Goal: Task Accomplishment & Management: Manage account settings

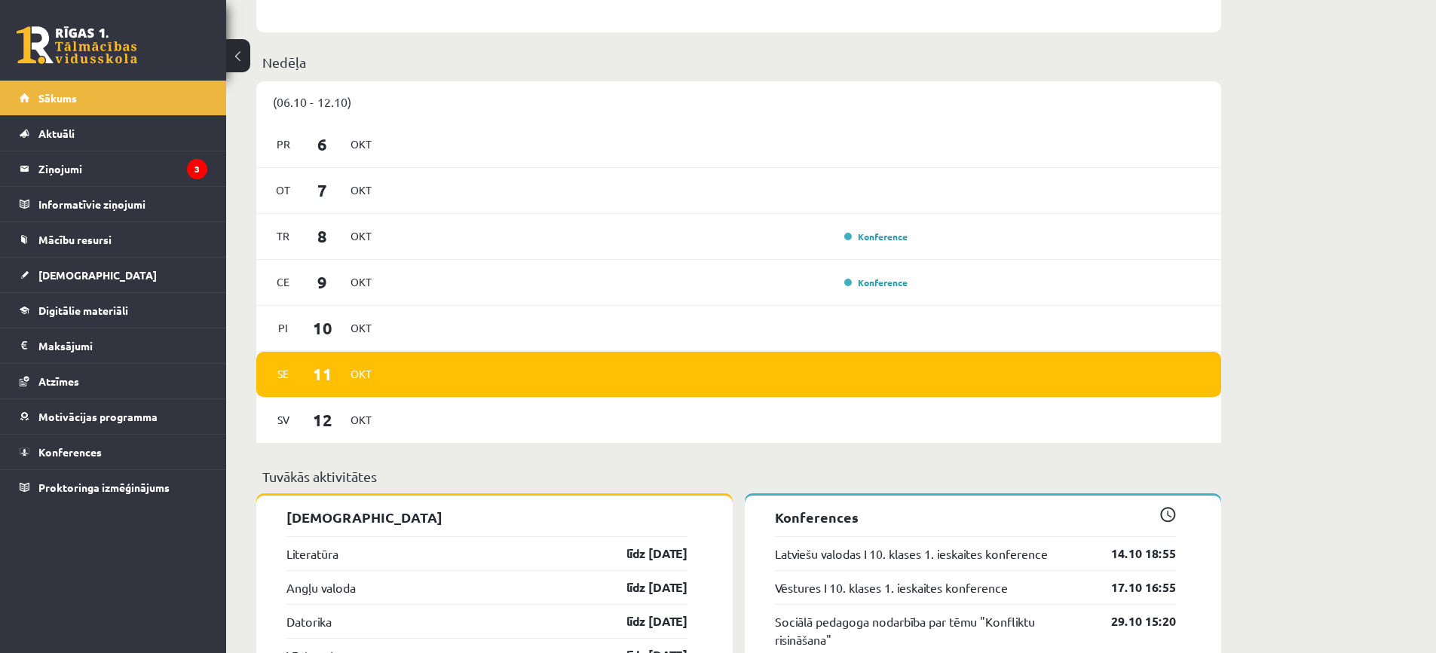
scroll to position [829, 0]
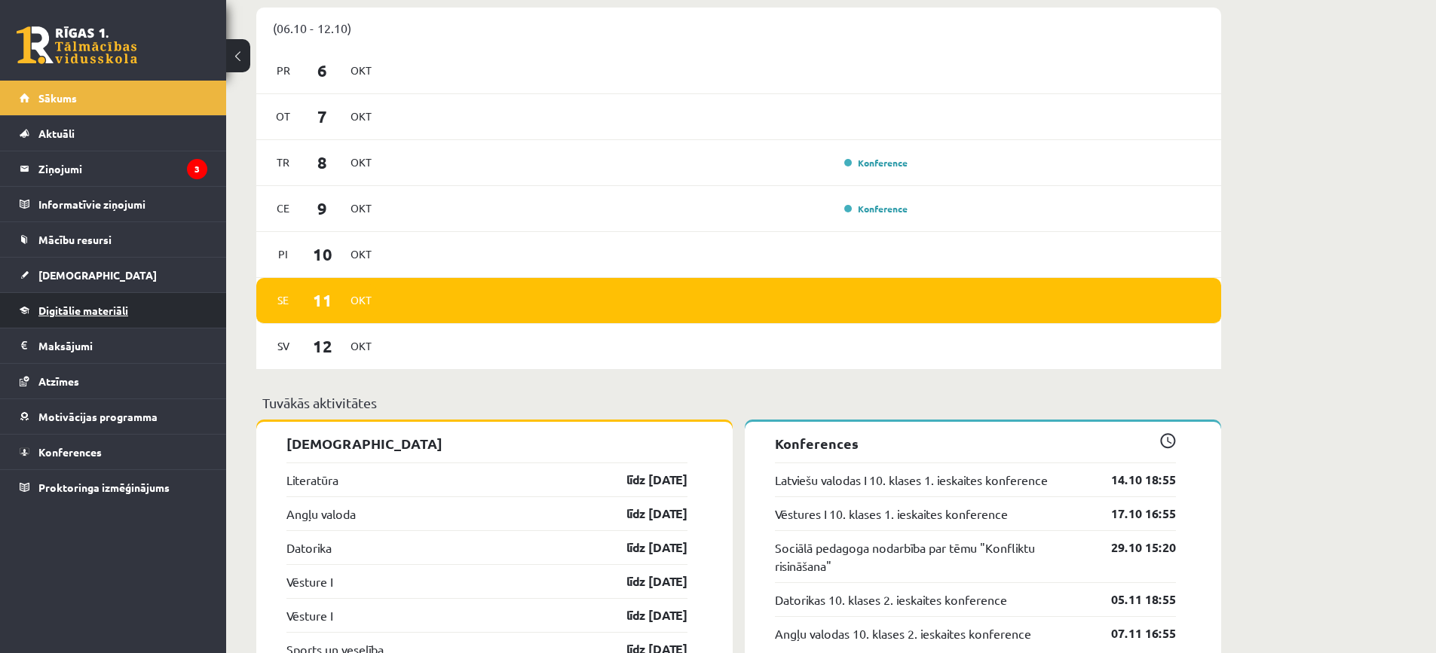
click at [122, 320] on link "Digitālie materiāli" at bounding box center [114, 310] width 188 height 35
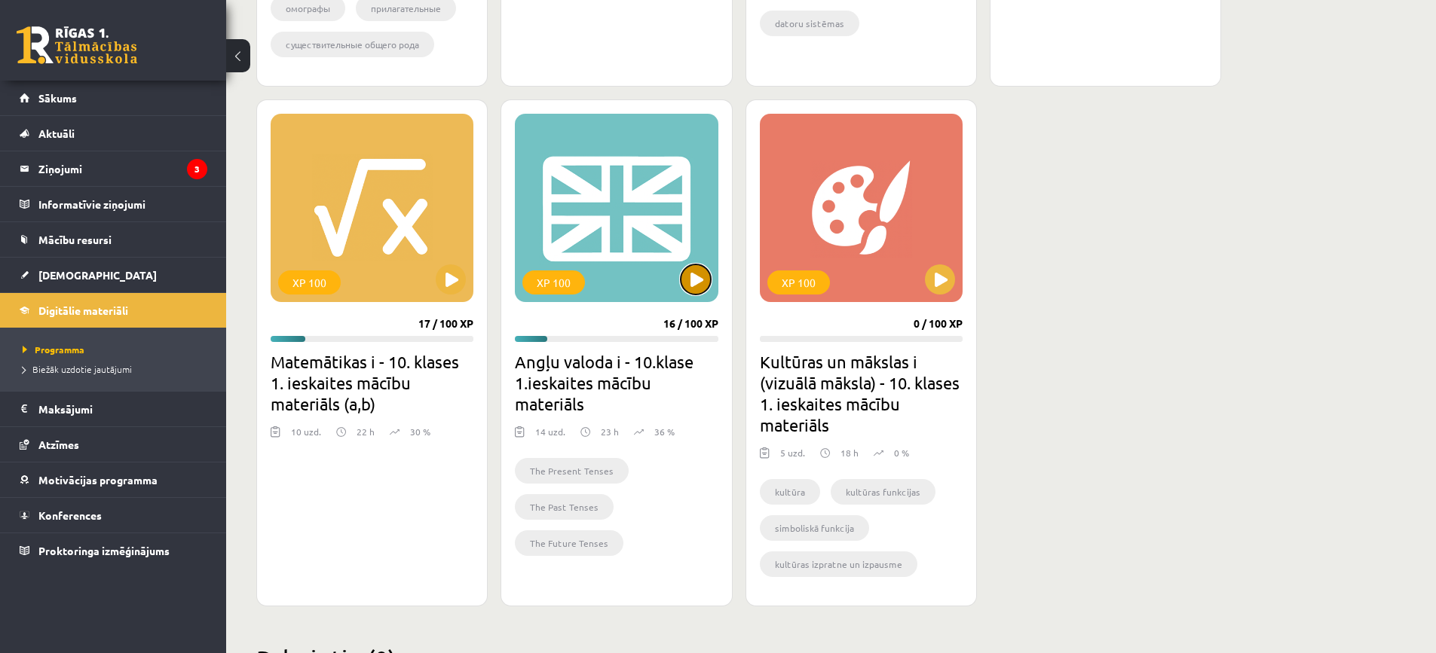
click at [690, 289] on button at bounding box center [696, 280] width 30 height 30
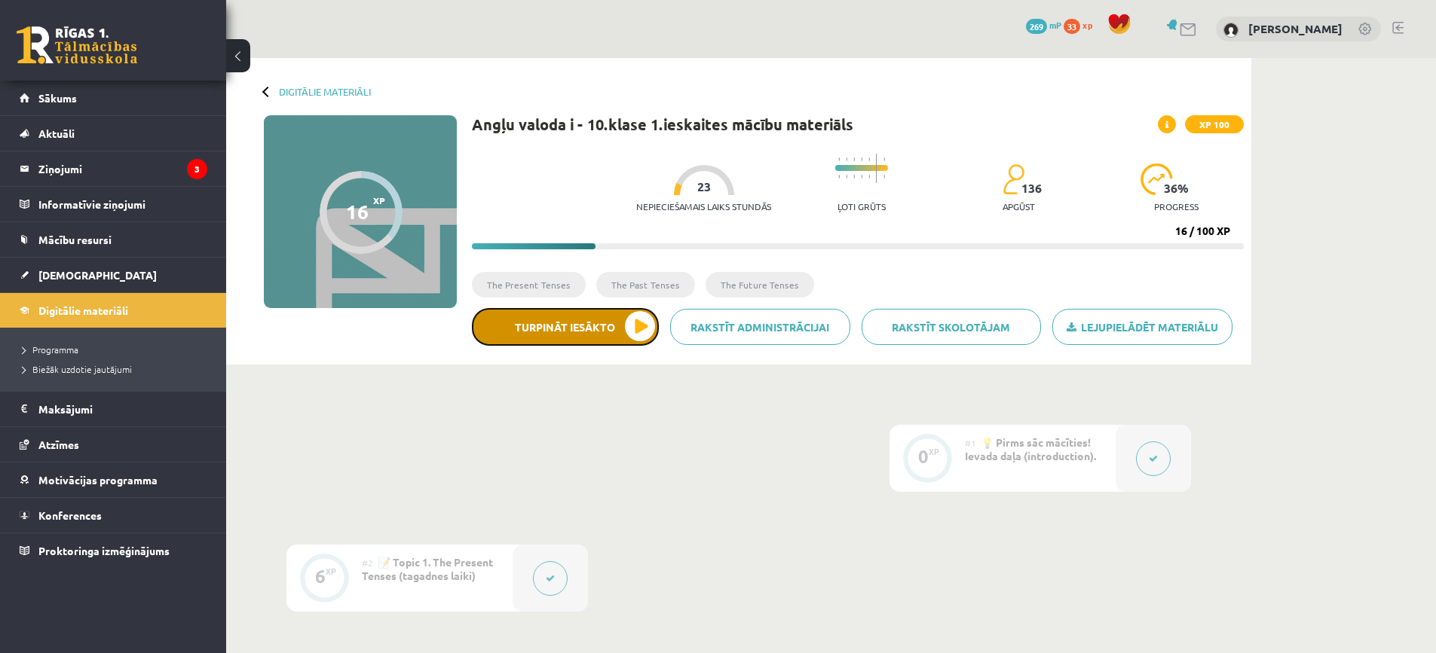
click at [638, 333] on button "Turpināt iesākto" at bounding box center [565, 327] width 187 height 38
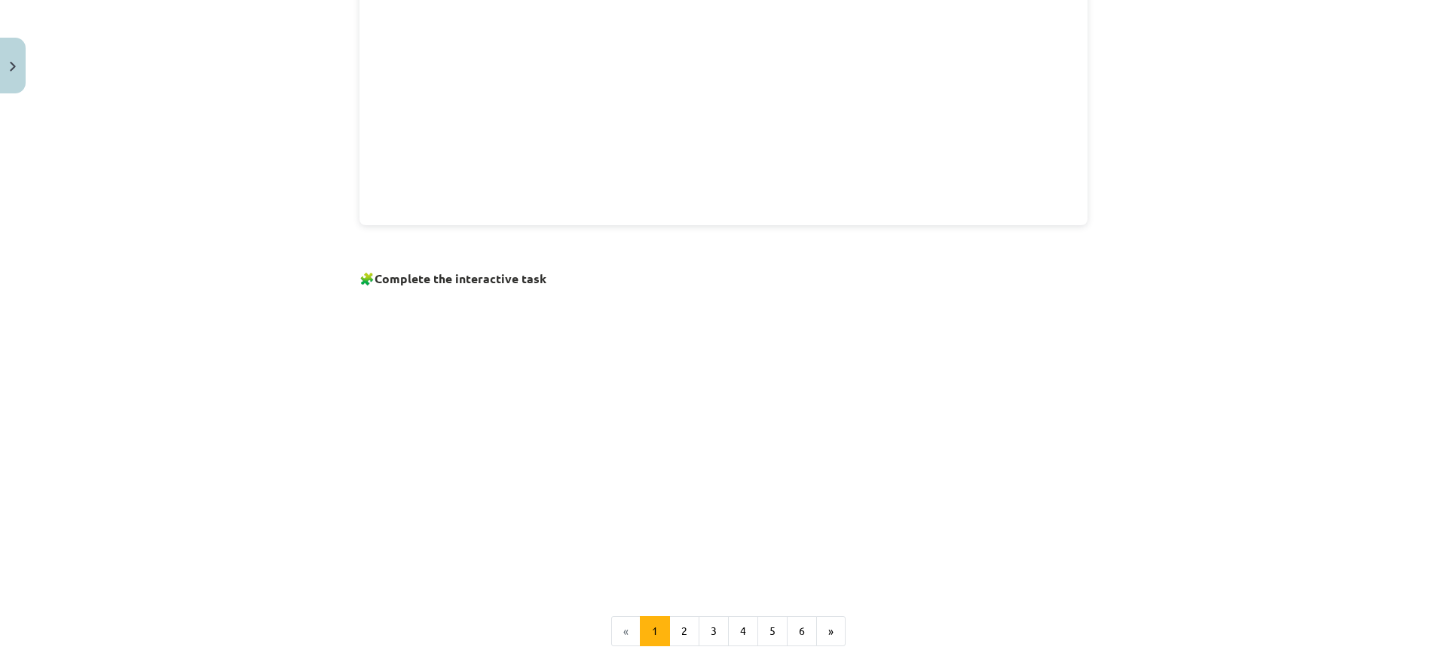
scroll to position [925, 0]
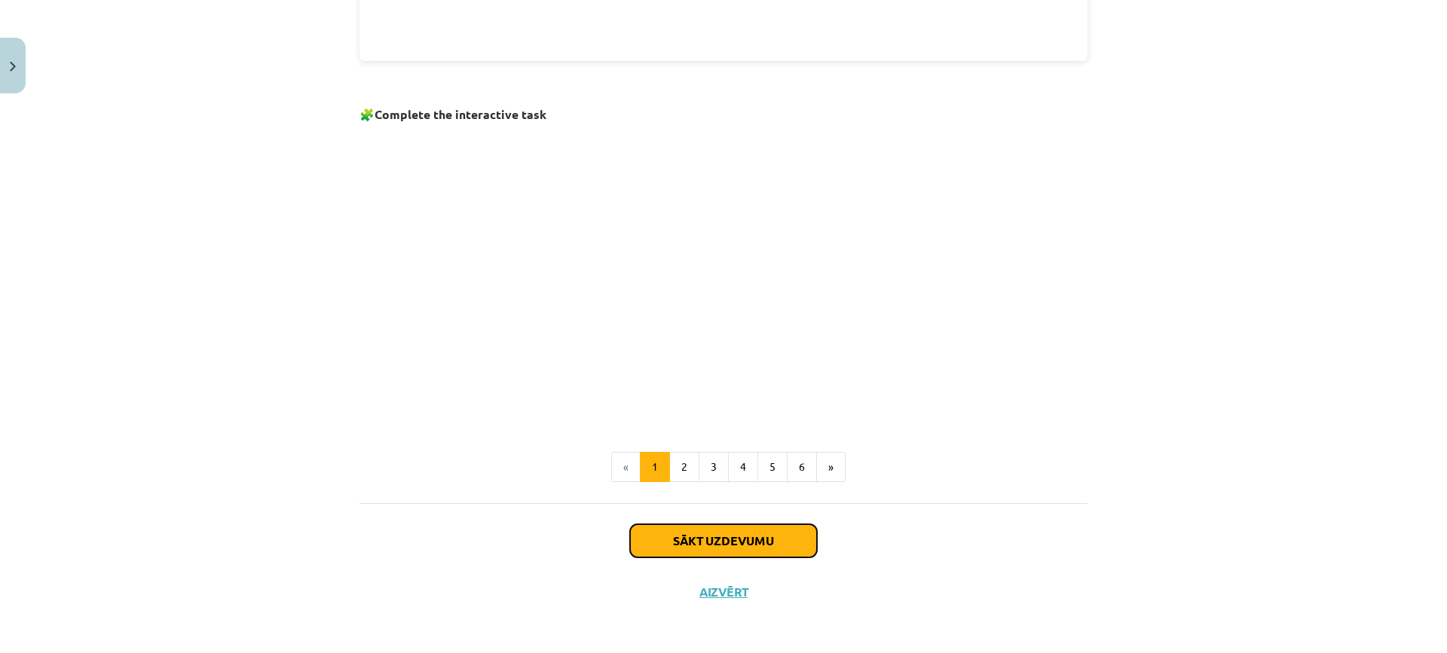
click at [732, 531] on button "Sākt uzdevumu" at bounding box center [723, 541] width 187 height 33
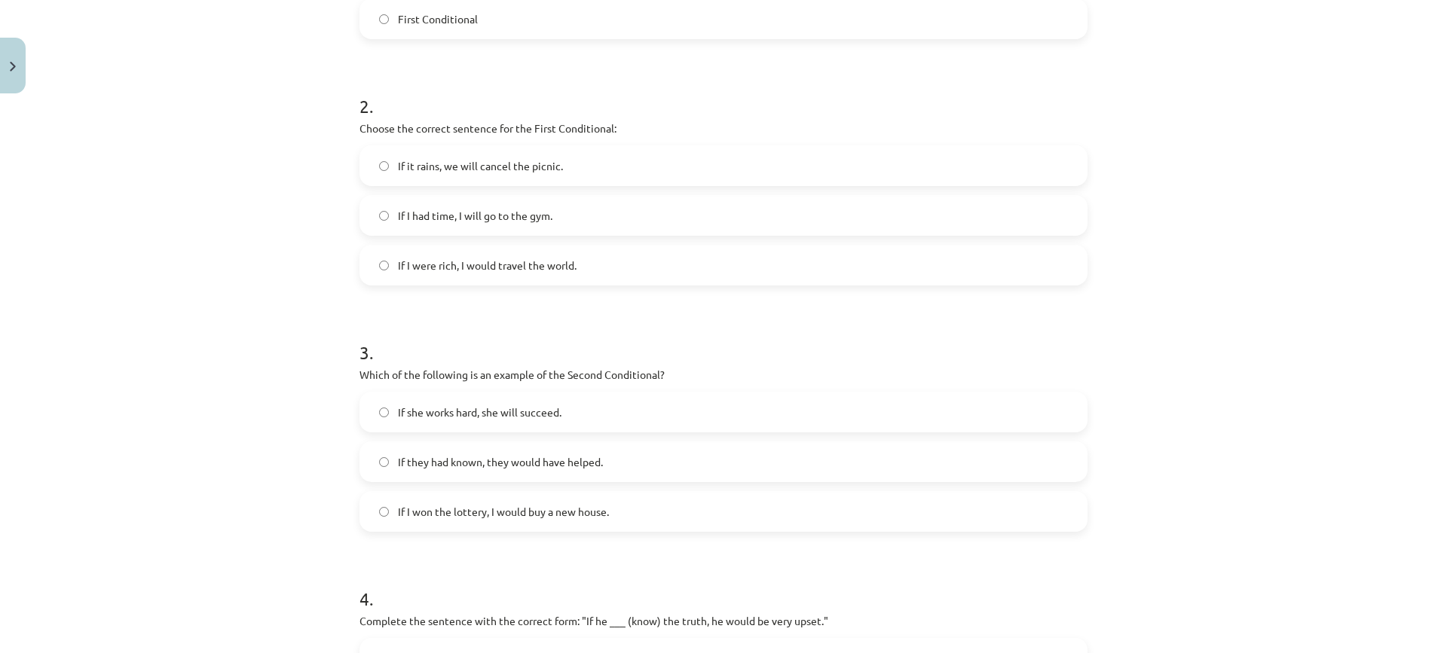
scroll to position [249, 0]
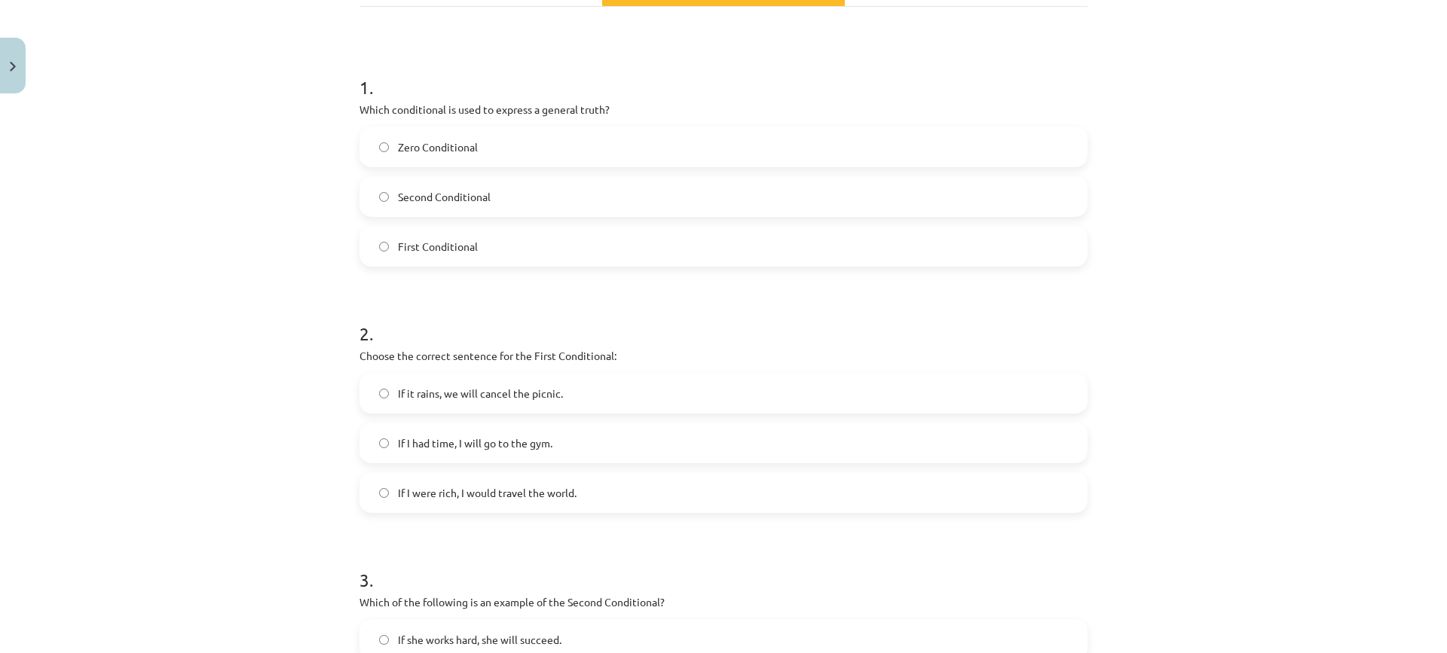
drag, startPoint x: 598, startPoint y: 182, endPoint x: 387, endPoint y: 277, distance: 231.0
click at [387, 277] on form "1 . Which conditional is used to express a general truth? Zero Conditional Seco…" at bounding box center [724, 528] width 728 height 956
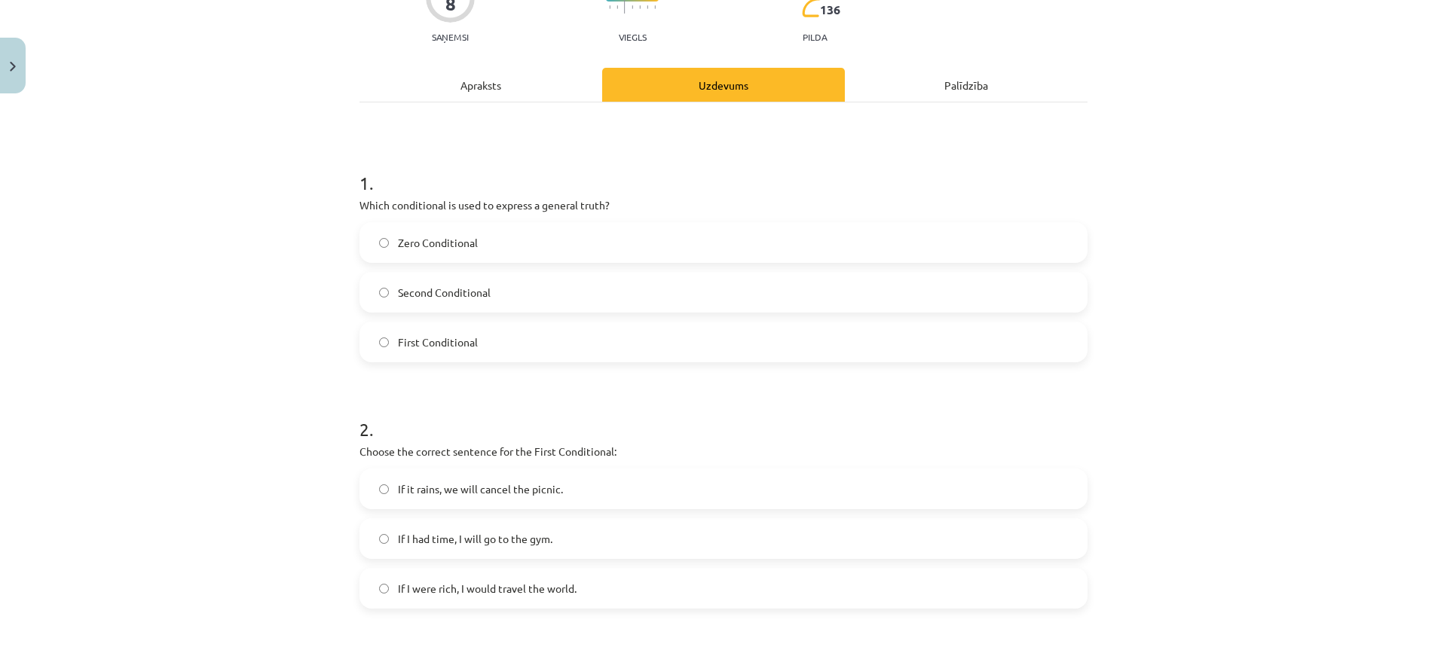
scroll to position [23, 0]
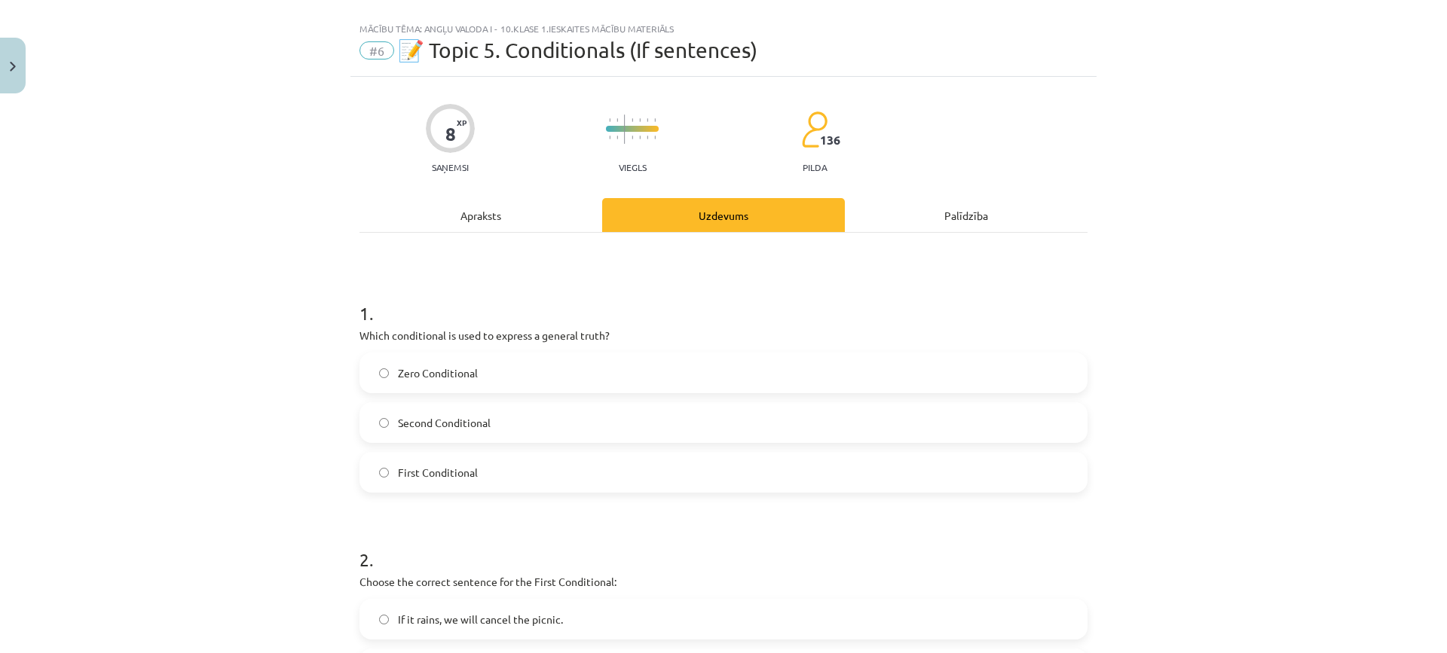
click at [494, 215] on div "Apraksts" at bounding box center [481, 215] width 243 height 34
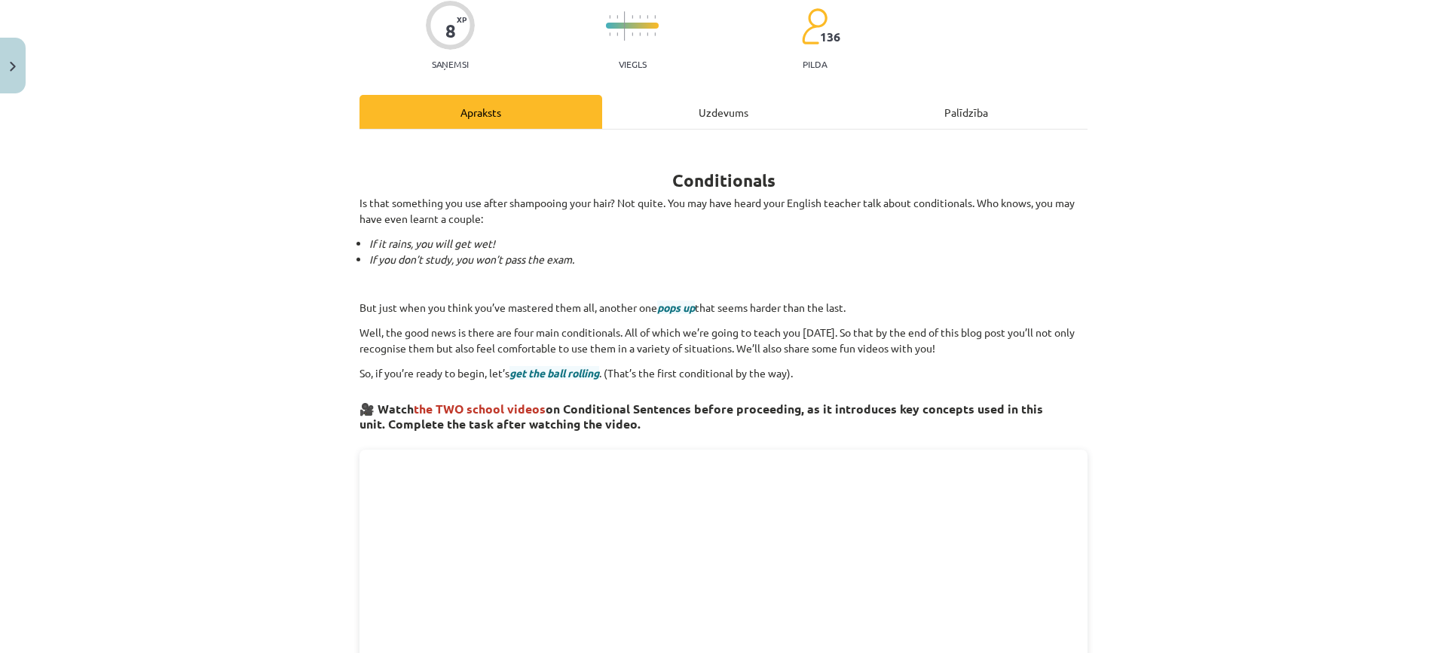
scroll to position [151, 0]
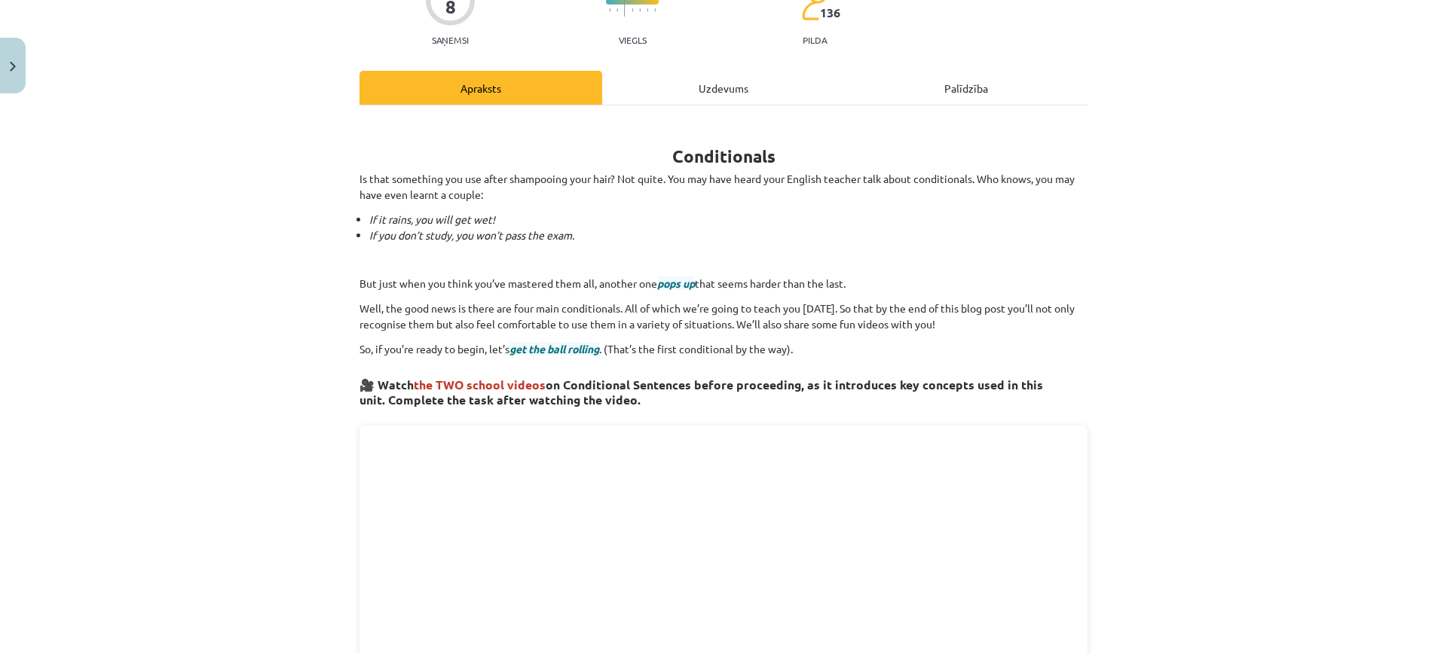
click at [718, 94] on div "Uzdevums" at bounding box center [723, 88] width 243 height 34
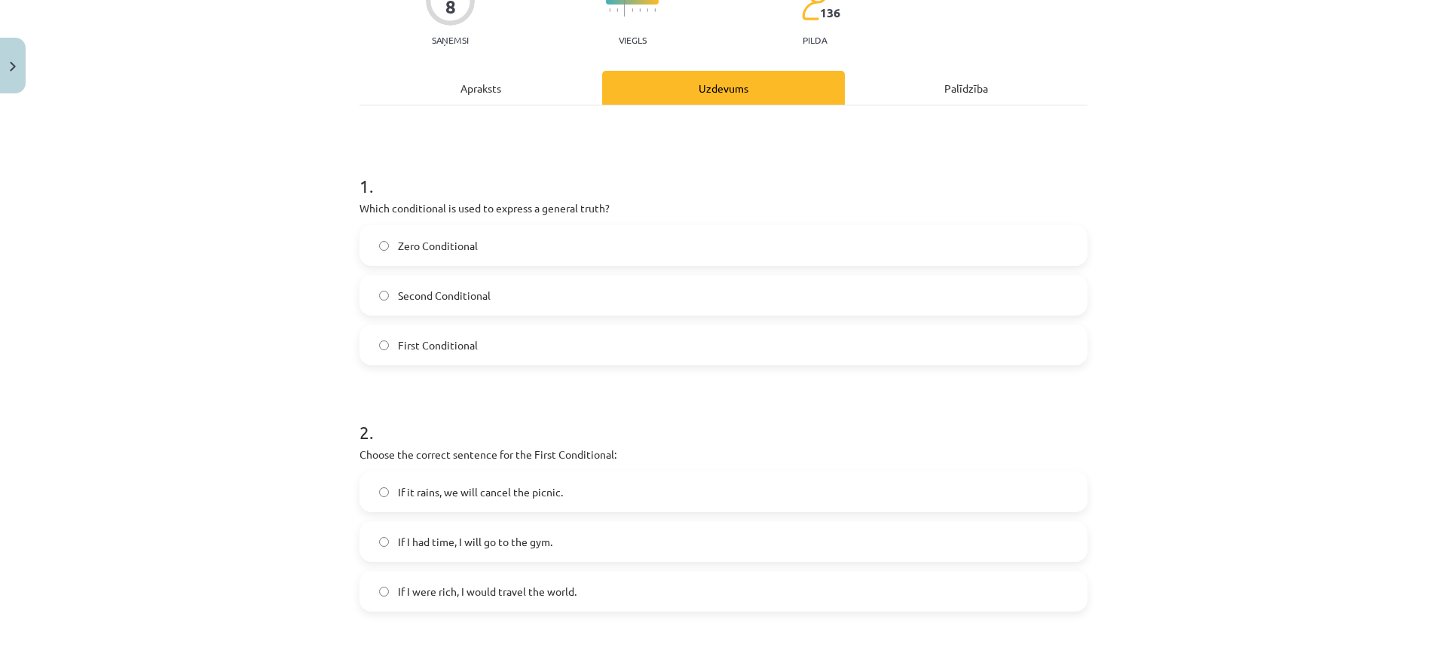
scroll to position [38, 0]
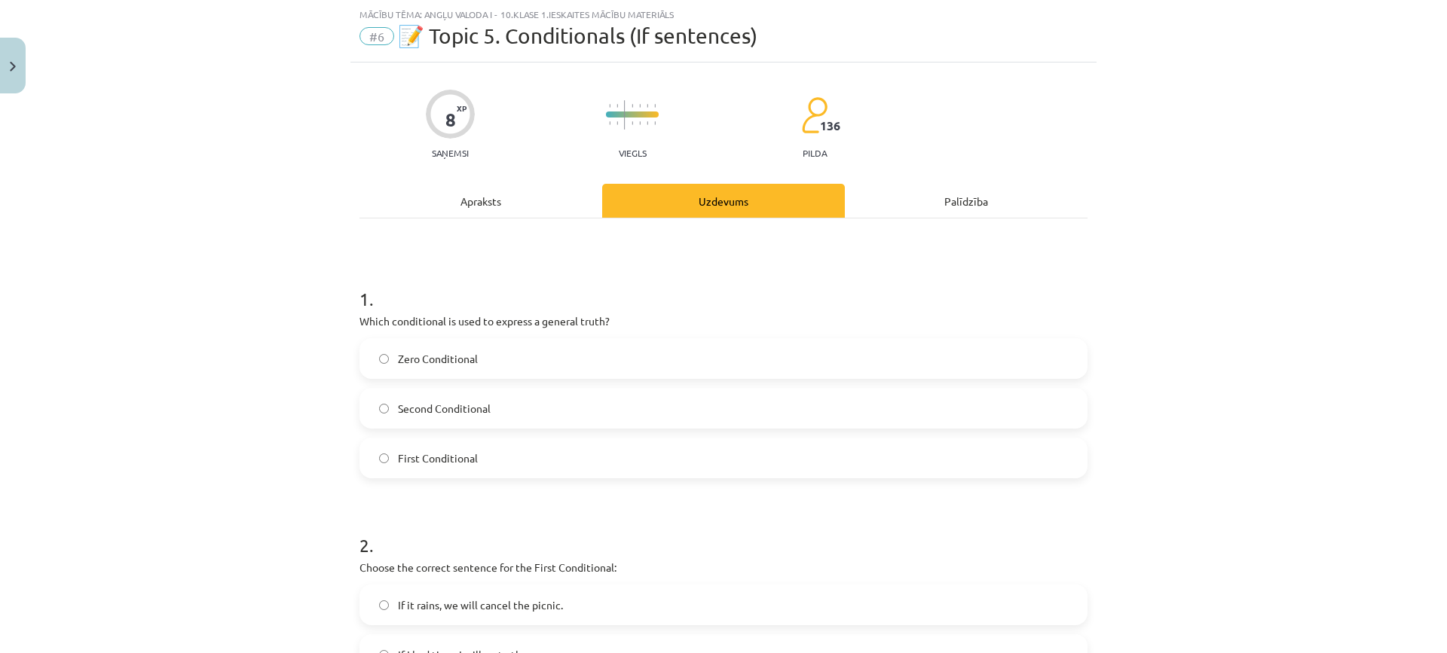
click at [511, 455] on label "First Conditional" at bounding box center [723, 458] width 725 height 38
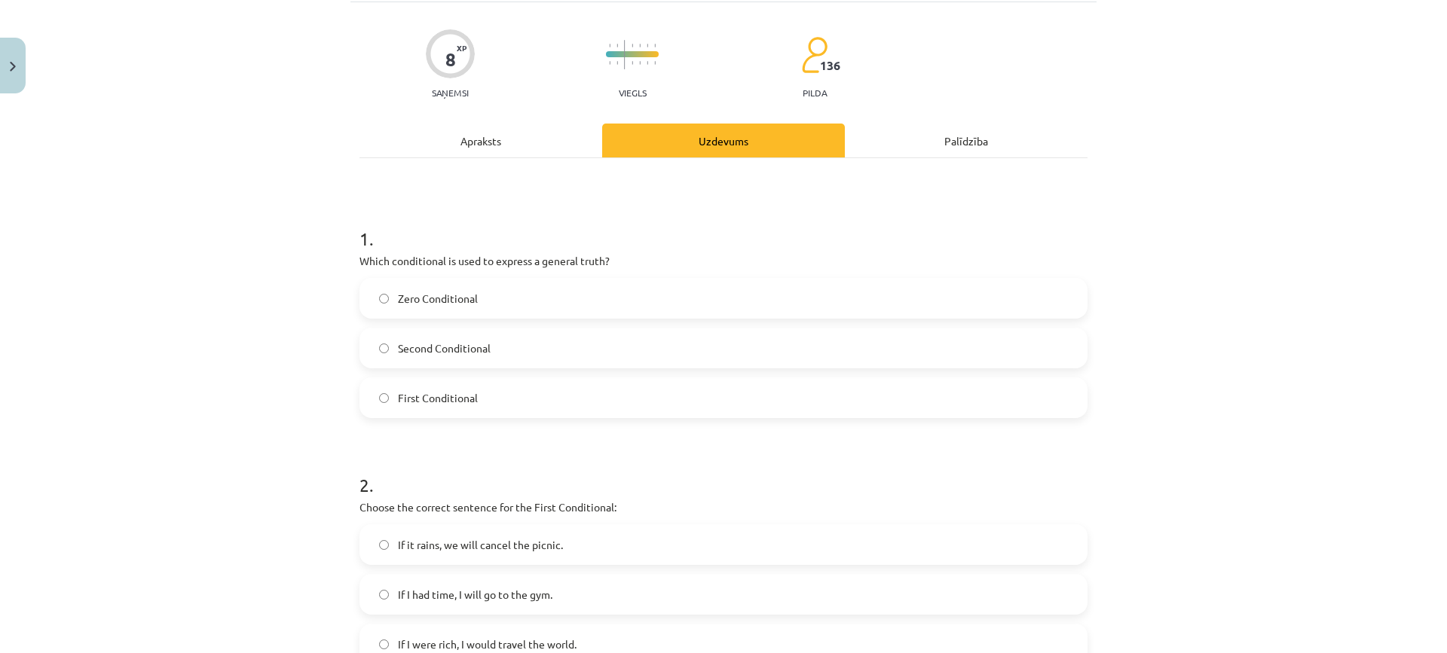
scroll to position [188, 0]
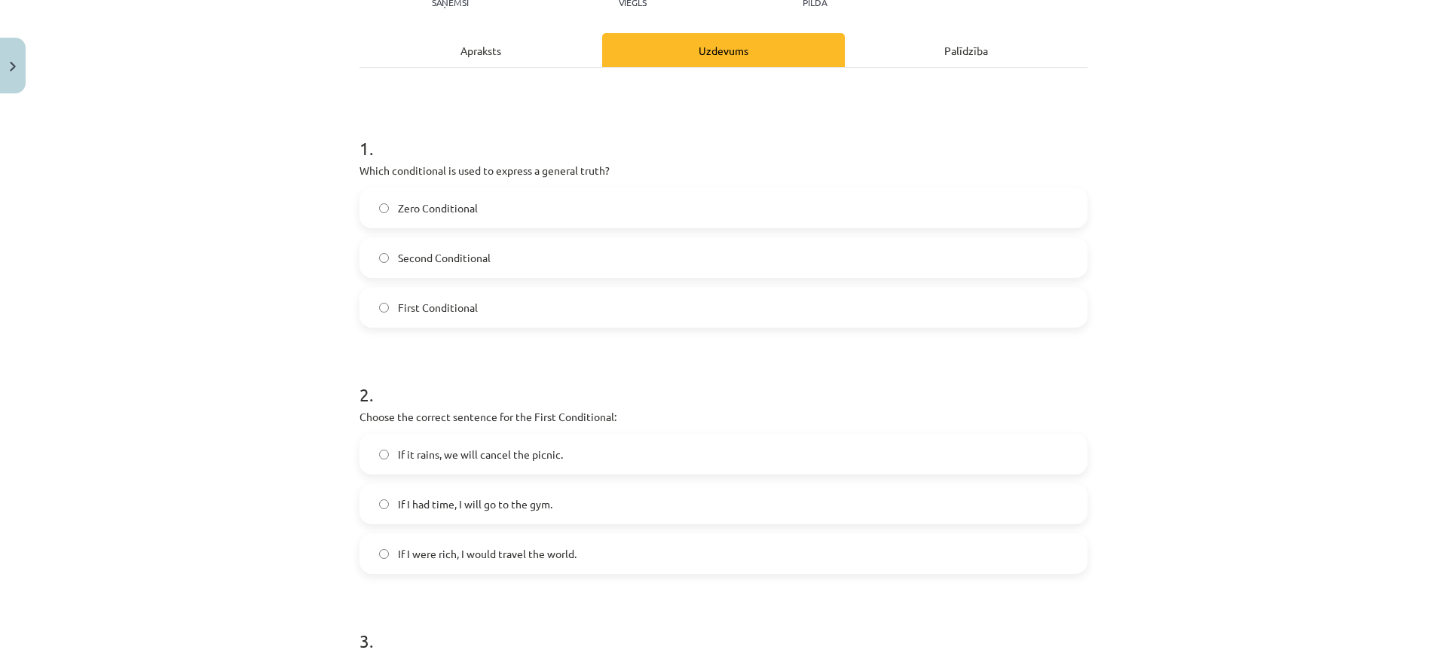
click at [596, 451] on label "If it rains, we will cancel the picnic." at bounding box center [723, 455] width 725 height 38
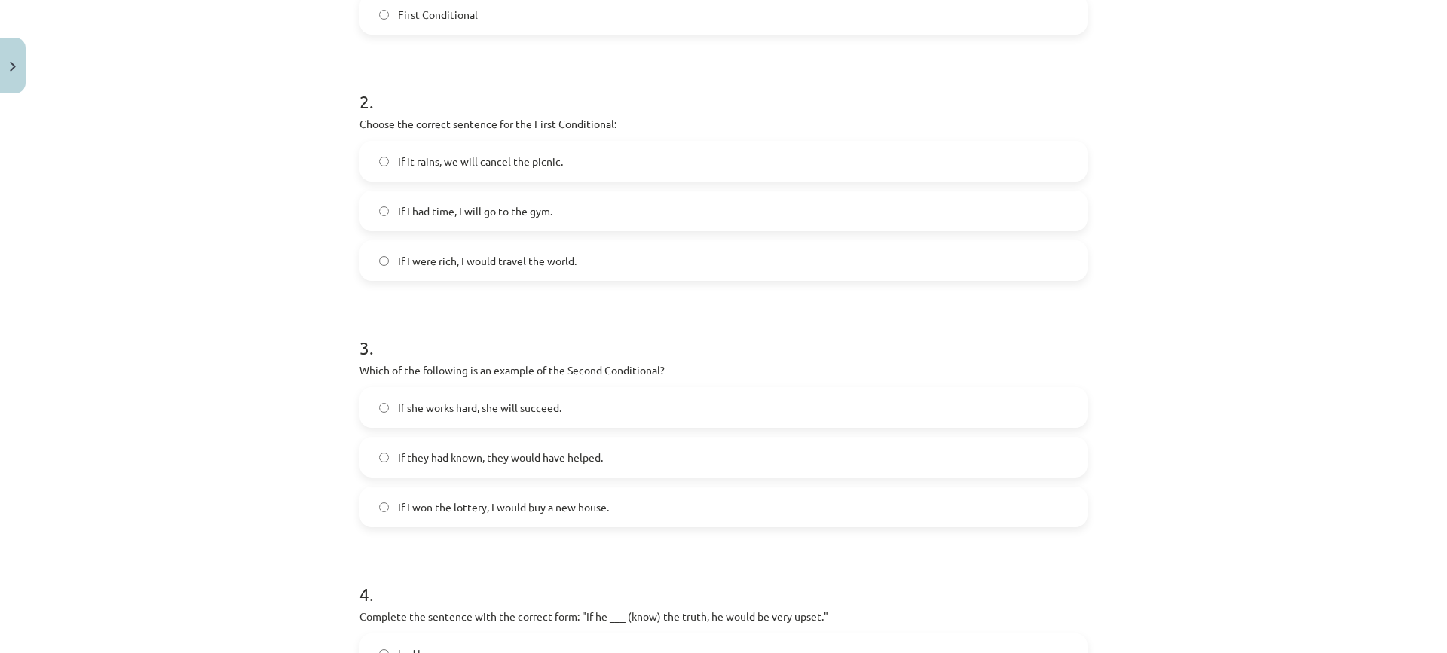
scroll to position [490, 0]
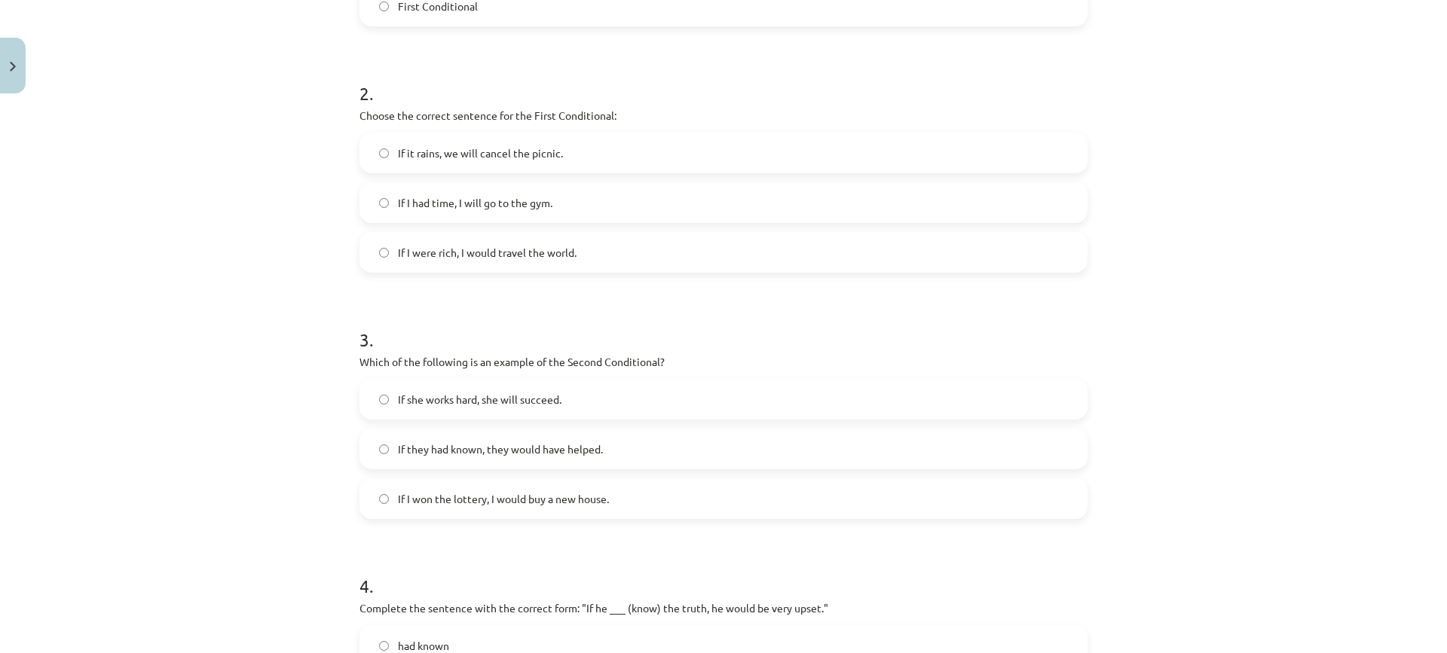
click at [617, 447] on label "If they had known, they would have helped." at bounding box center [723, 449] width 725 height 38
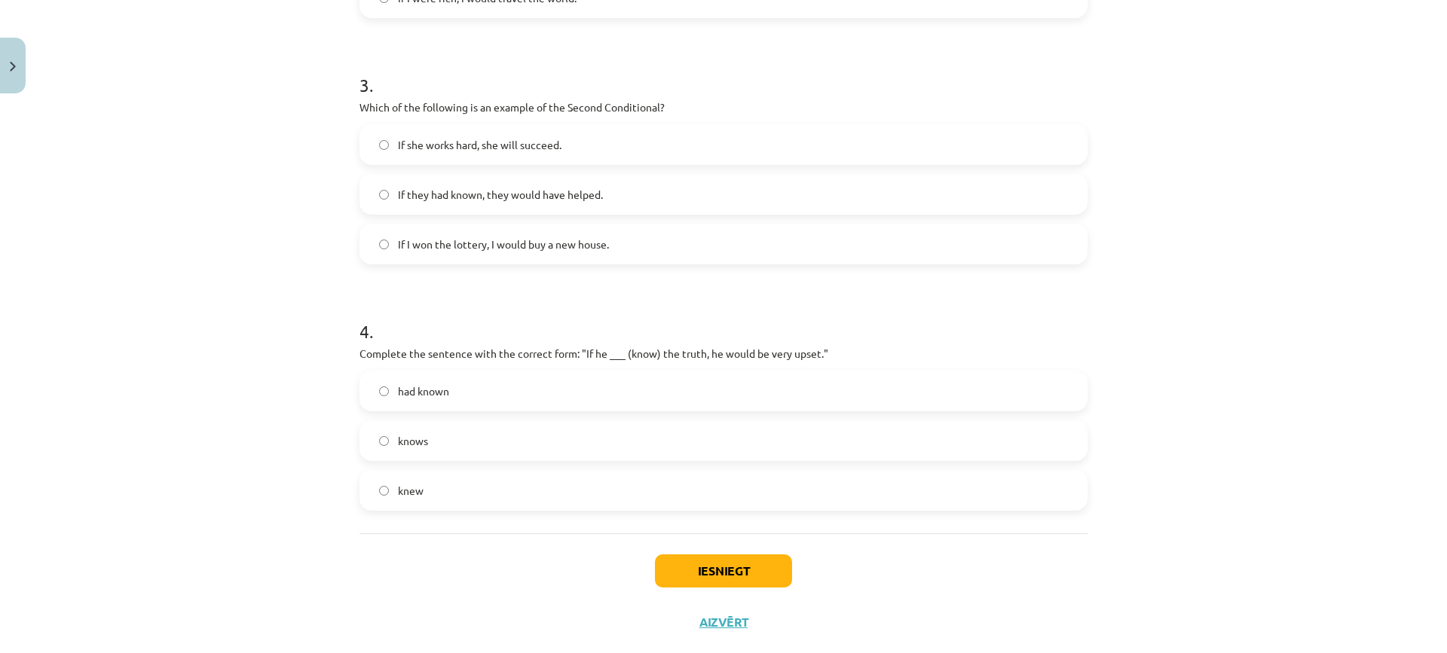
scroll to position [777, 0]
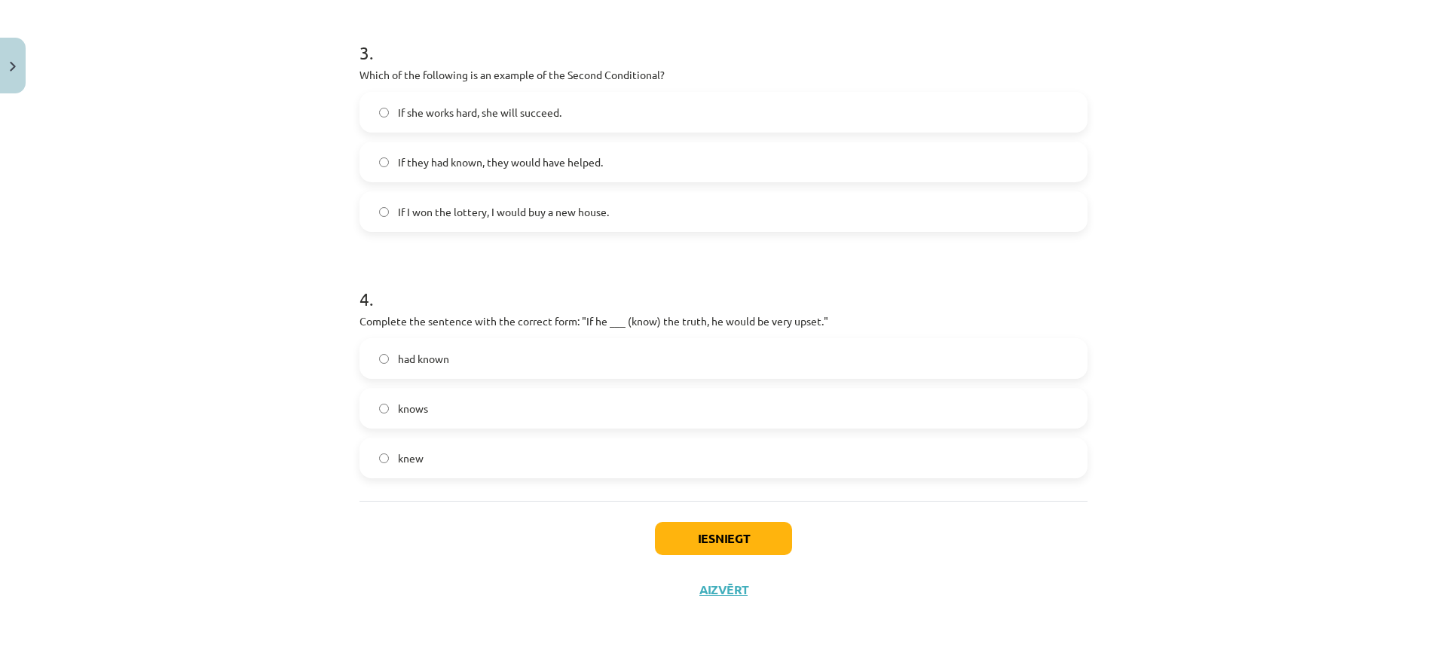
click at [467, 344] on label "had known" at bounding box center [723, 359] width 725 height 38
click at [735, 534] on button "Iesniegt" at bounding box center [723, 538] width 137 height 33
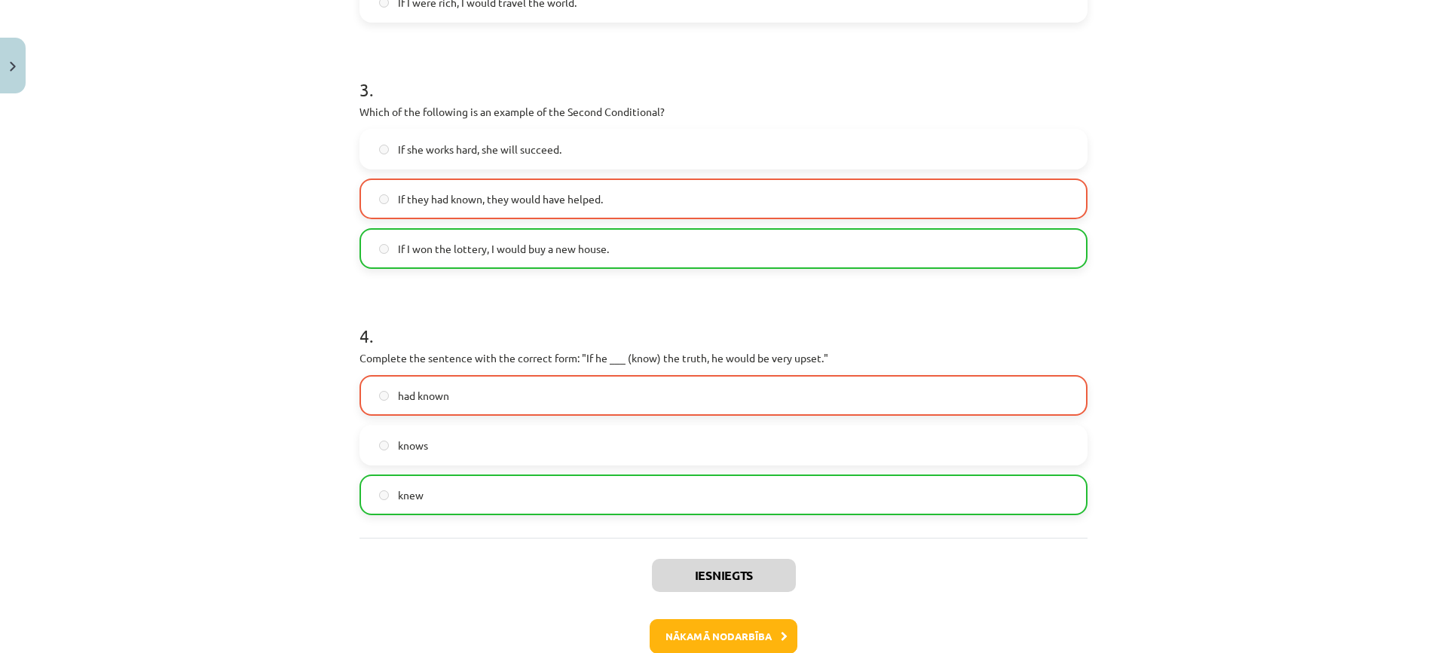
scroll to position [825, 0]
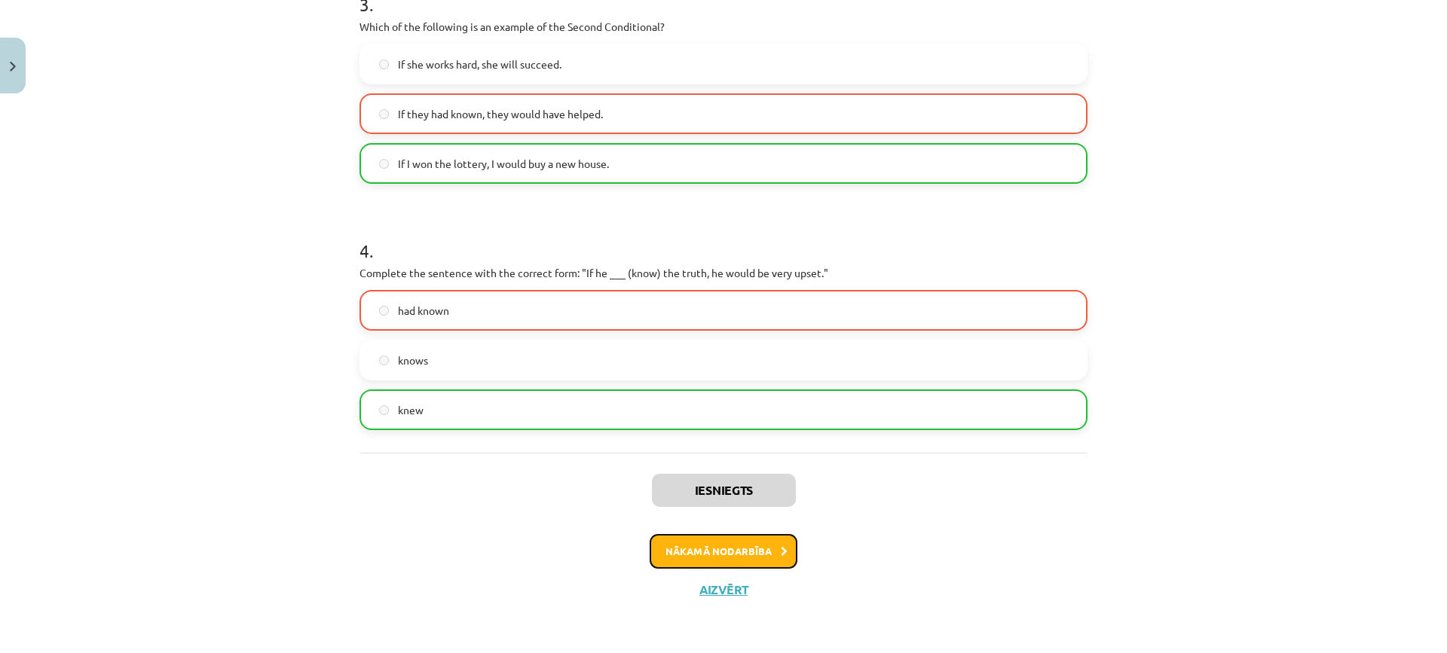
click at [749, 556] on button "Nākamā nodarbība" at bounding box center [724, 551] width 148 height 35
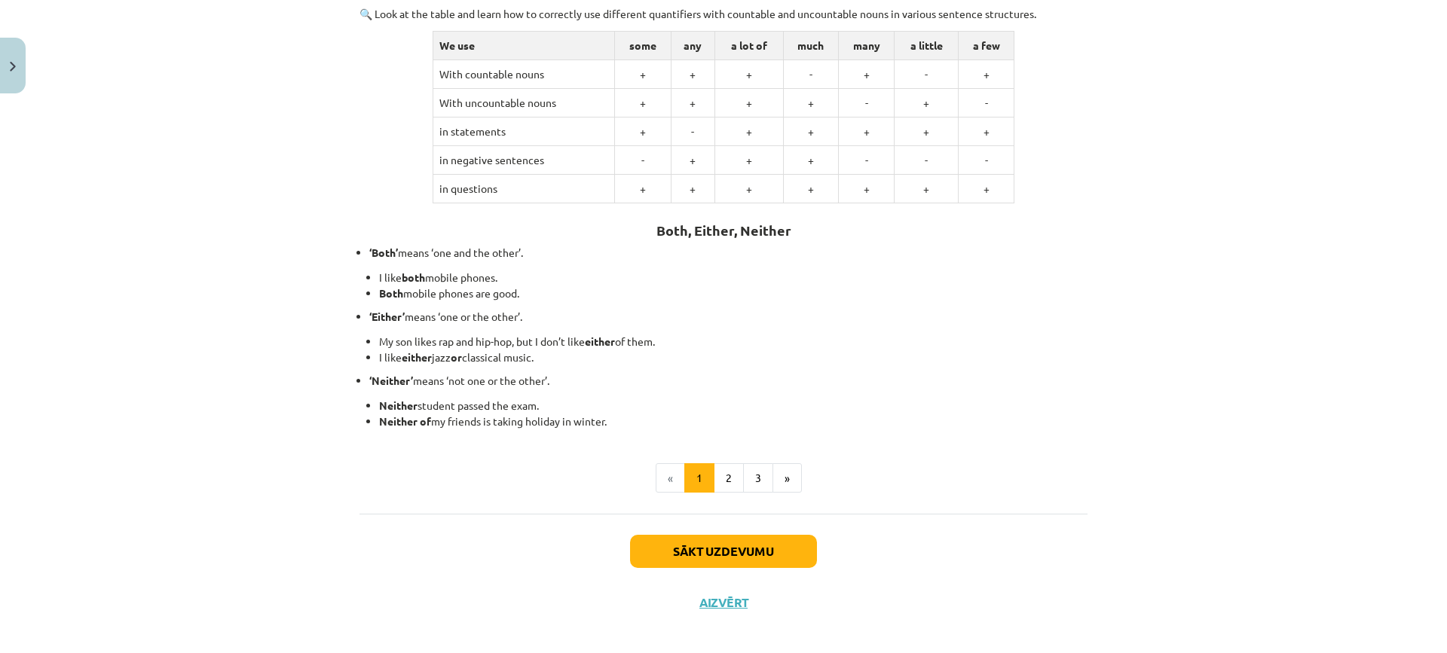
scroll to position [188, 0]
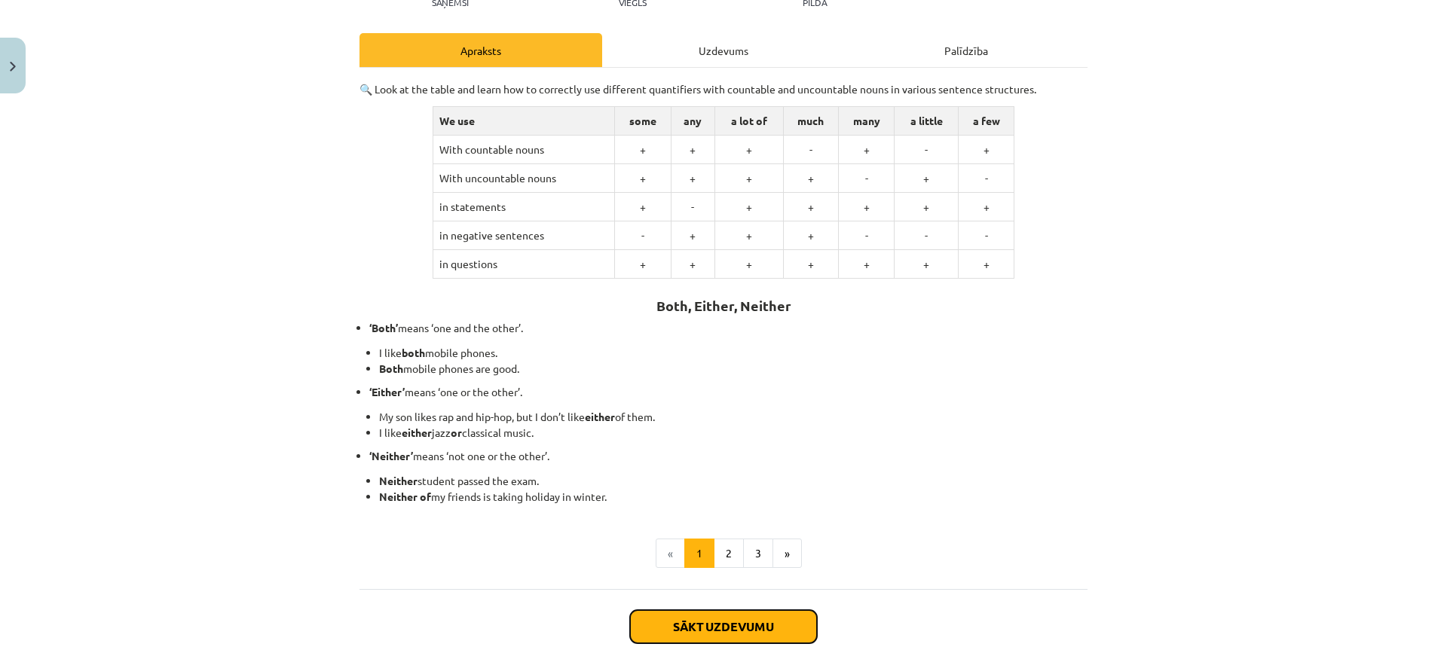
click at [754, 623] on button "Sākt uzdevumu" at bounding box center [723, 626] width 187 height 33
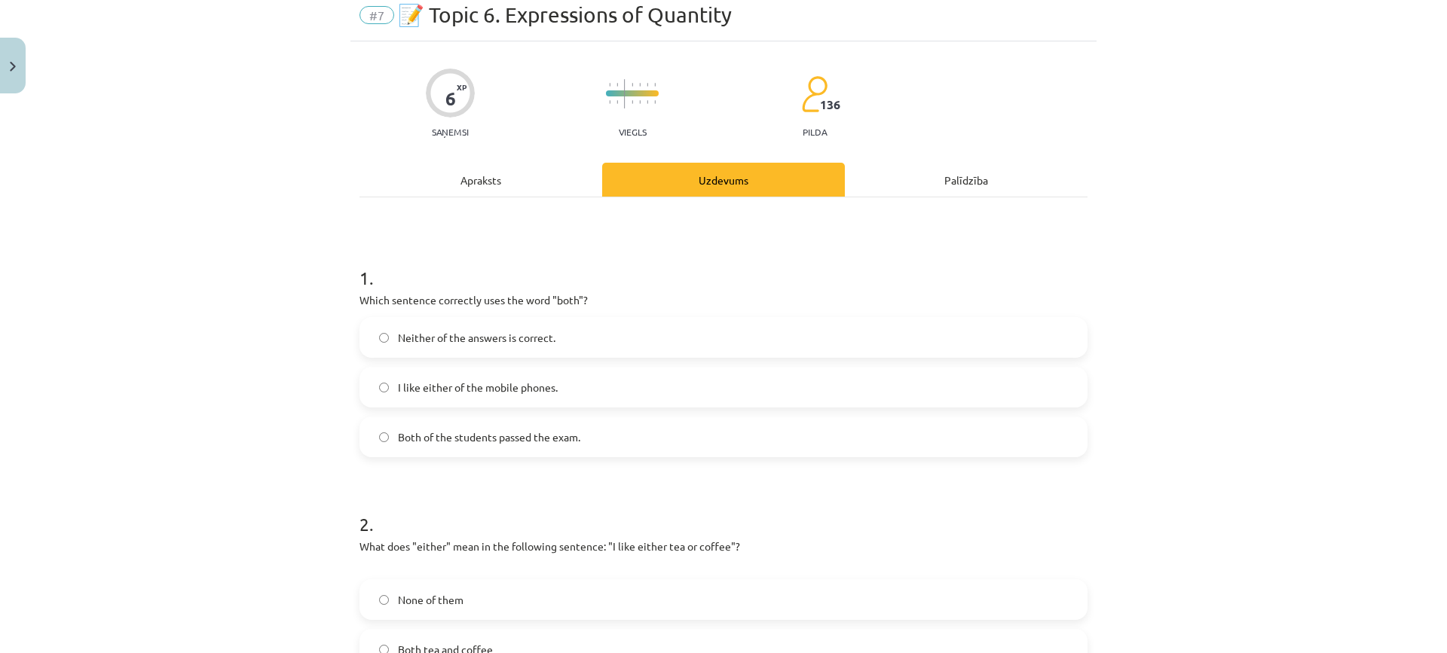
scroll to position [38, 0]
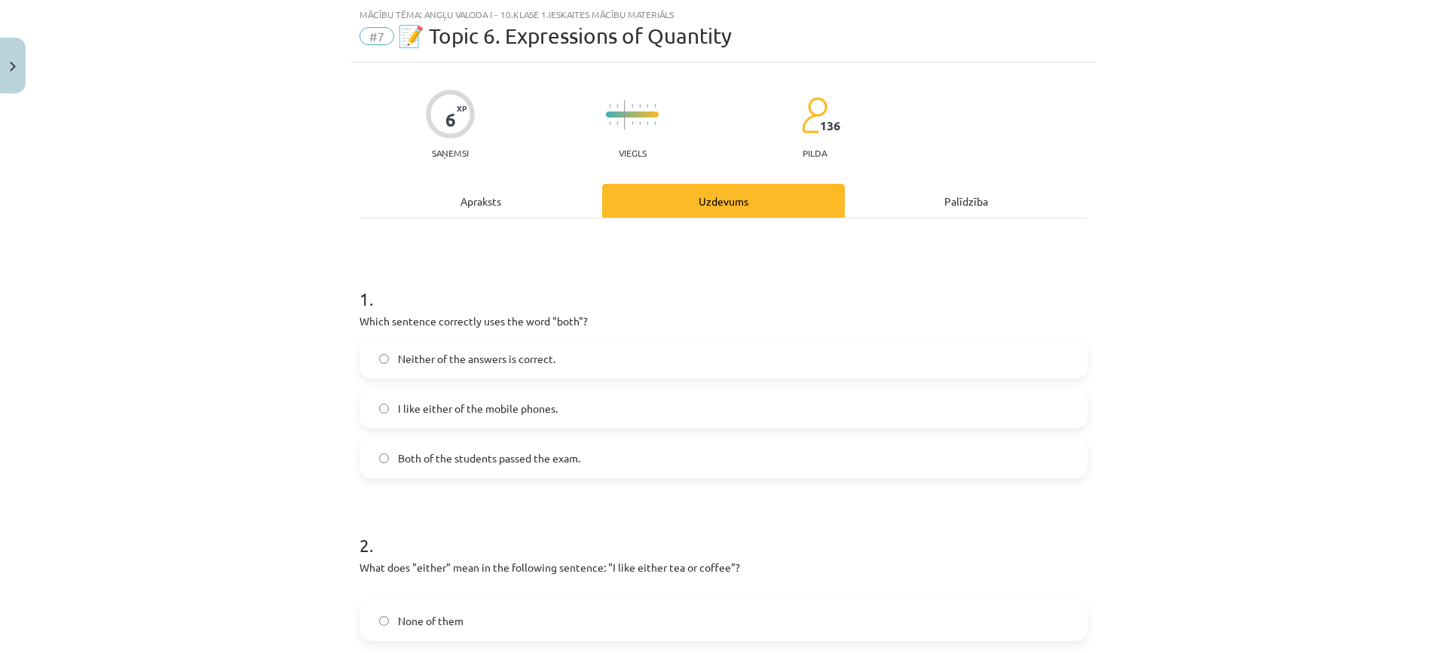
click at [621, 457] on label "Both of the students passed the exam." at bounding box center [723, 458] width 725 height 38
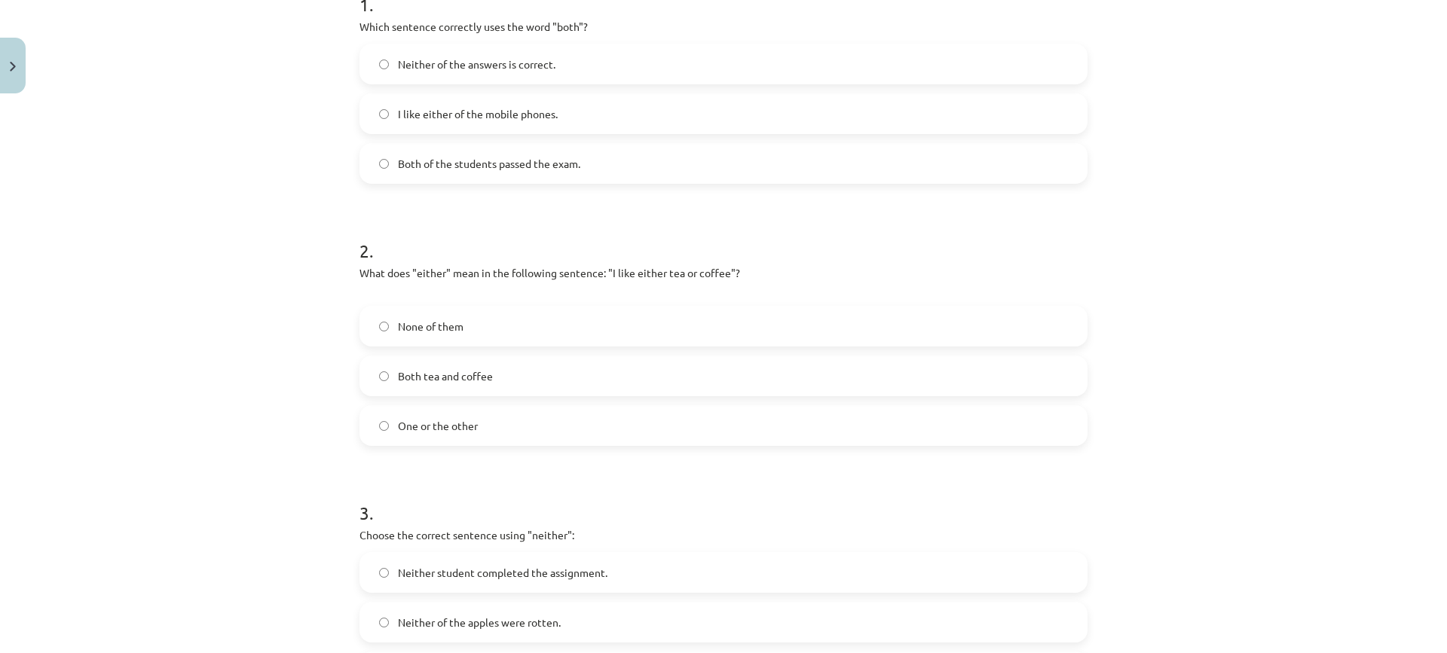
scroll to position [339, 0]
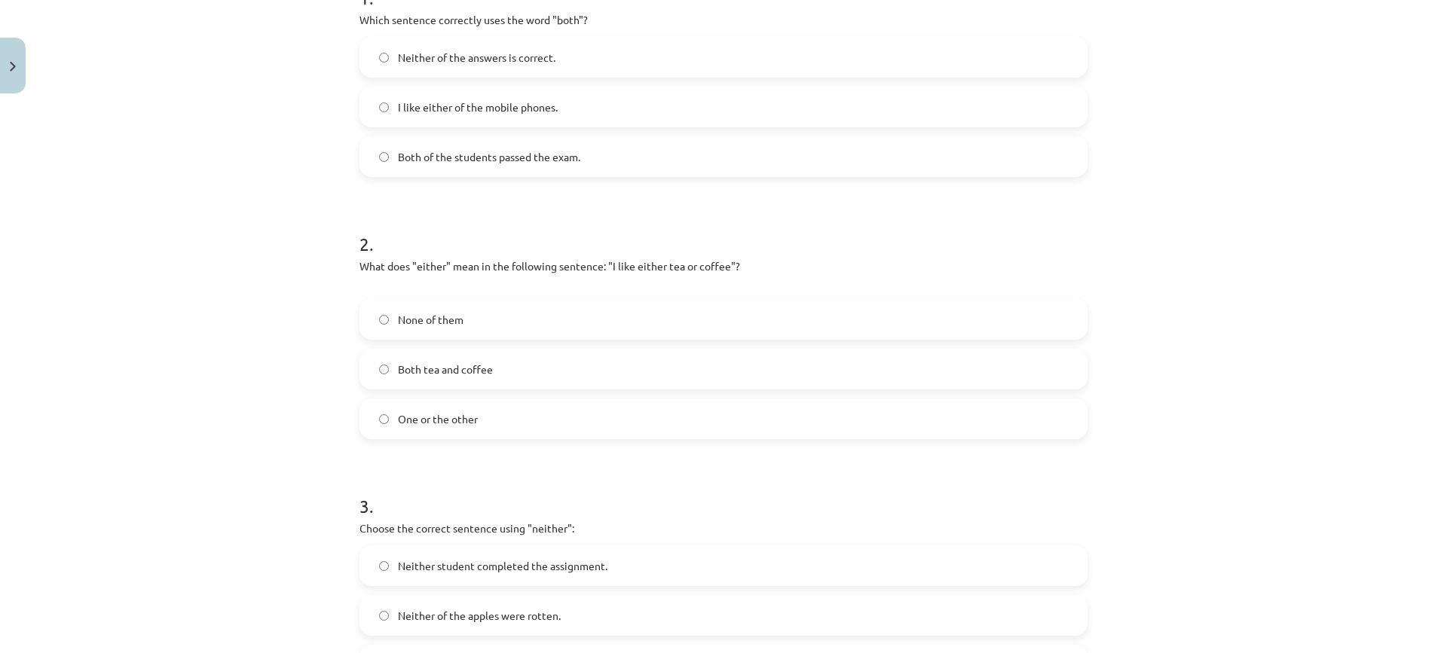
click at [498, 404] on label "One or the other" at bounding box center [723, 419] width 725 height 38
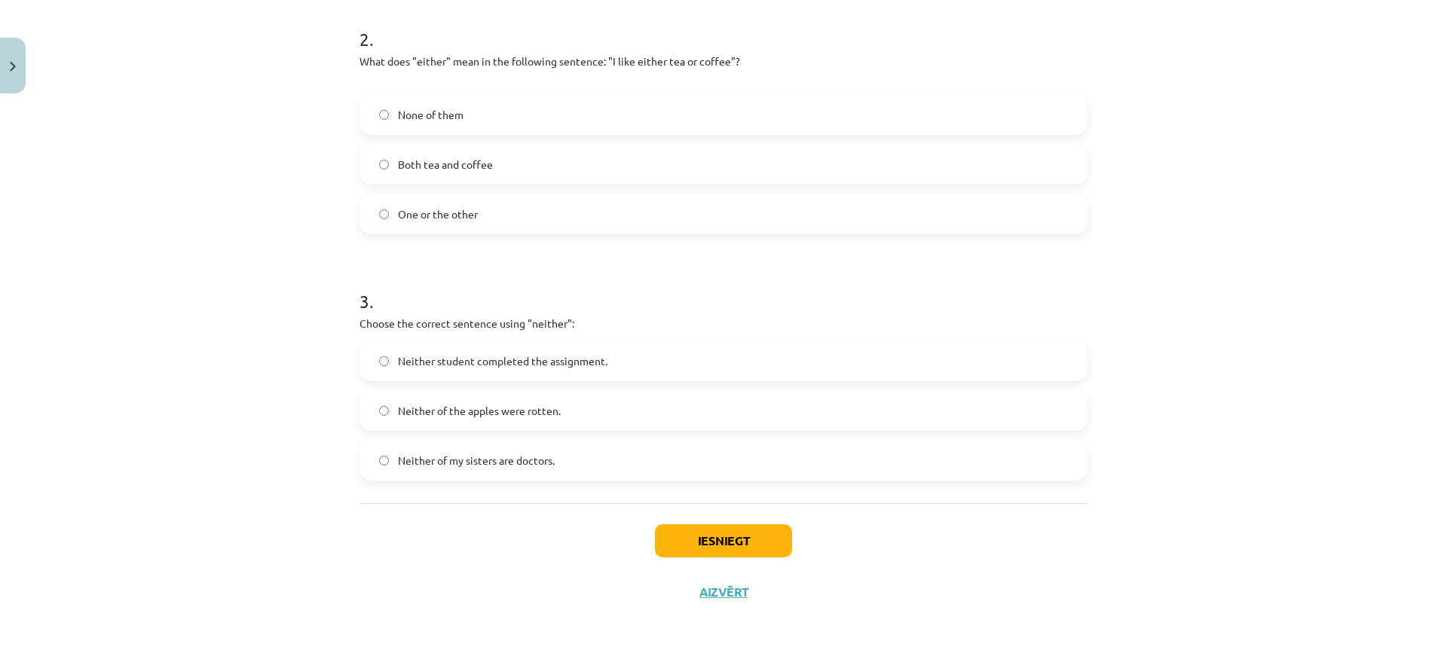
scroll to position [546, 0]
drag, startPoint x: 568, startPoint y: 435, endPoint x: 566, endPoint y: 444, distance: 9.3
drag, startPoint x: 566, startPoint y: 444, endPoint x: 270, endPoint y: 269, distance: 344.0
click at [270, 271] on div "Mācību tēma: Angļu valoda i - 10.klase 1.ieskaites mācību materiāls #7 📝 Topic …" at bounding box center [723, 326] width 1447 height 653
click at [519, 458] on span "Neither of my sisters are doctors." at bounding box center [476, 459] width 157 height 16
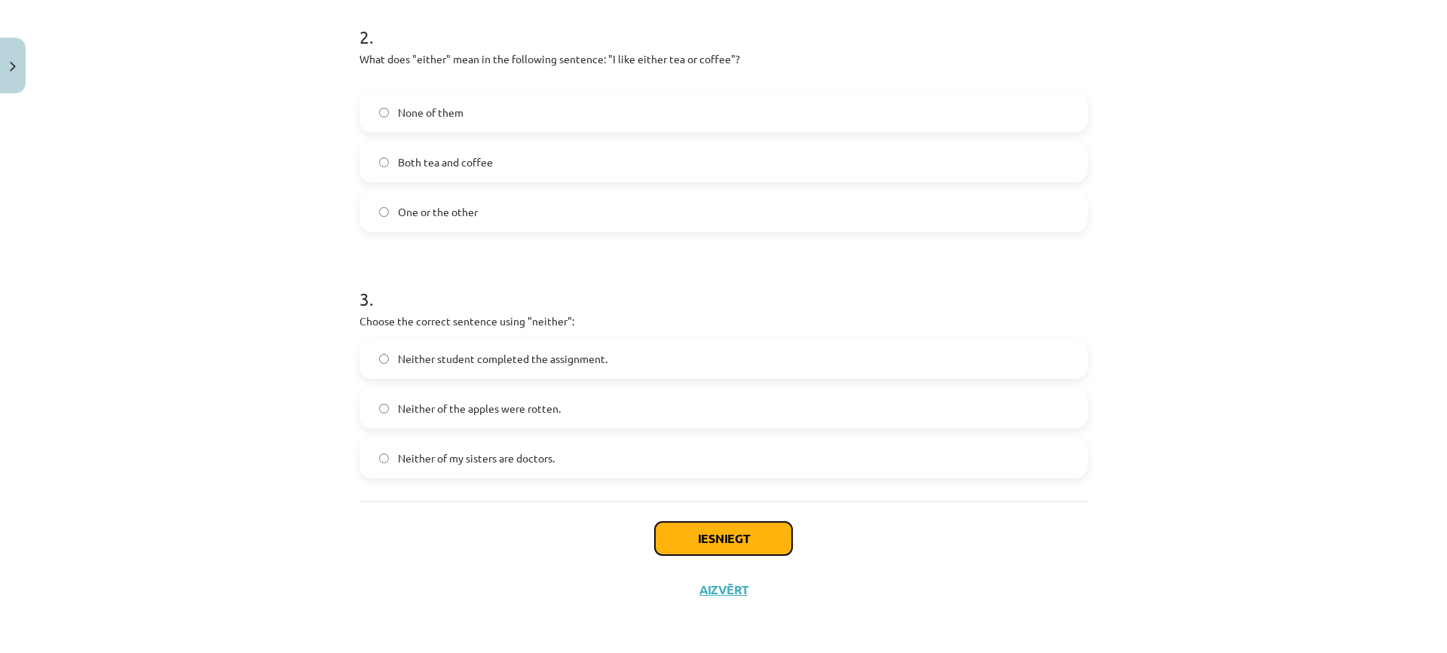
click at [722, 546] on button "Iesniegt" at bounding box center [723, 538] width 137 height 33
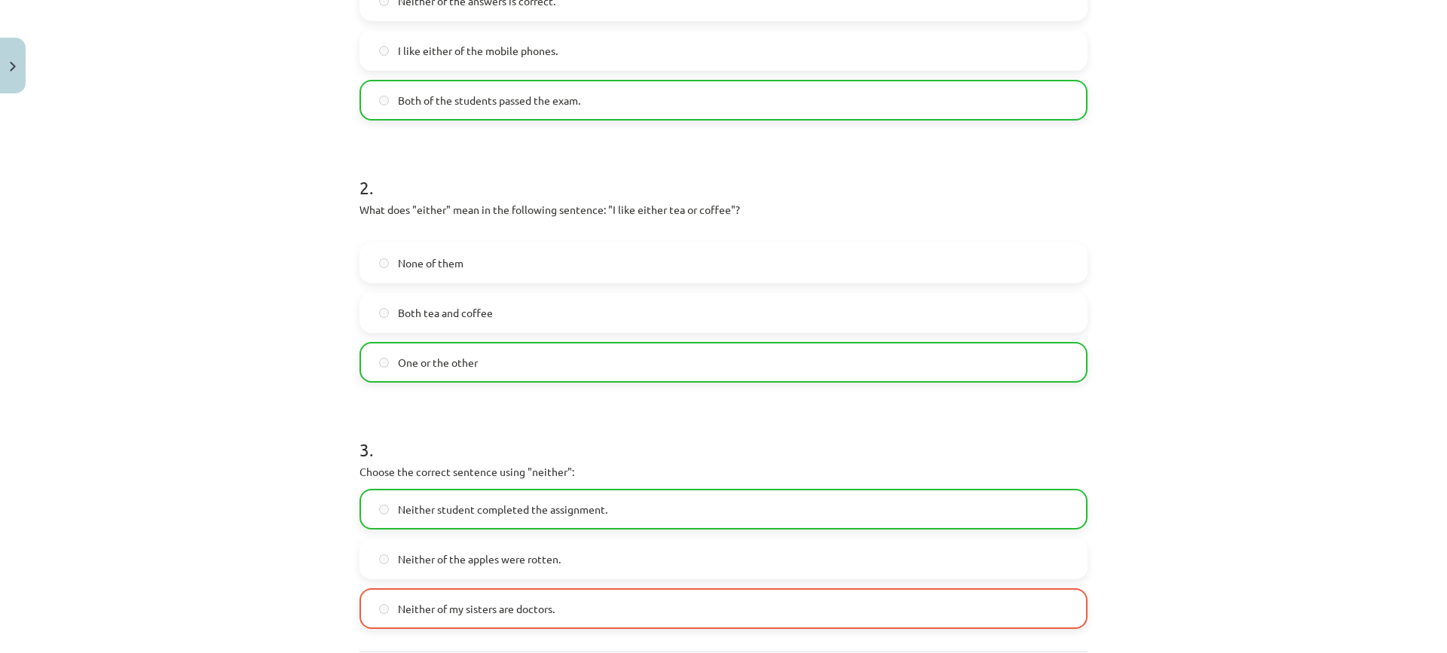
scroll to position [595, 0]
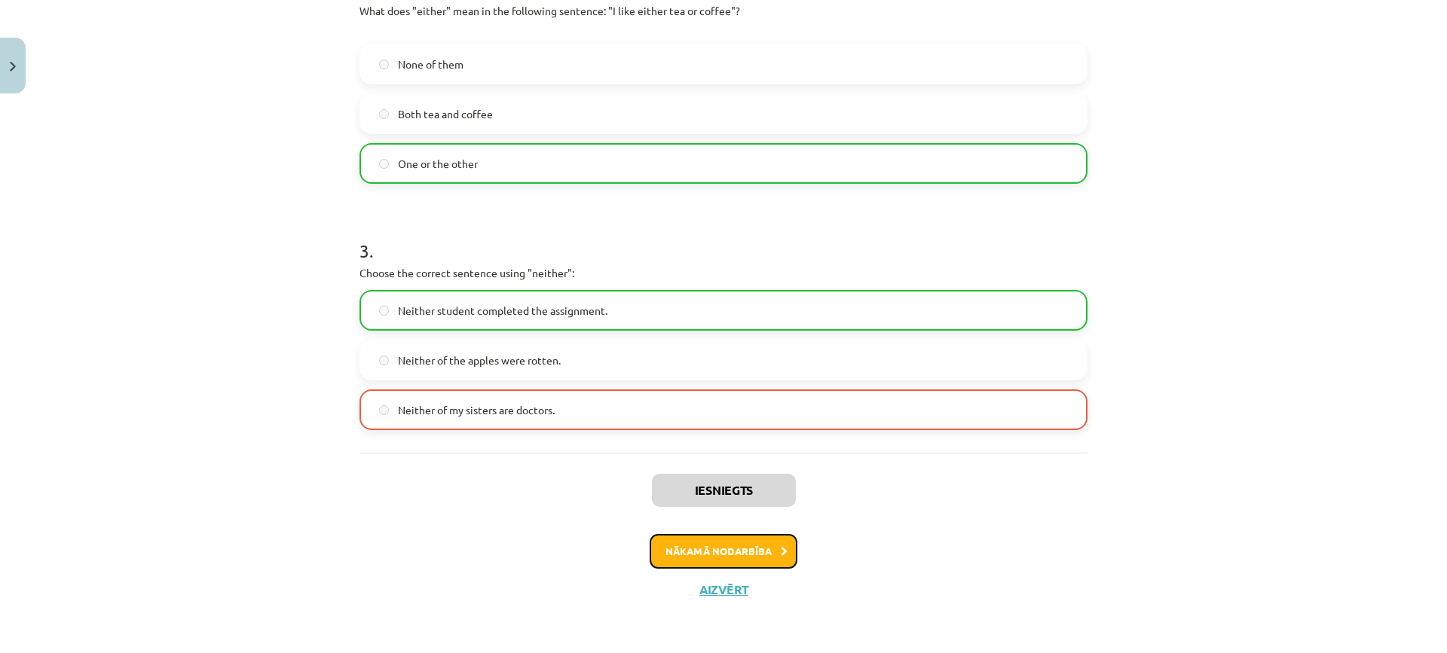
click at [717, 558] on button "Nākamā nodarbība" at bounding box center [724, 551] width 148 height 35
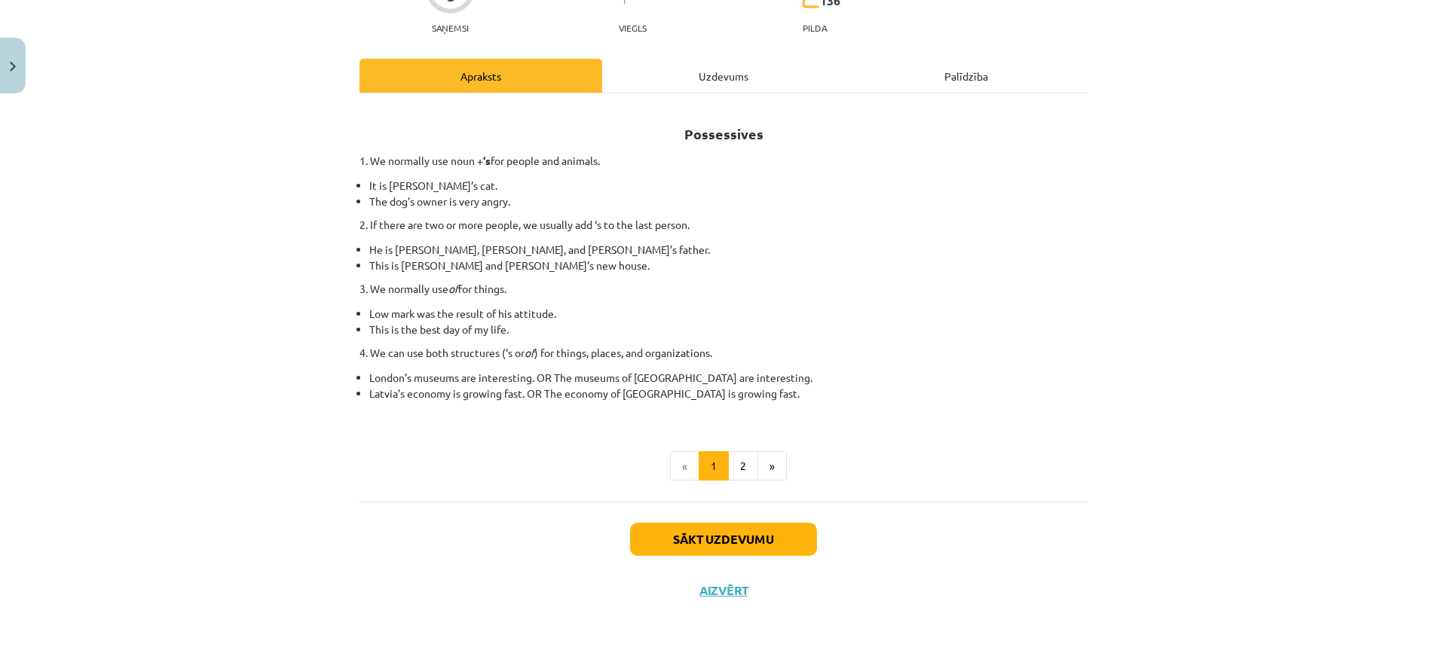
scroll to position [164, 0]
click at [700, 537] on button "Sākt uzdevumu" at bounding box center [723, 538] width 187 height 33
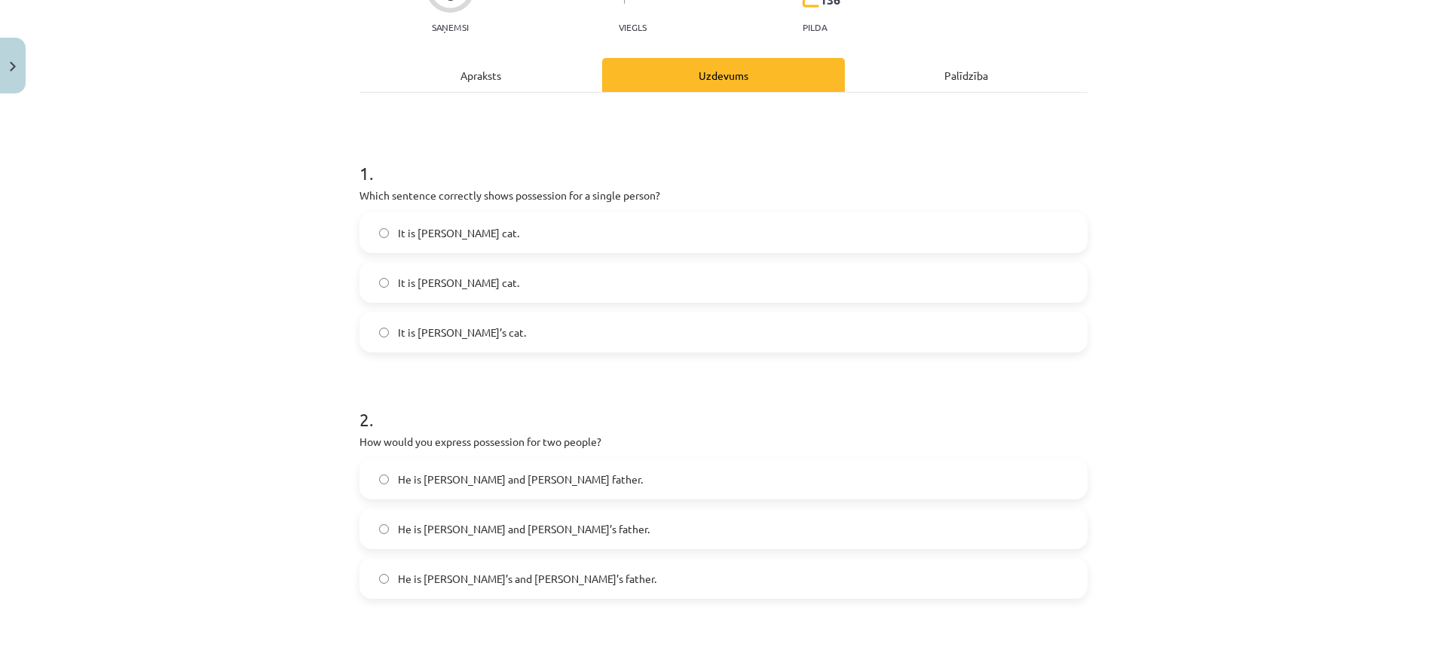
scroll to position [38, 0]
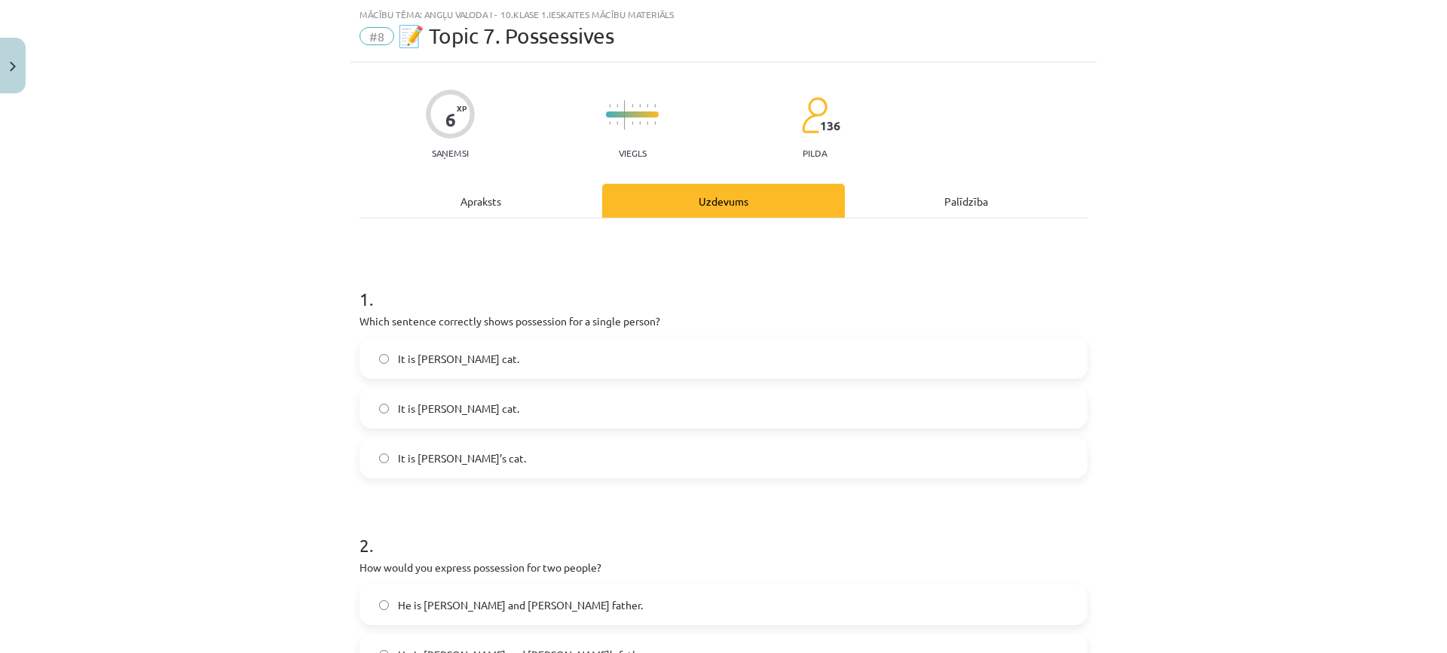
click at [473, 462] on label "It is Jane’s cat." at bounding box center [723, 458] width 725 height 38
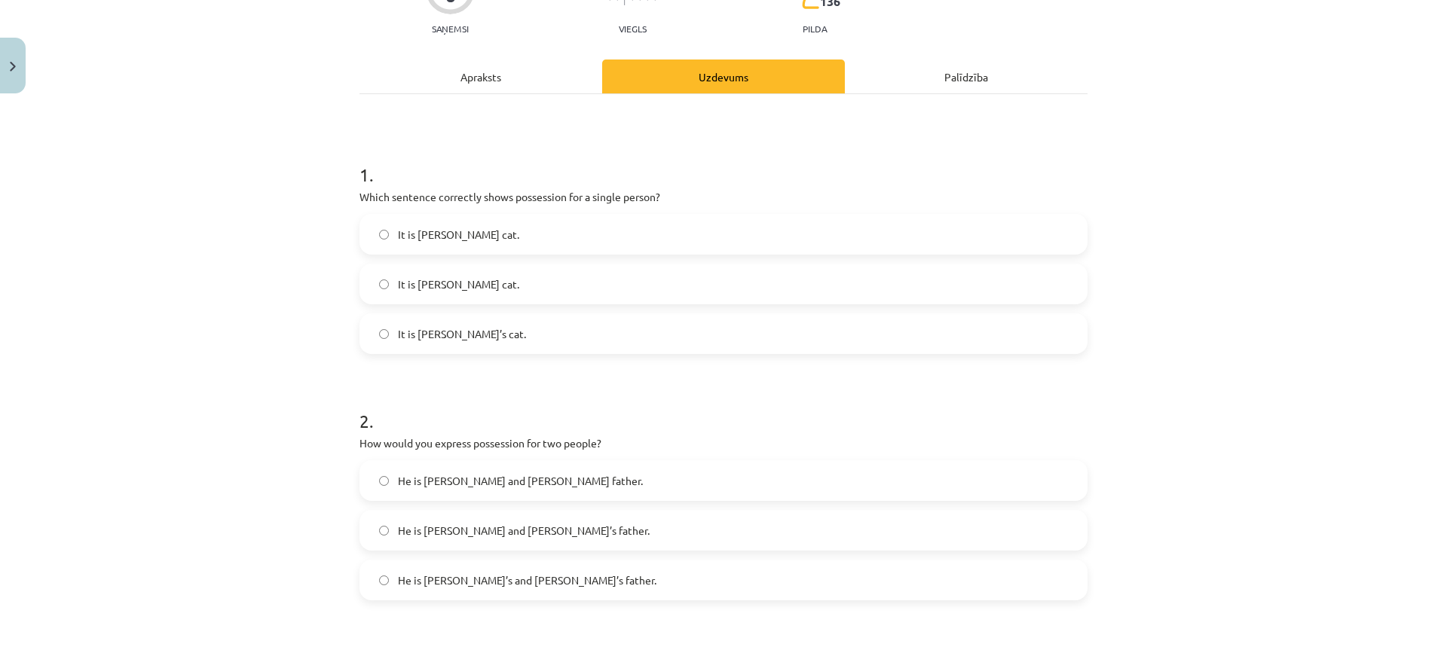
scroll to position [188, 0]
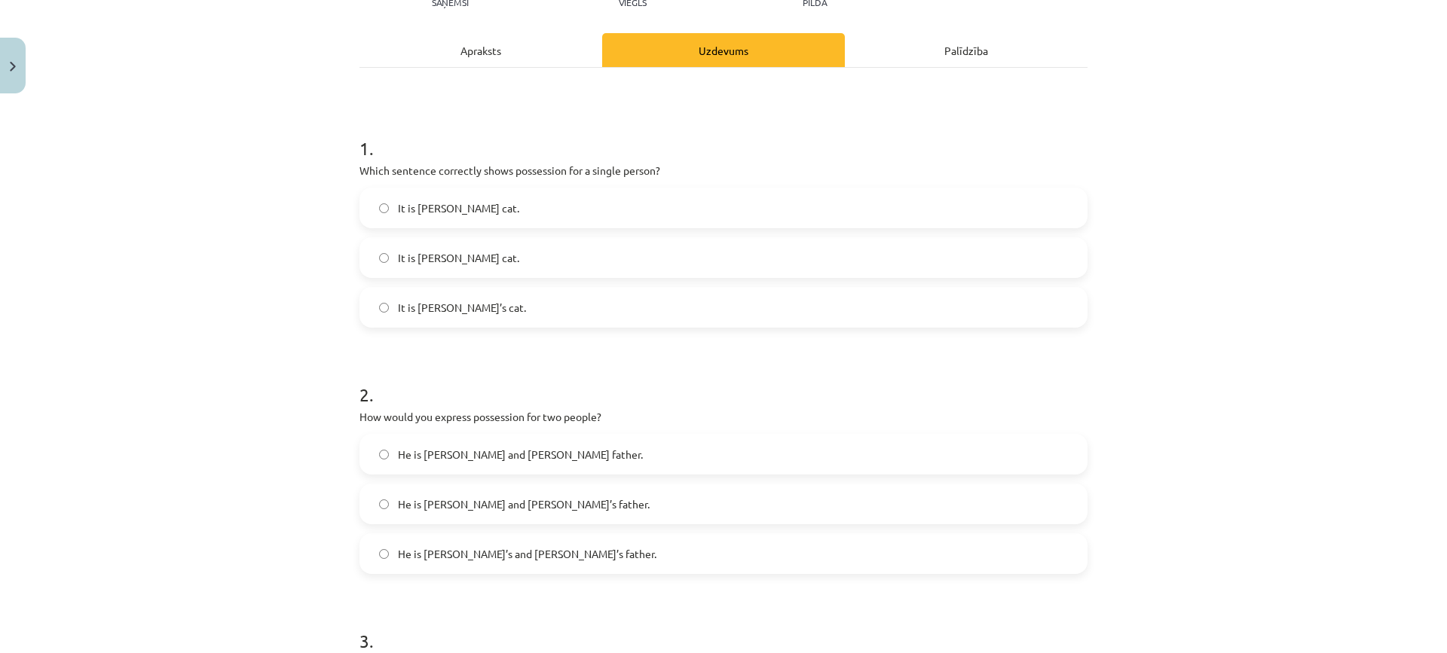
click at [554, 562] on label "He is Alice’s and James’s father." at bounding box center [723, 554] width 725 height 38
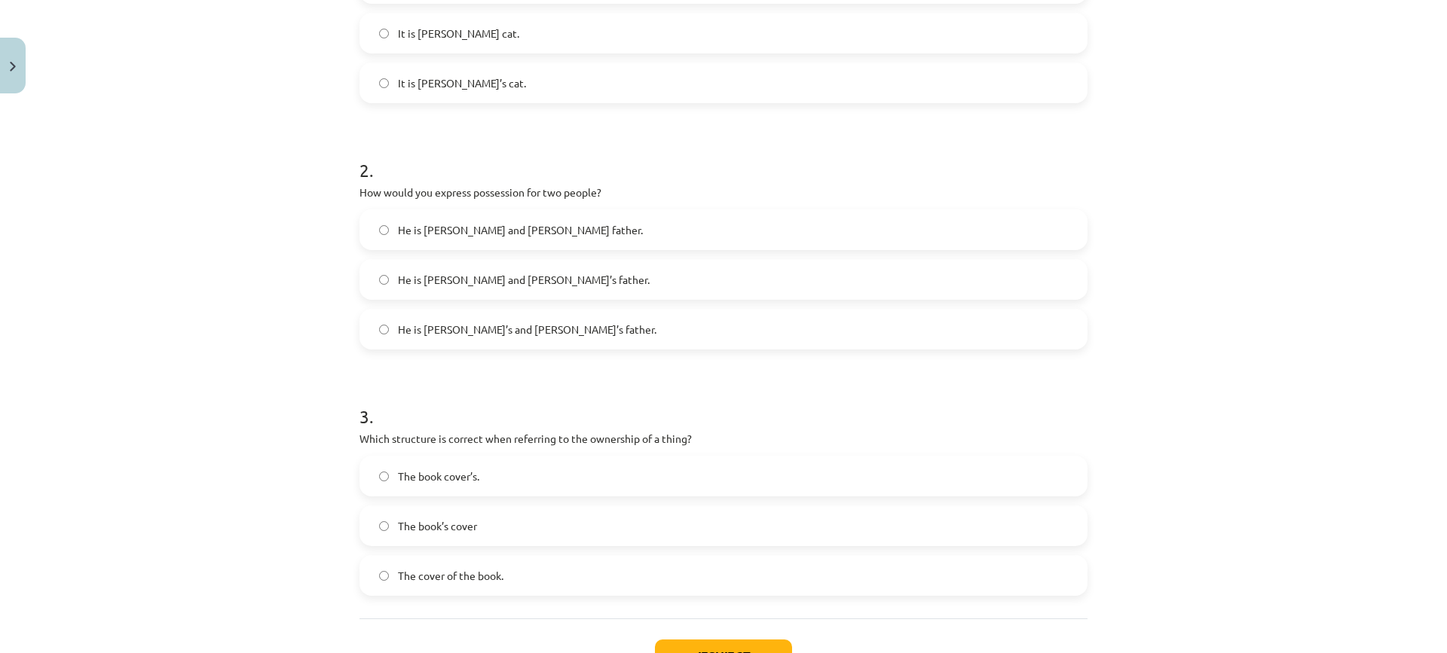
scroll to position [415, 0]
click at [506, 520] on label "The book’s cover" at bounding box center [723, 525] width 725 height 38
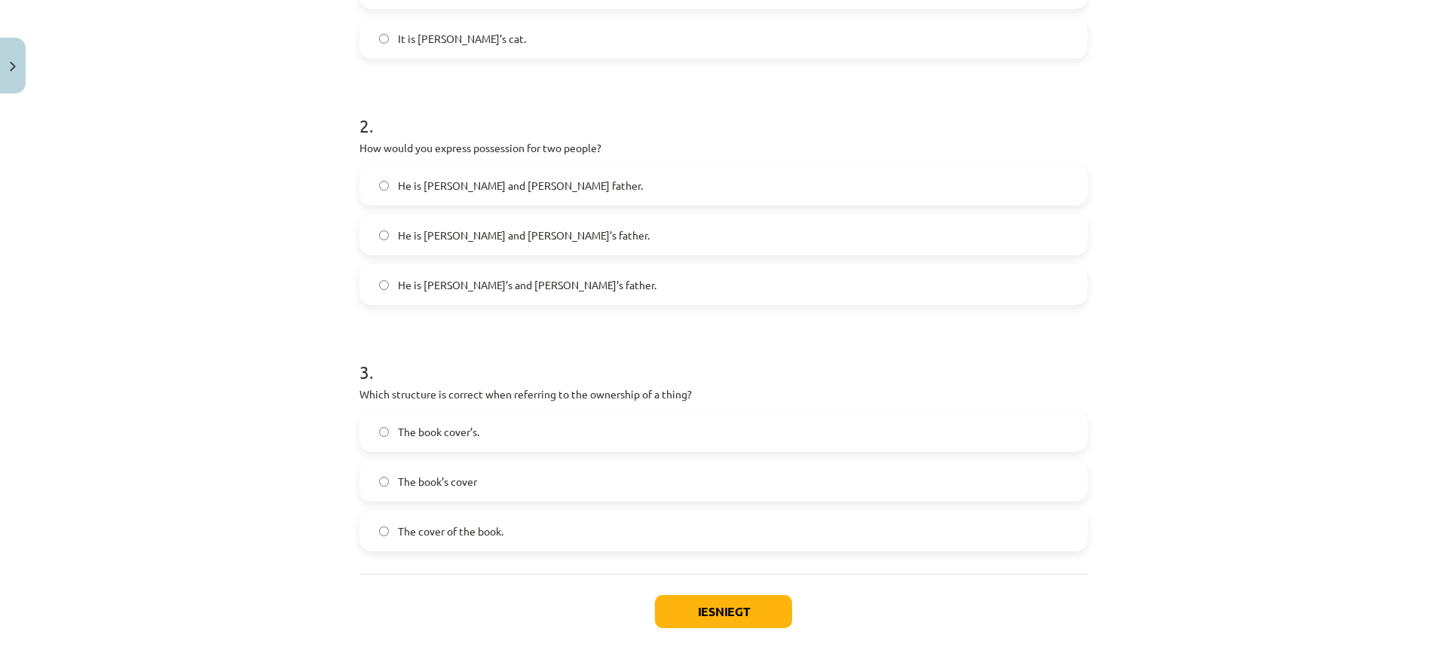
scroll to position [531, 0]
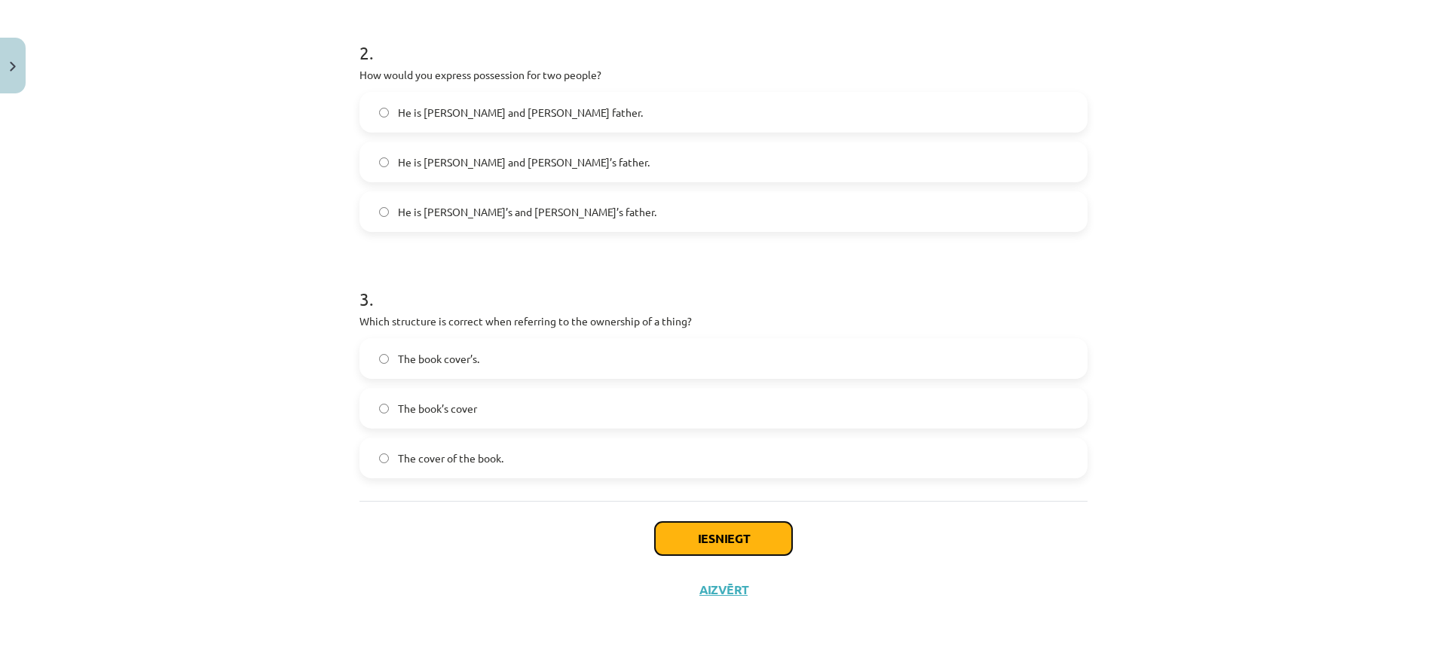
click at [714, 536] on button "Iesniegt" at bounding box center [723, 538] width 137 height 33
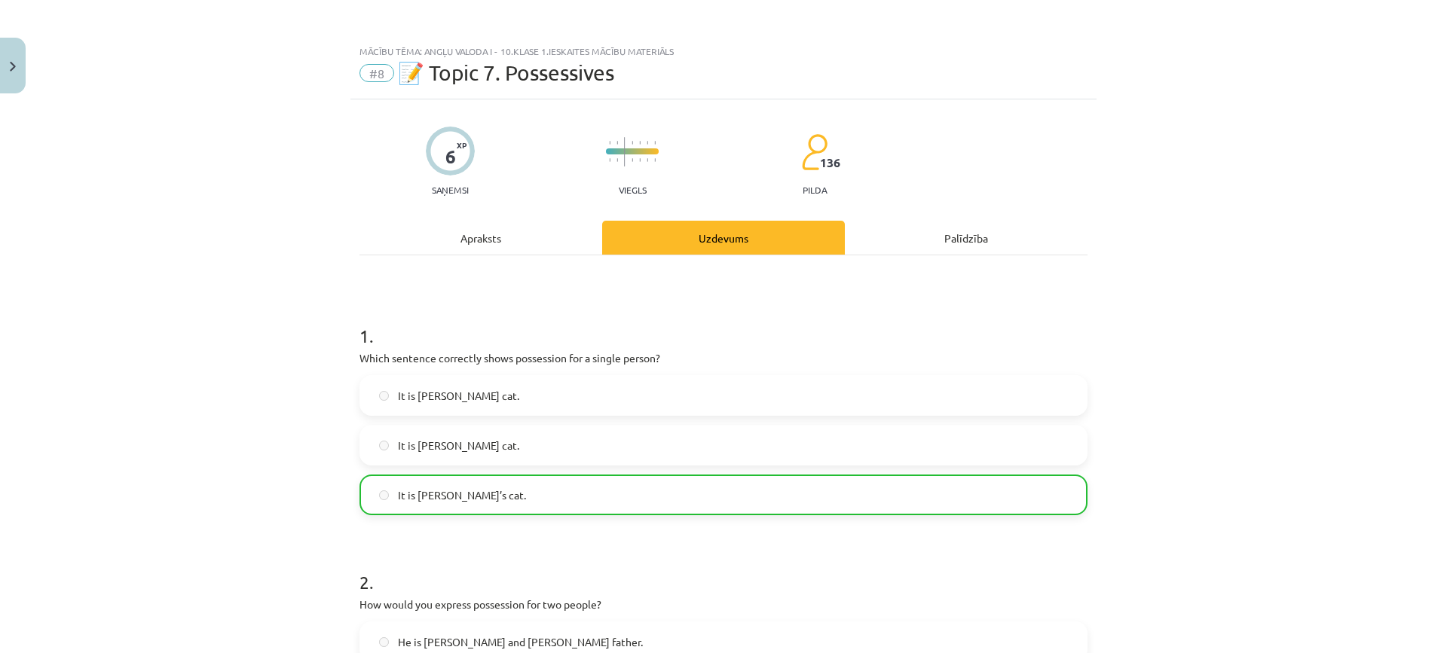
scroll to position [0, 0]
click at [11, 60] on button "Close" at bounding box center [13, 66] width 26 height 56
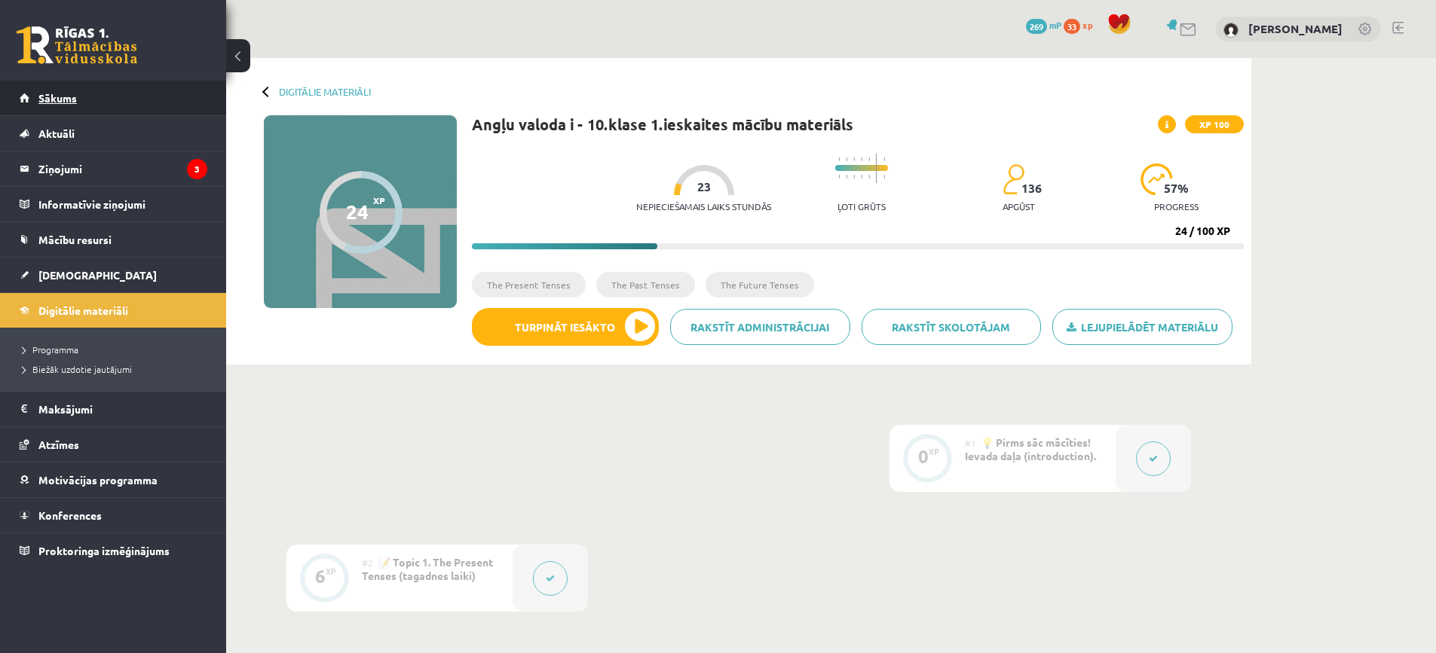
click at [134, 102] on link "Sākums" at bounding box center [114, 98] width 188 height 35
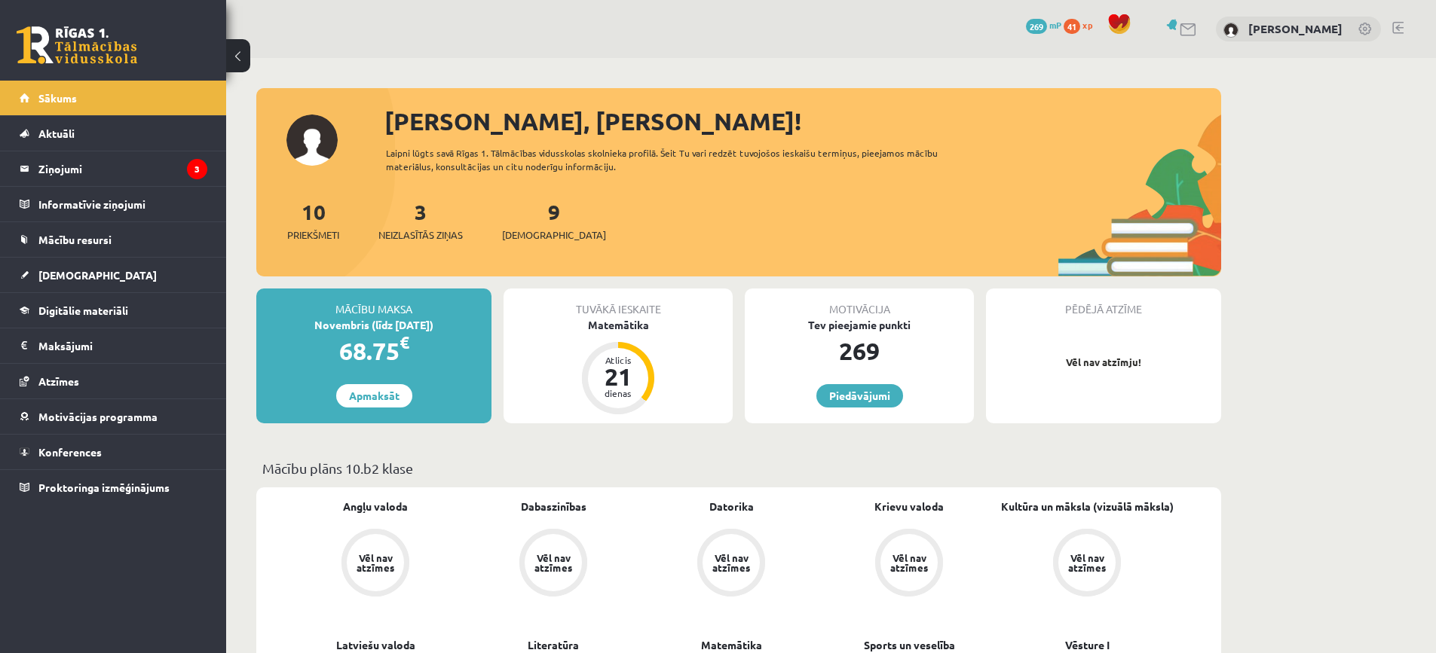
click at [1039, 20] on span "269" at bounding box center [1036, 26] width 21 height 15
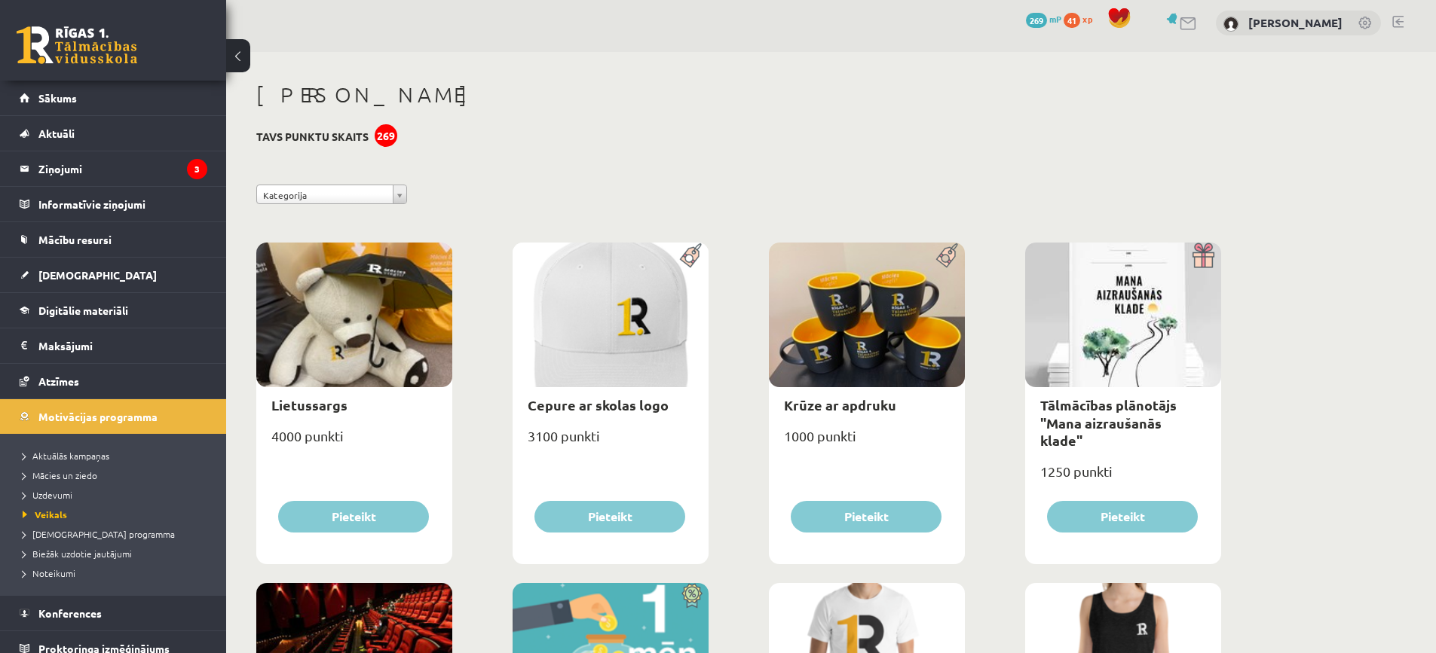
scroll to position [4, 0]
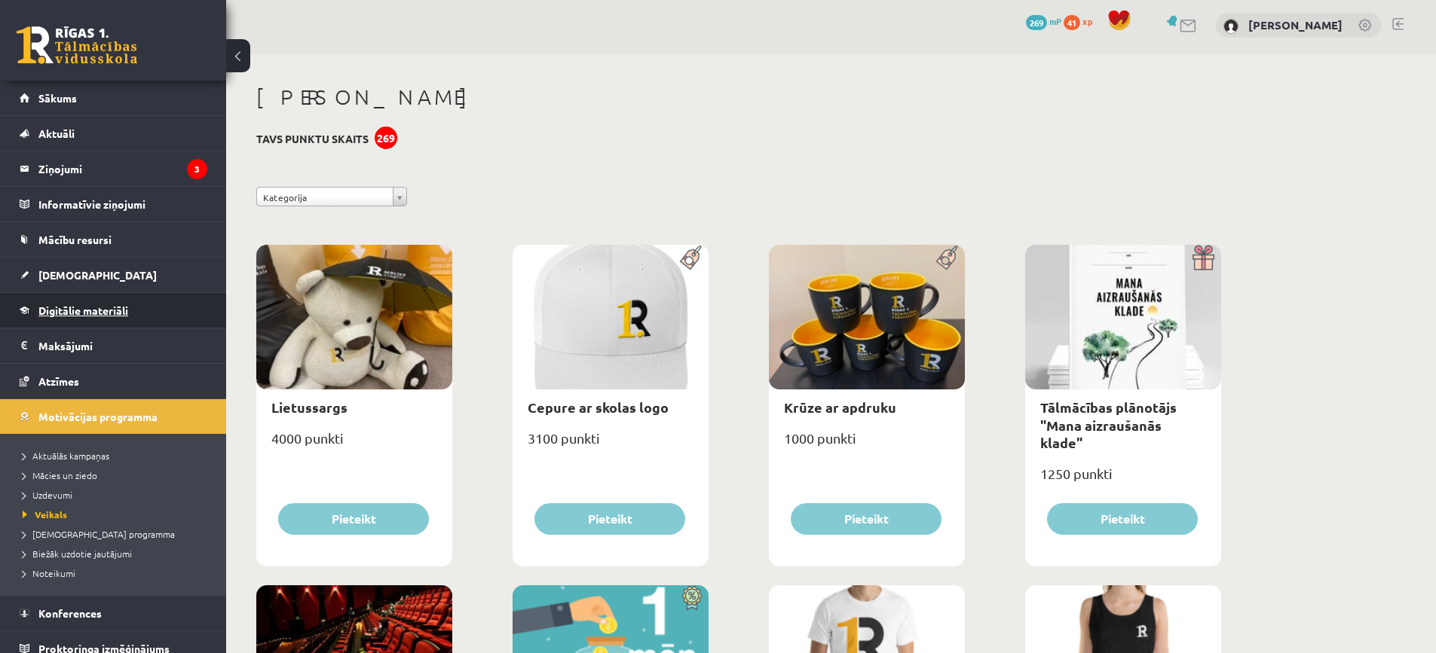
click at [81, 312] on span "Digitālie materiāli" at bounding box center [83, 311] width 90 height 14
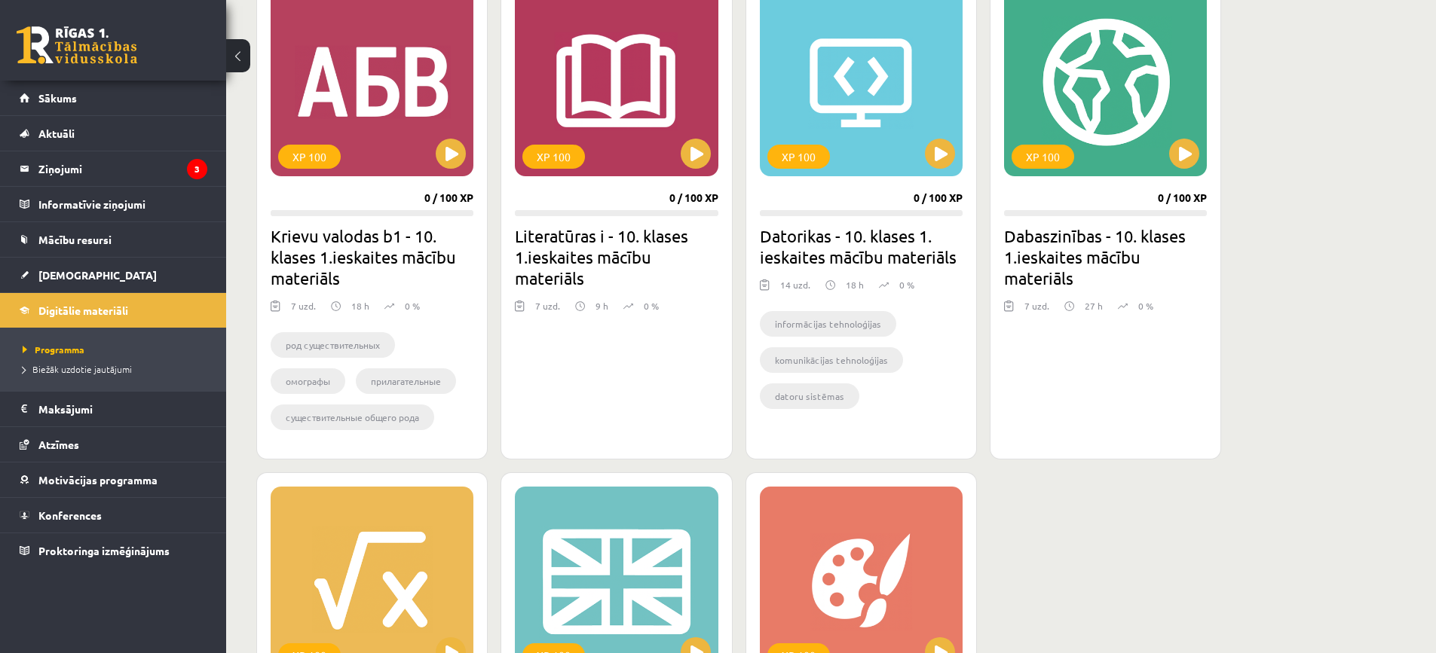
scroll to position [898, 0]
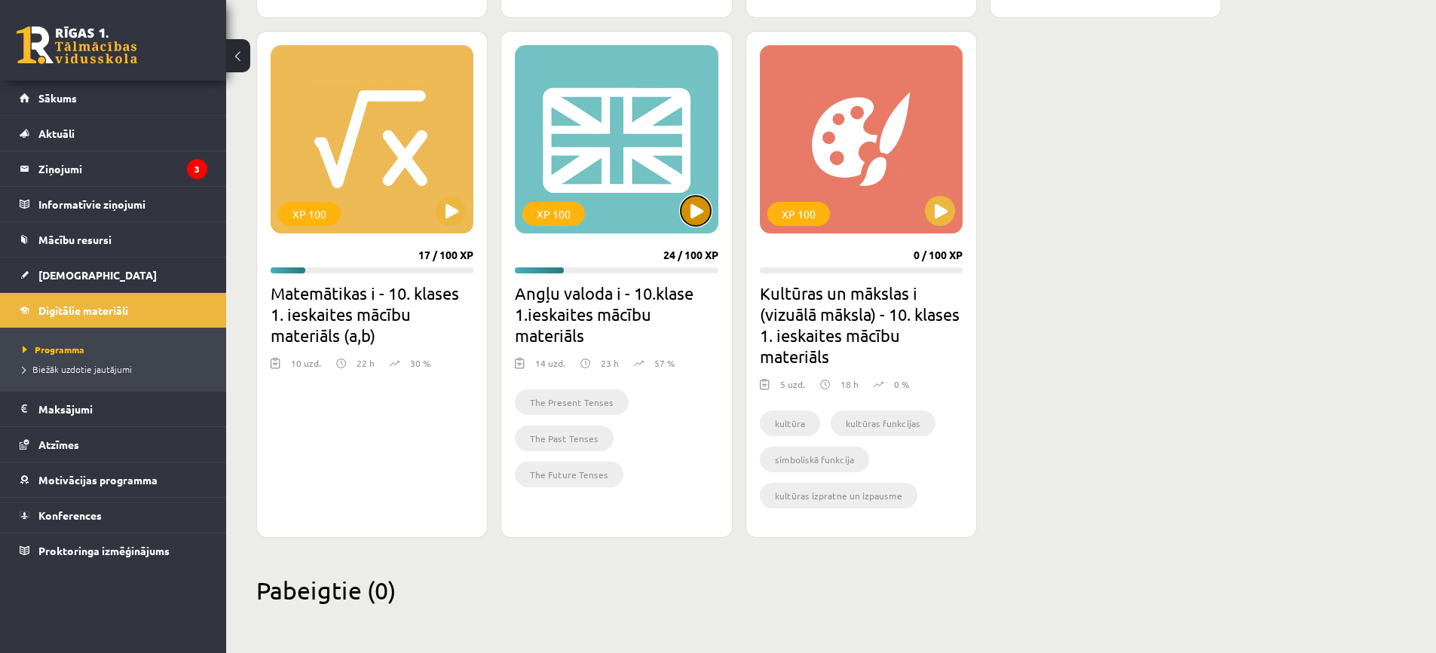
click at [703, 217] on button at bounding box center [696, 211] width 30 height 30
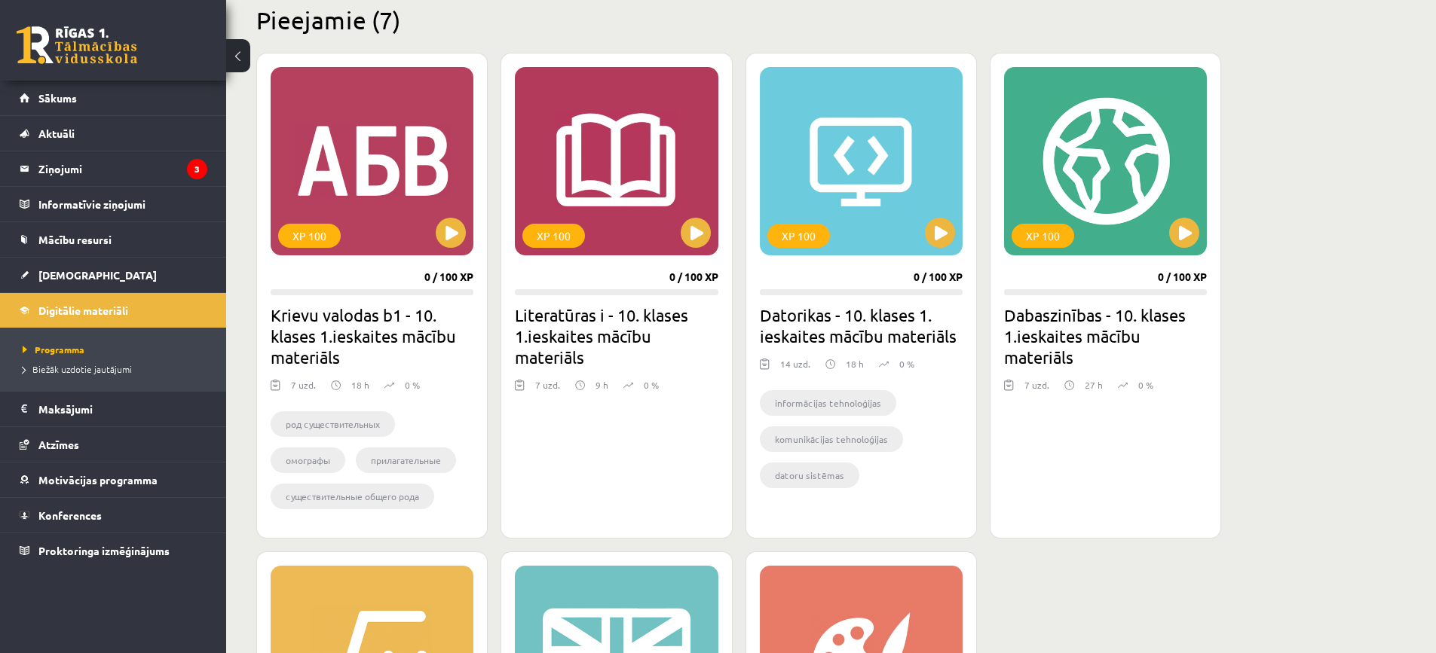
scroll to position [219, 0]
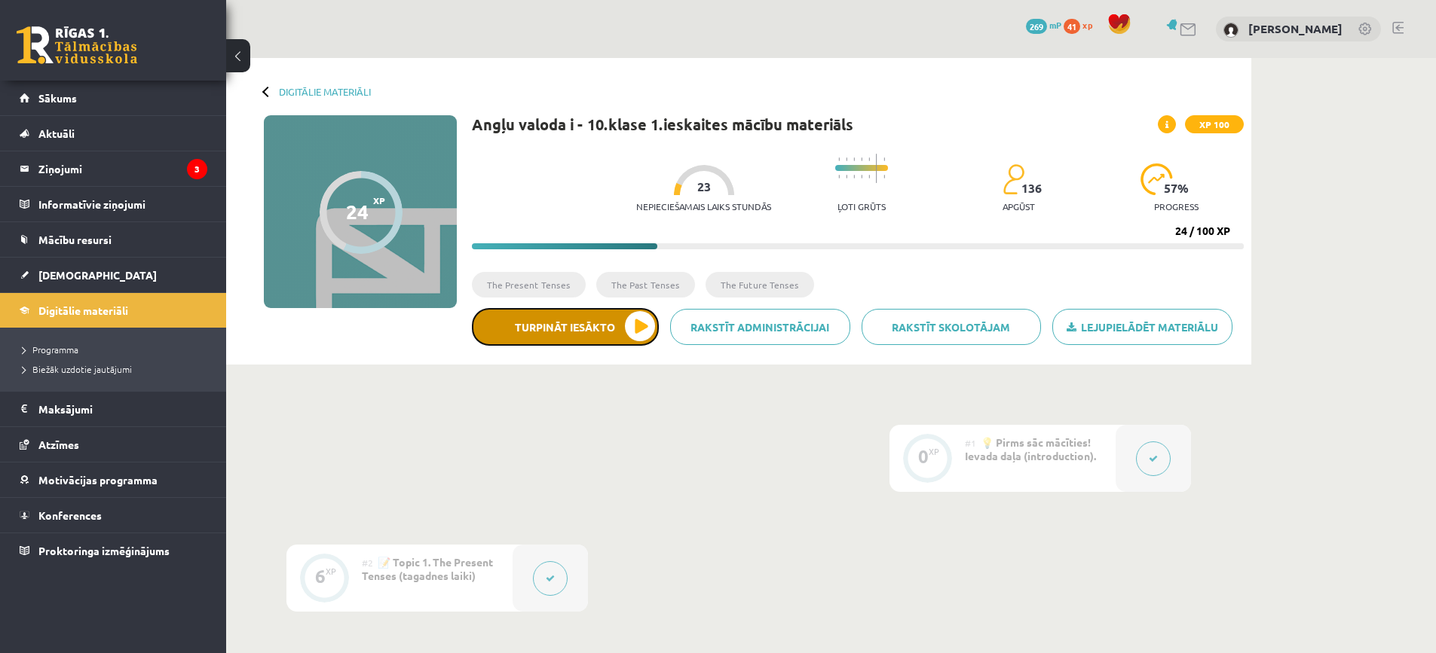
click at [602, 338] on button "Turpināt iesākto" at bounding box center [565, 327] width 187 height 38
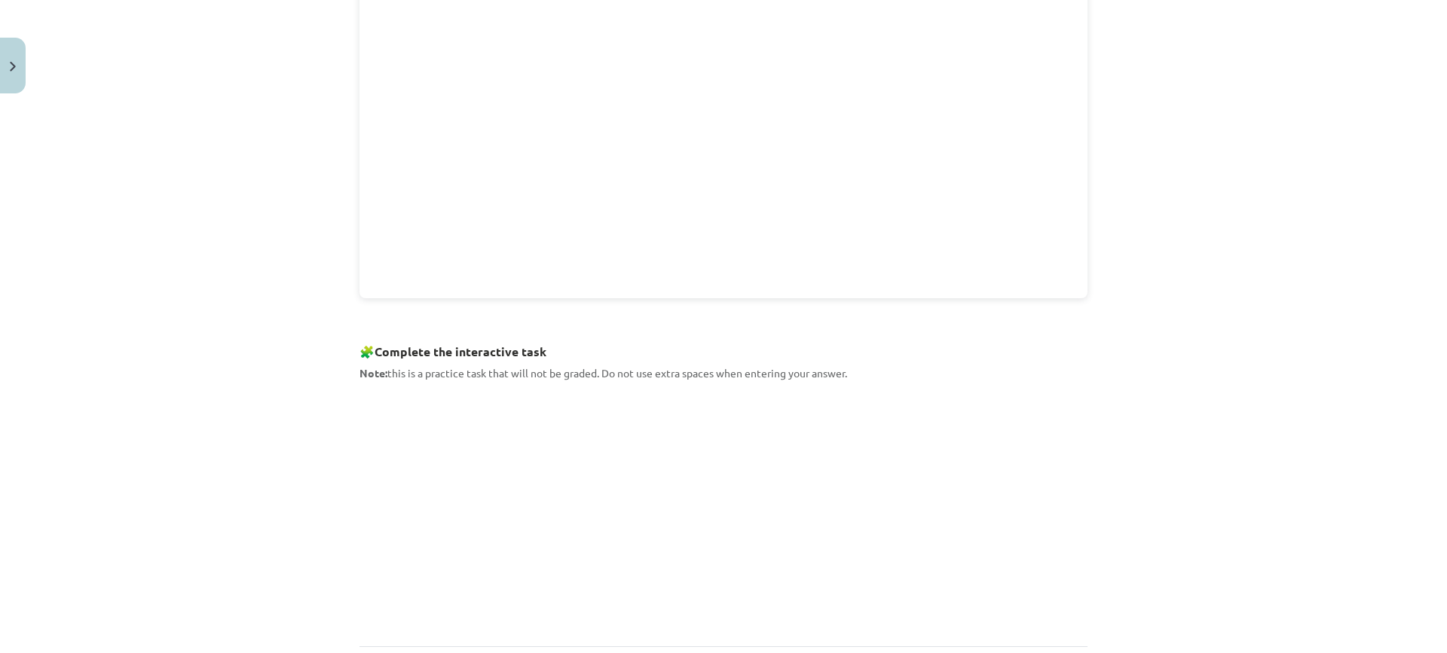
scroll to position [621, 0]
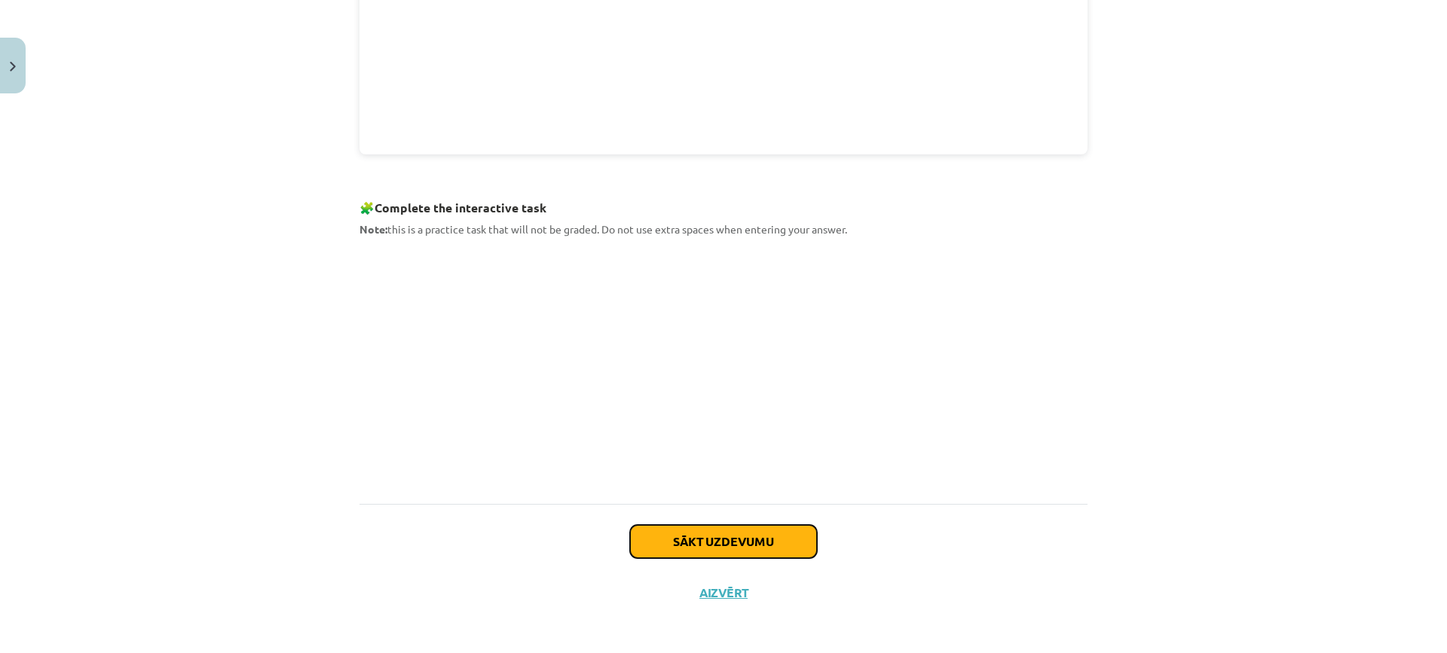
click at [761, 540] on button "Sākt uzdevumu" at bounding box center [723, 541] width 187 height 33
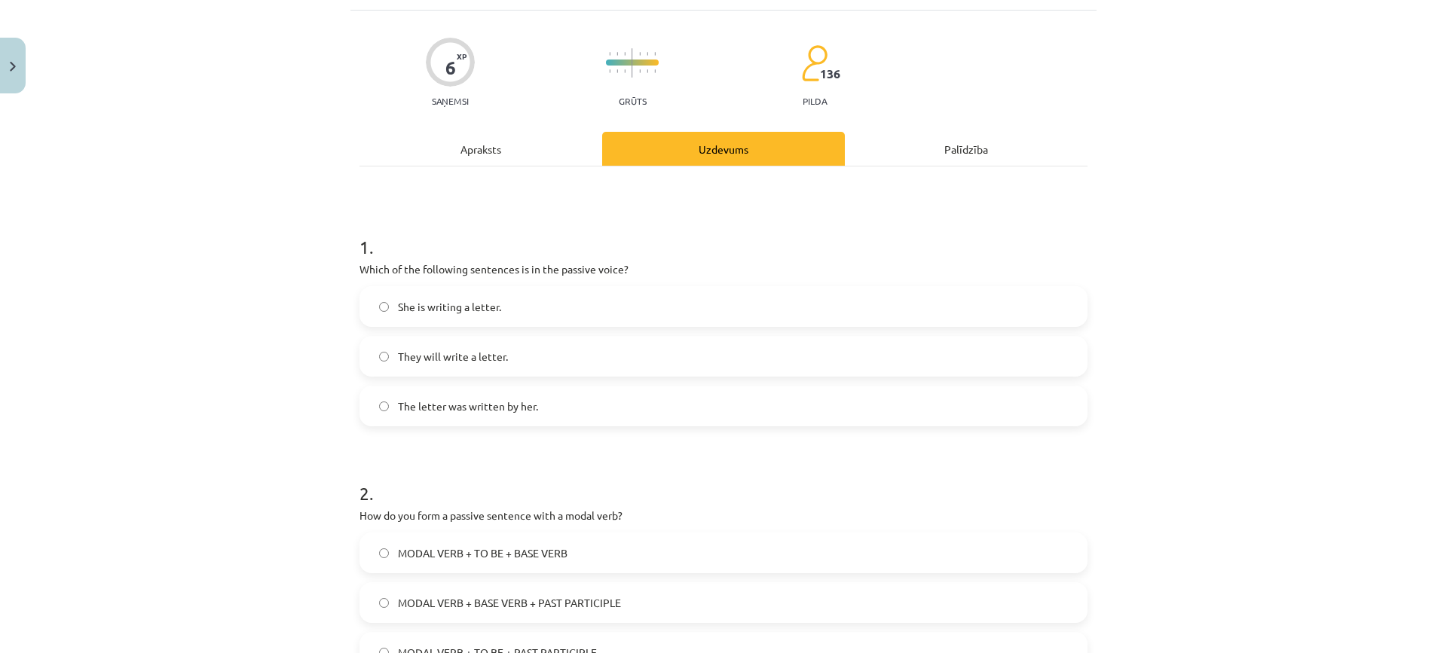
scroll to position [38, 0]
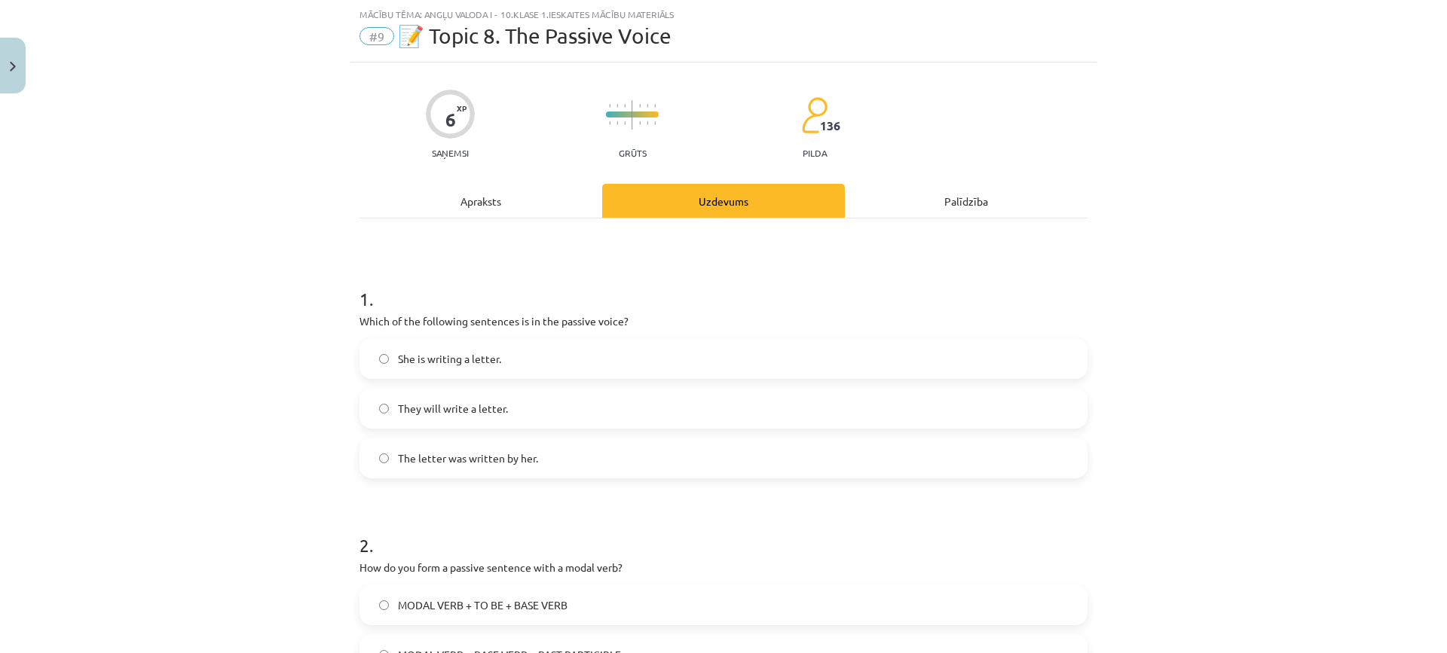
click at [489, 366] on span "She is writing a letter." at bounding box center [449, 359] width 103 height 16
click at [707, 454] on label "The letter was written by her." at bounding box center [723, 458] width 725 height 38
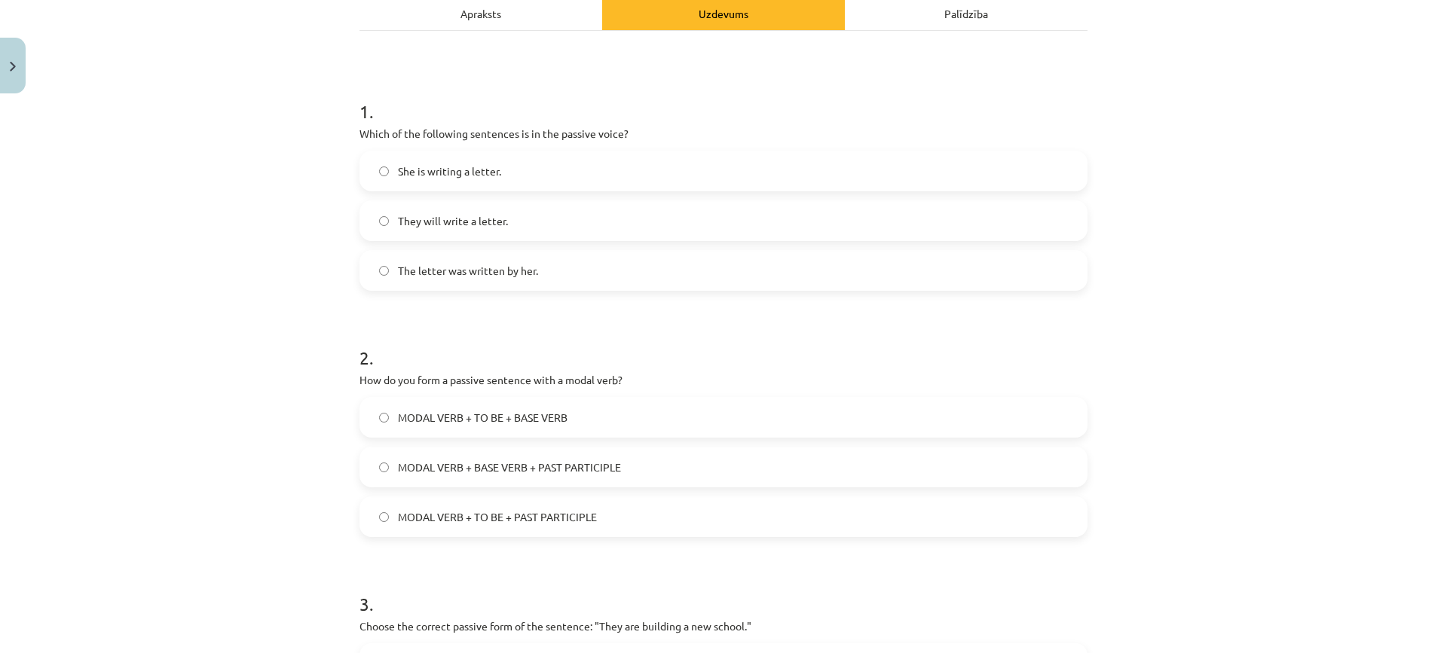
scroll to position [339, 0]
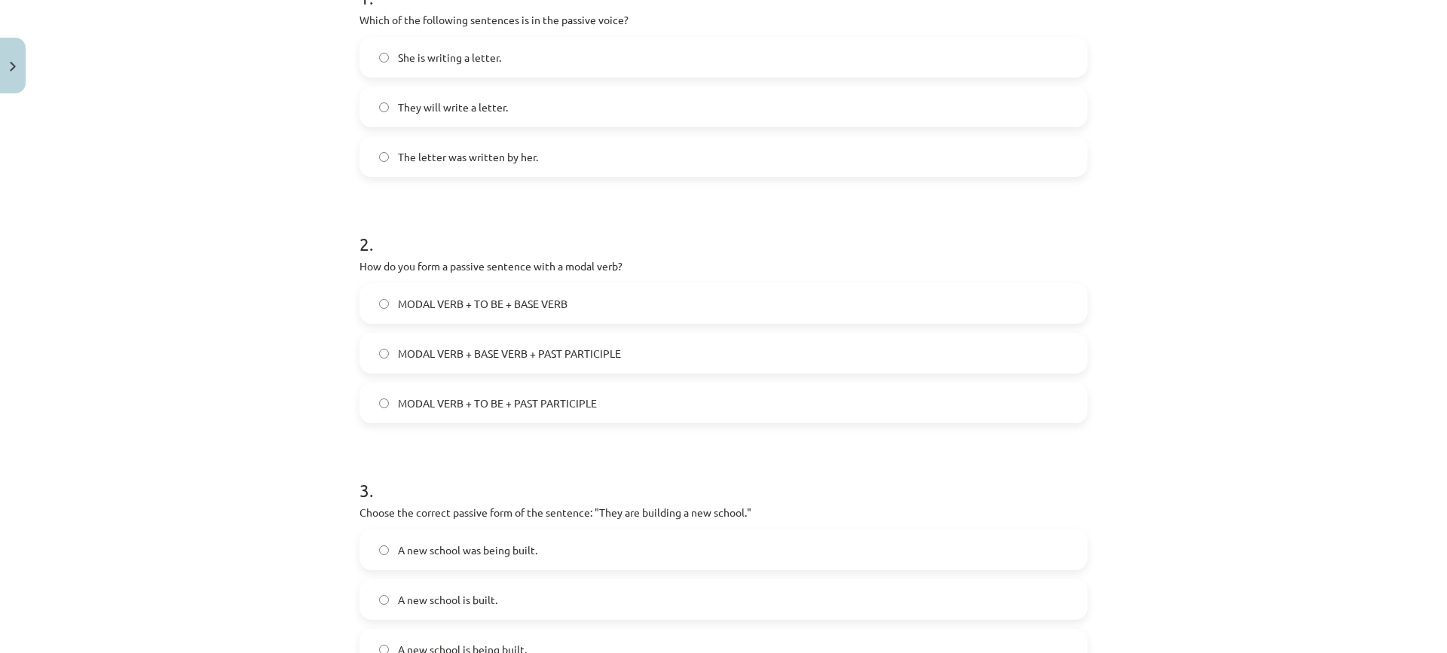
click at [598, 305] on label "MODAL VERB + TO BE + BASE VERB" at bounding box center [723, 304] width 725 height 38
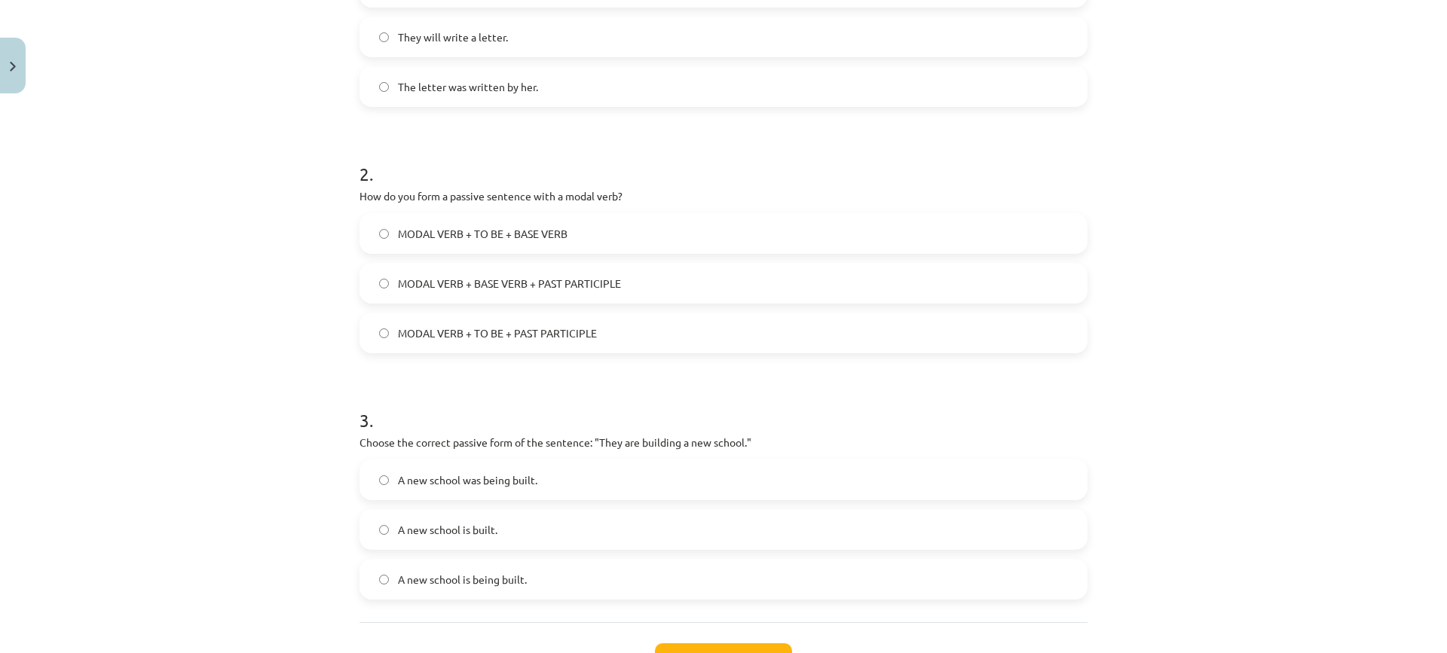
scroll to position [531, 0]
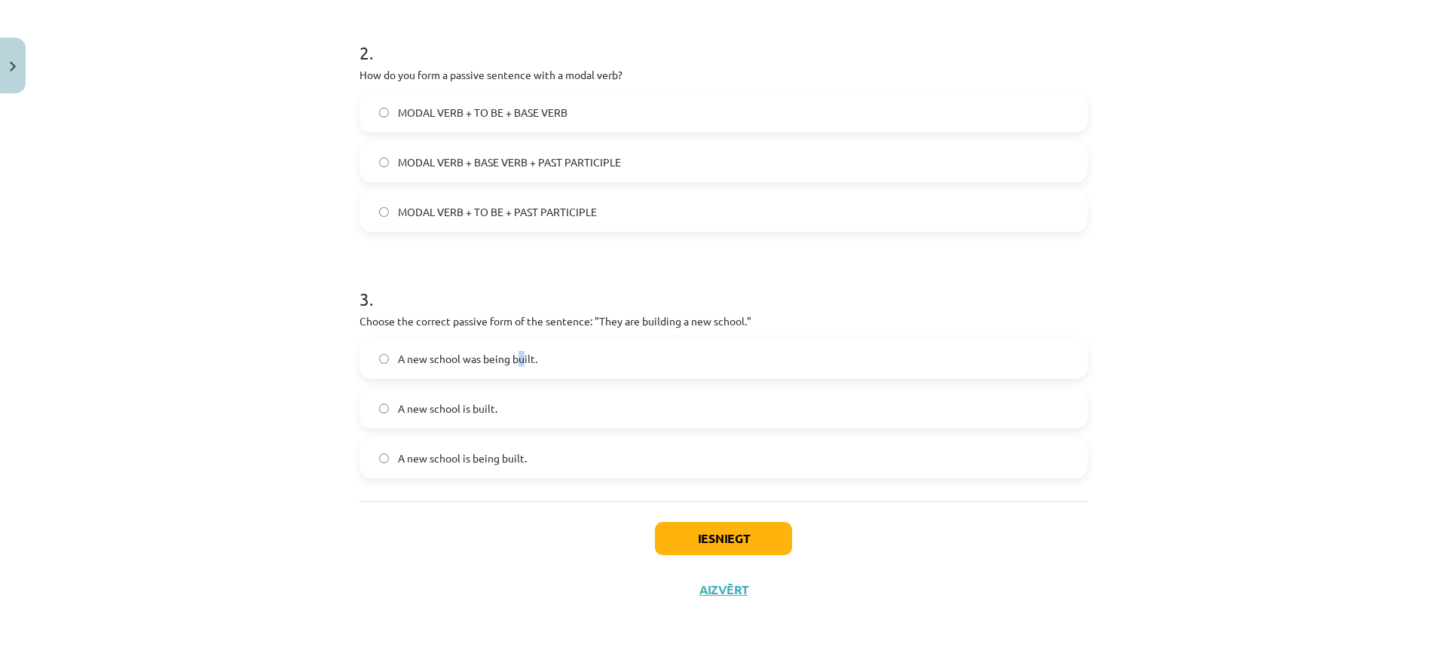
click at [519, 364] on span "A new school was being built." at bounding box center [467, 359] width 139 height 16
click at [579, 350] on label "A new school was being built." at bounding box center [723, 359] width 725 height 38
click at [545, 404] on label "A new school is built." at bounding box center [723, 409] width 725 height 38
click at [718, 533] on button "Iesniegt" at bounding box center [723, 538] width 137 height 33
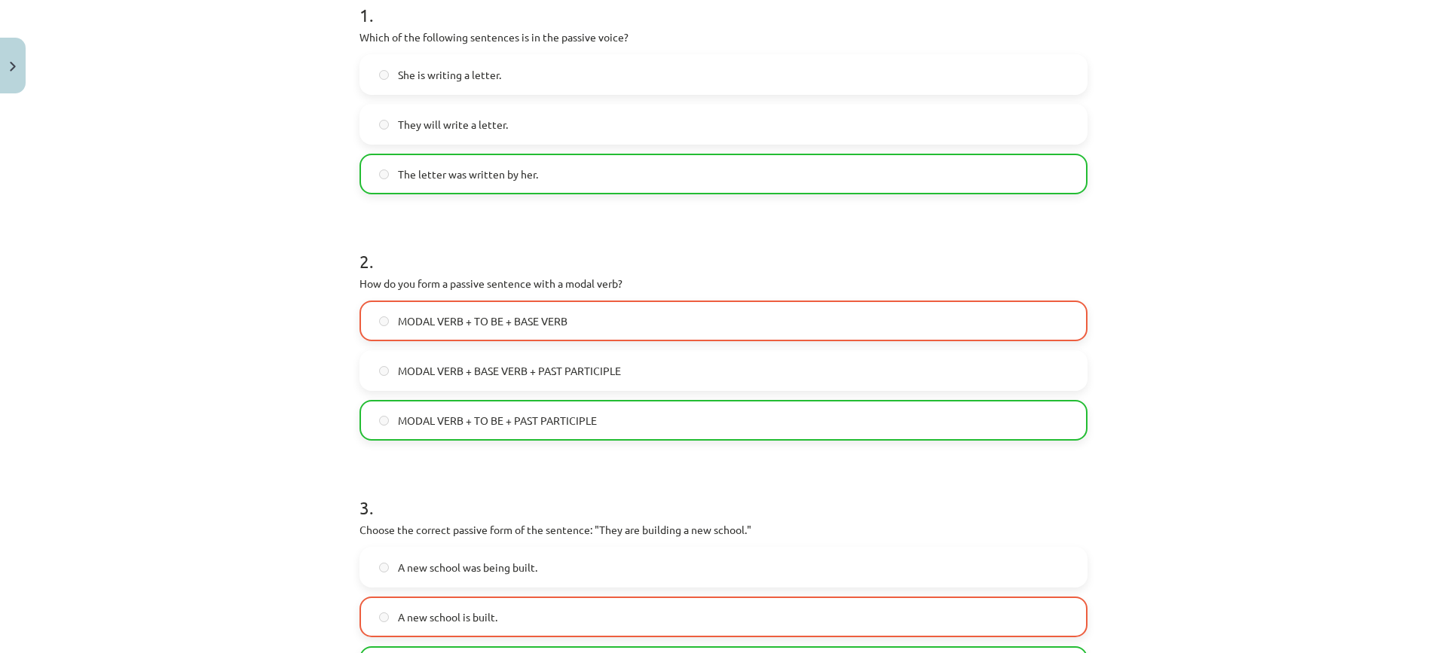
scroll to position [579, 0]
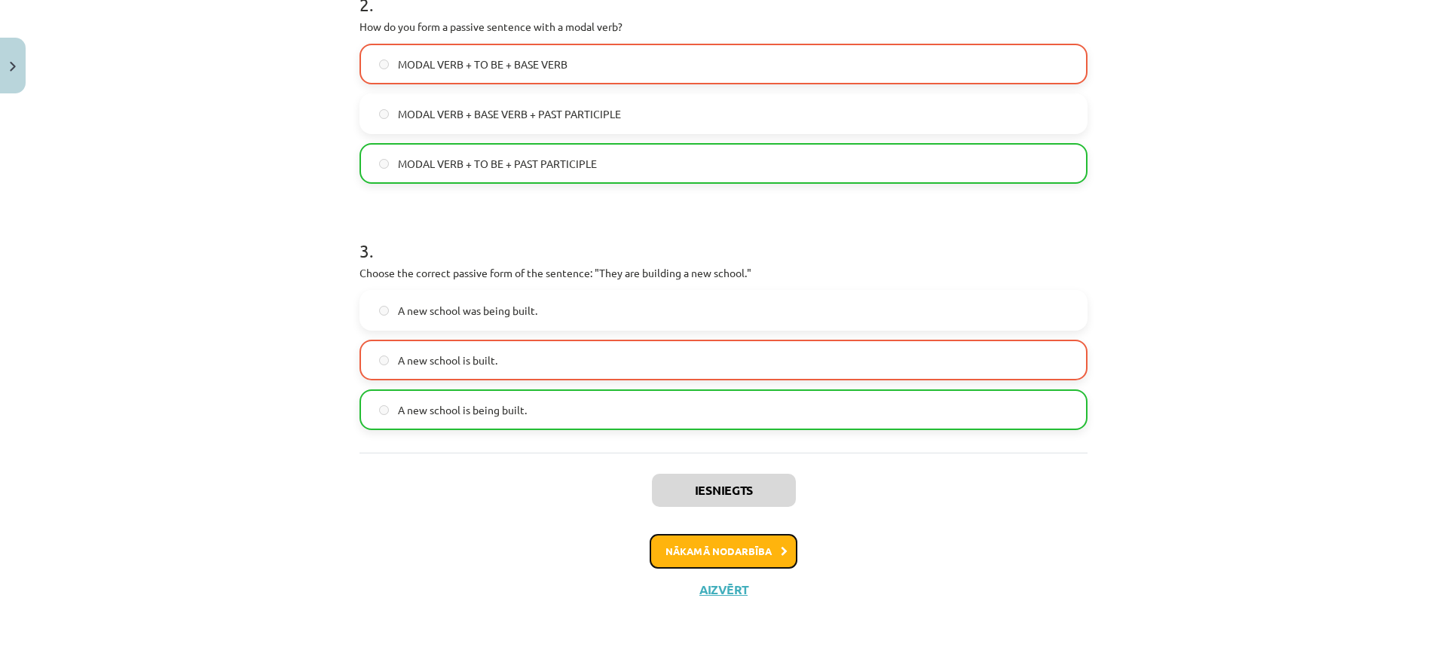
click at [721, 547] on button "Nākamā nodarbība" at bounding box center [724, 551] width 148 height 35
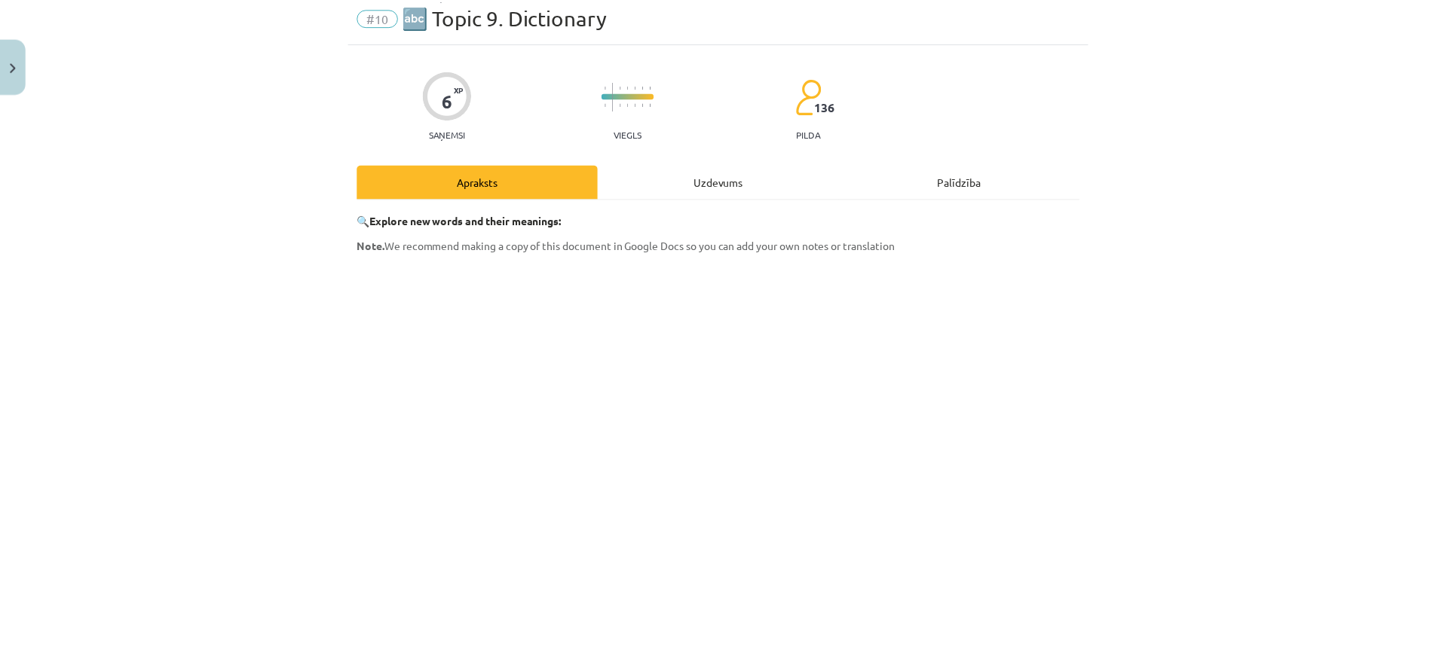
scroll to position [38, 0]
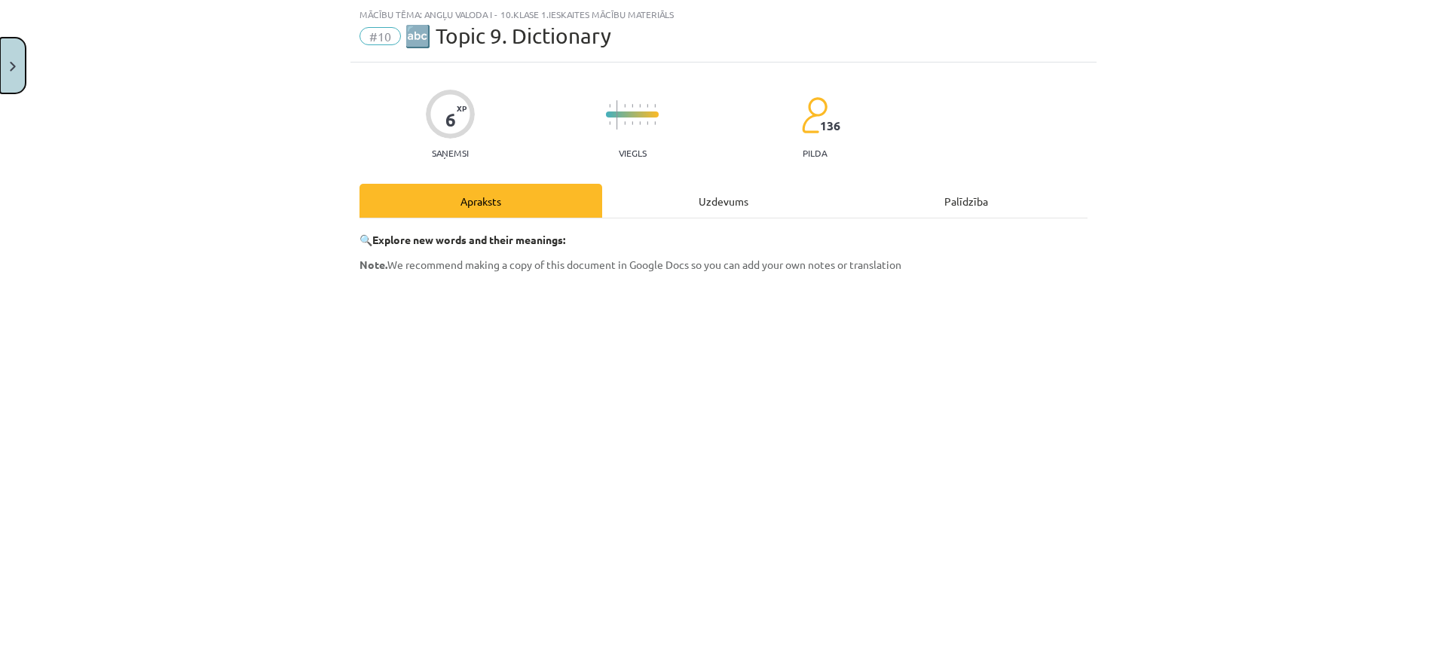
click at [14, 74] on button "Close" at bounding box center [13, 66] width 26 height 56
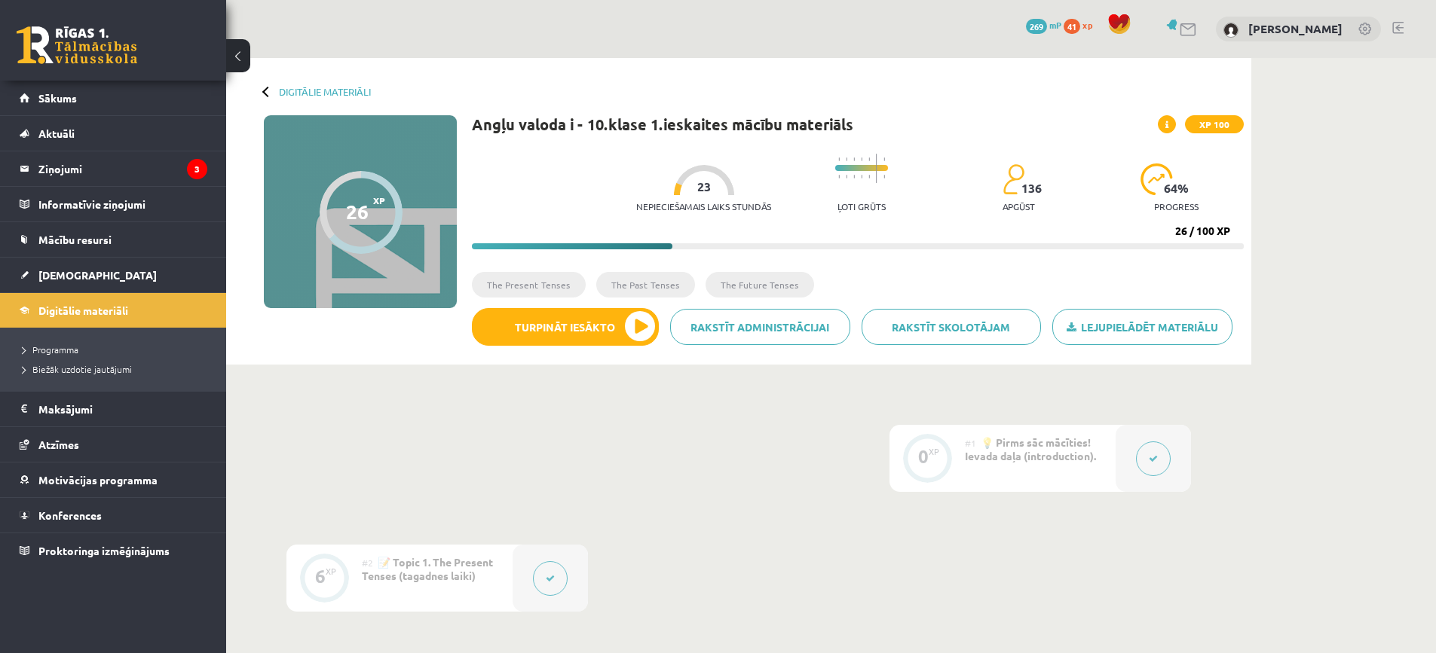
click at [1076, 24] on span "41" at bounding box center [1071, 26] width 17 height 15
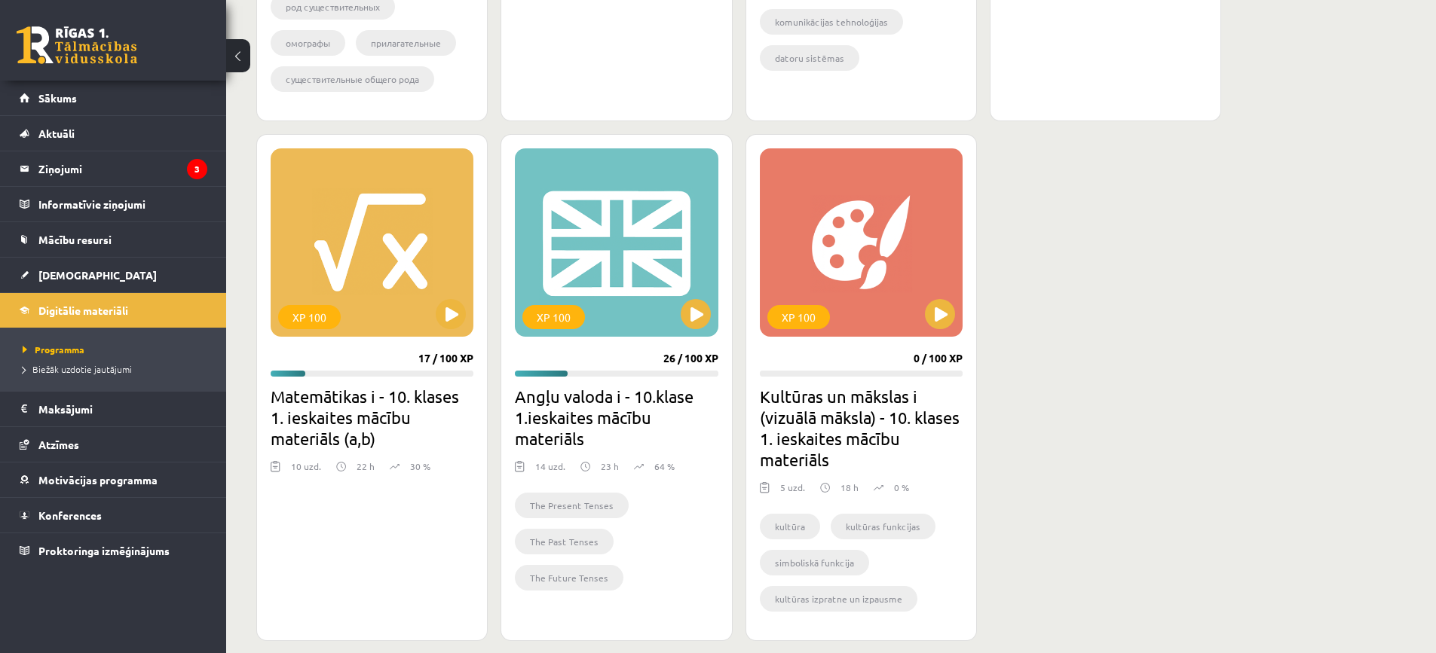
scroll to position [898, 0]
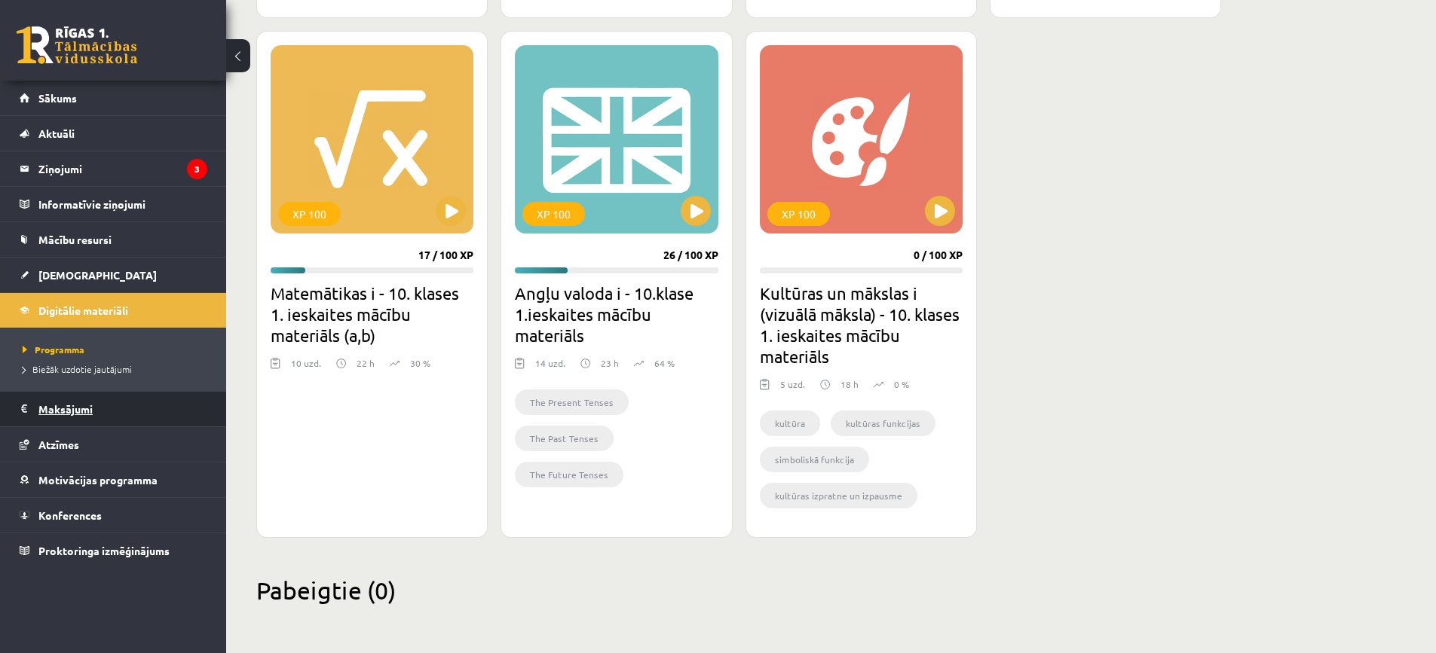
click at [91, 413] on legend "Maksājumi 0" at bounding box center [122, 409] width 169 height 35
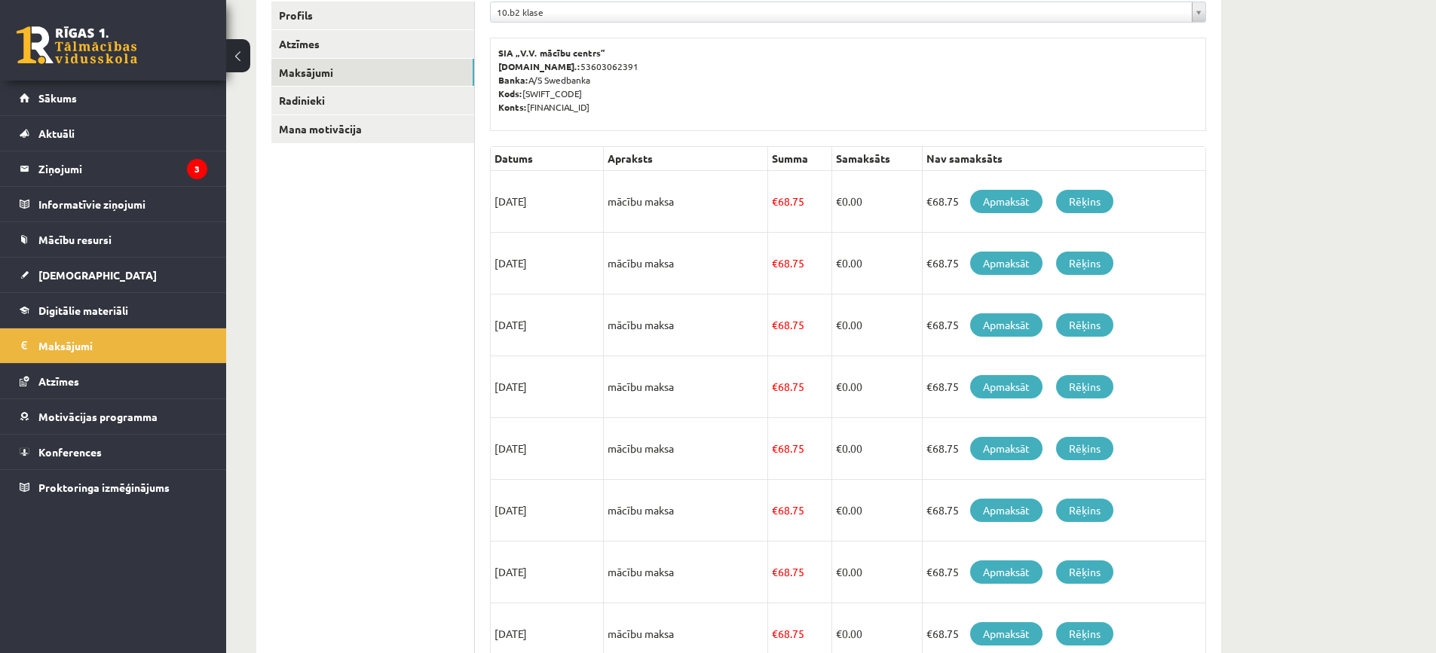
scroll to position [179, 0]
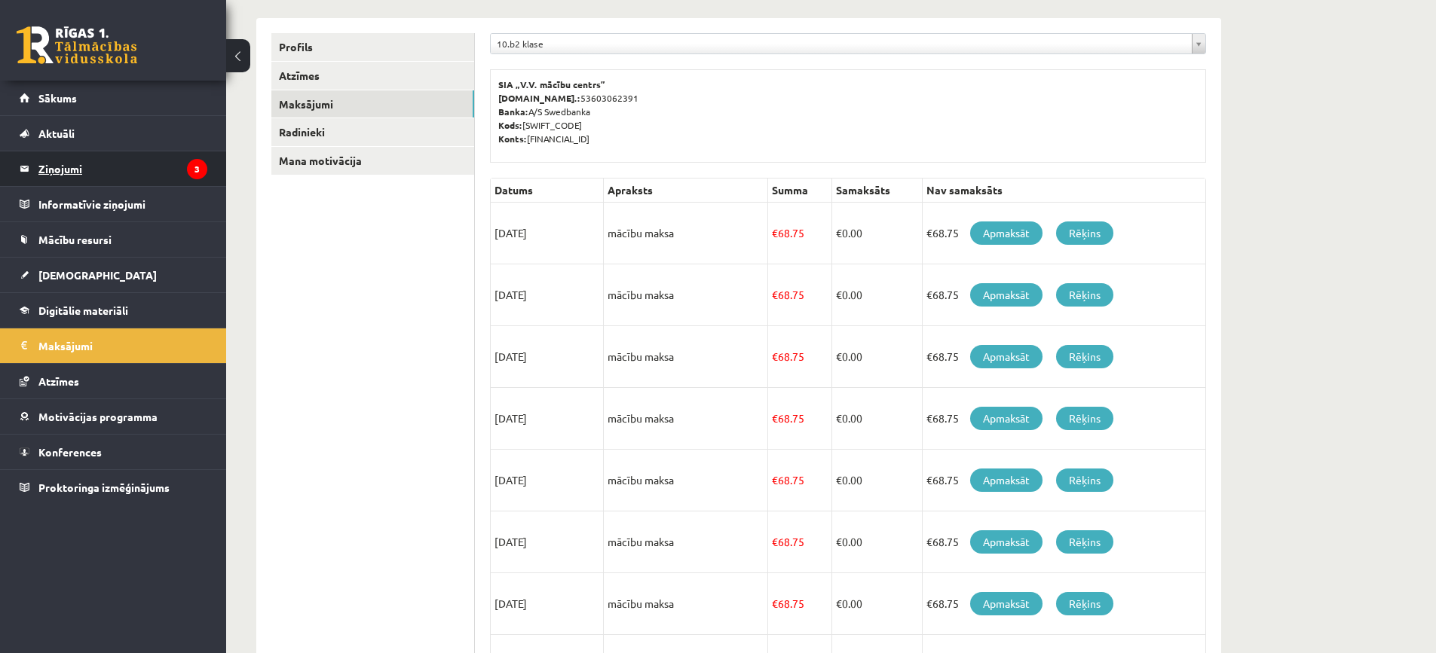
click at [142, 170] on legend "Ziņojumi 3" at bounding box center [122, 168] width 169 height 35
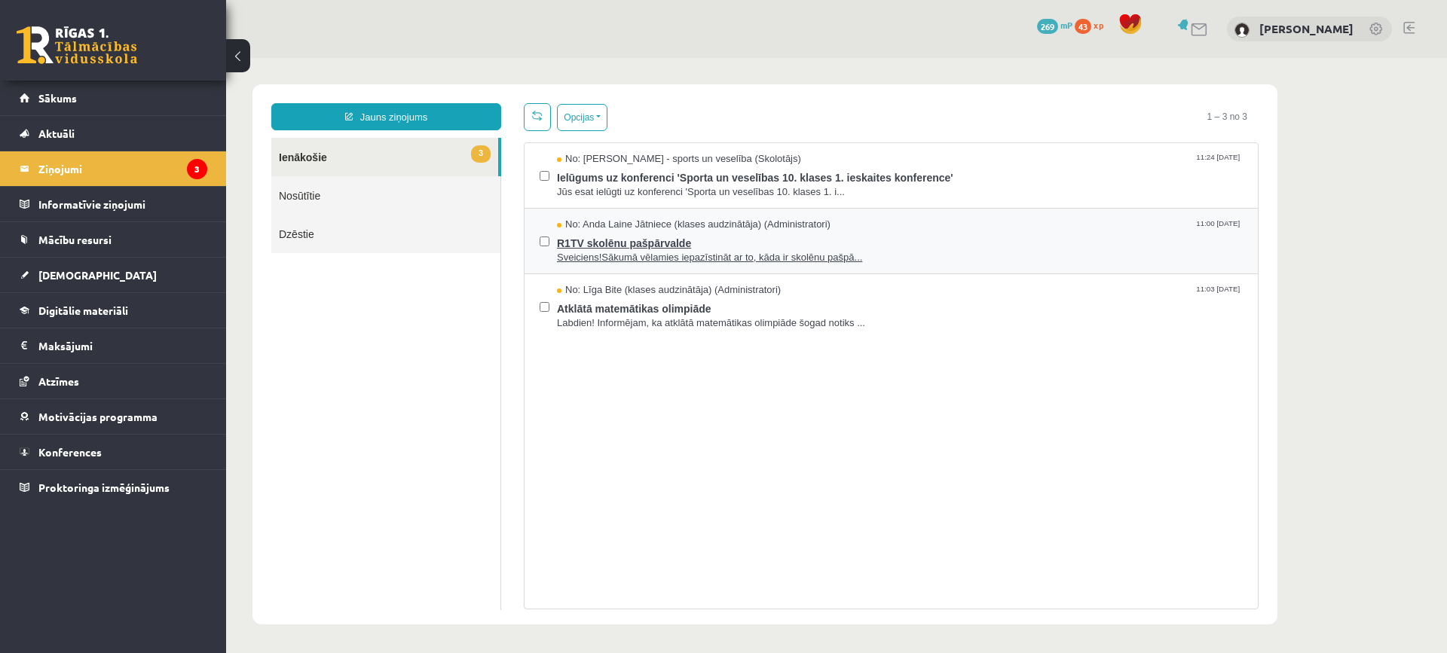
click at [786, 256] on span "Sveiciens!Sākumā vēlamies iepazīstināt ar to, kāda ir skolēnu pašpā..." at bounding box center [900, 258] width 686 height 14
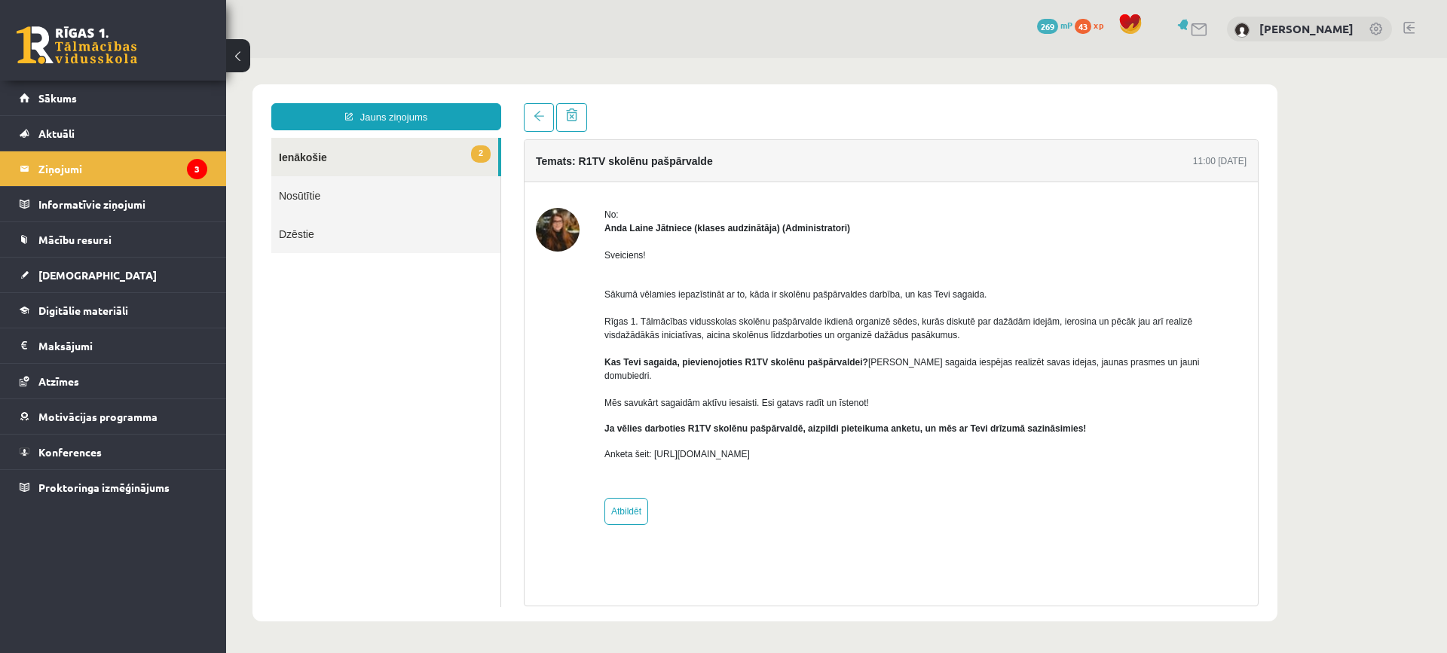
click at [364, 161] on link "2 Ienākošie" at bounding box center [384, 157] width 227 height 38
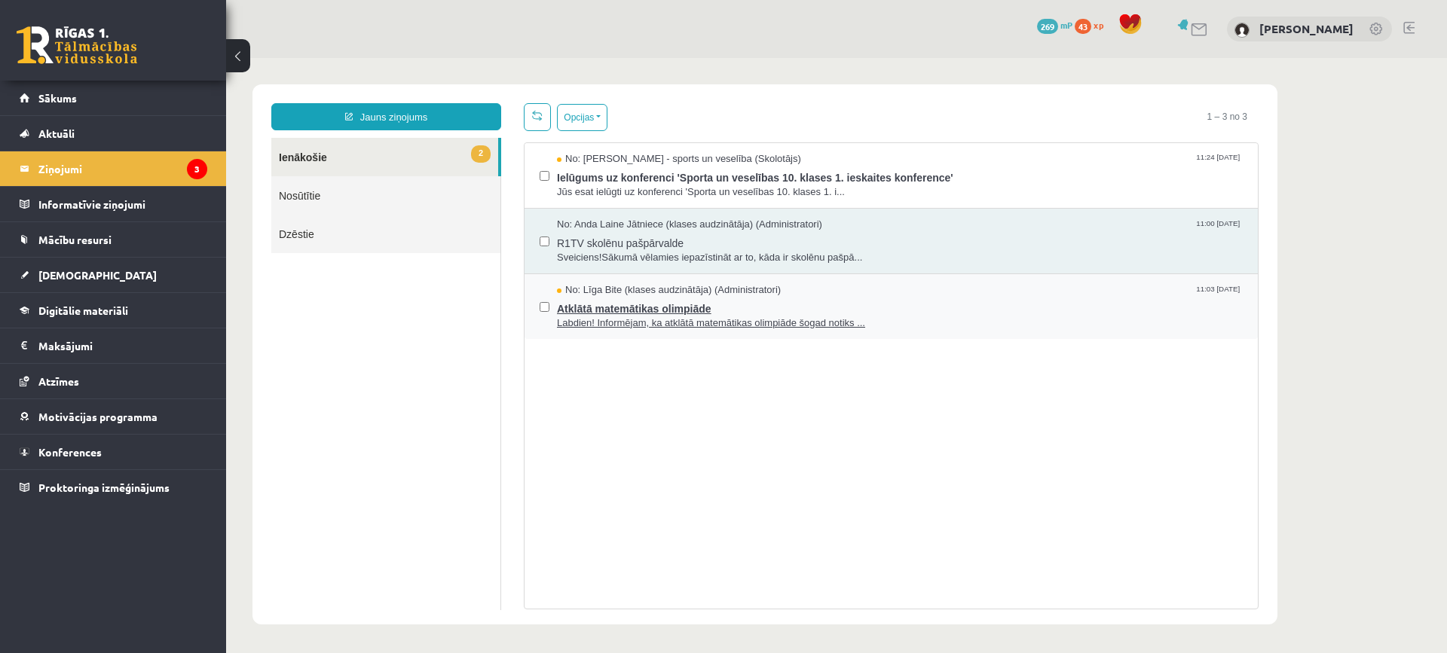
click at [690, 321] on span "Labdien! Informējam, ka atklātā matemātikas olimpiāde šogad notiks ..." at bounding box center [900, 324] width 686 height 14
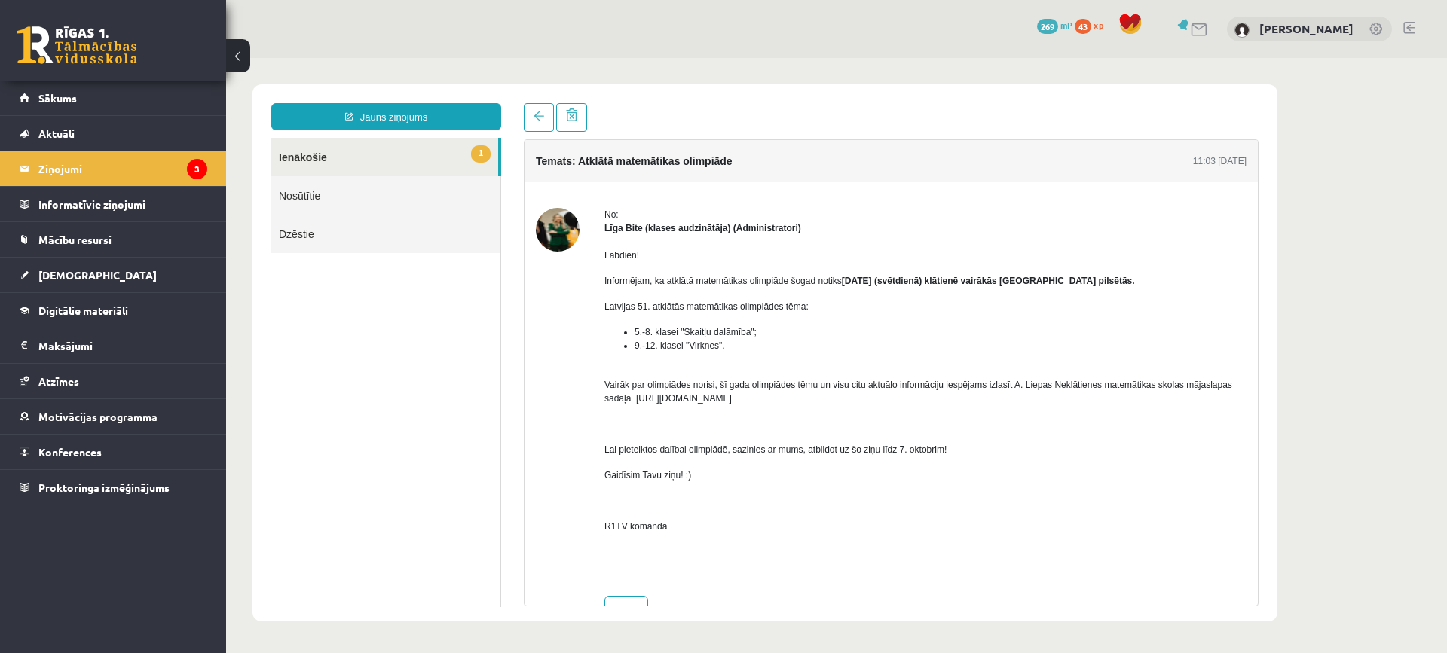
click at [374, 169] on link "1 Ienākošie" at bounding box center [384, 157] width 227 height 38
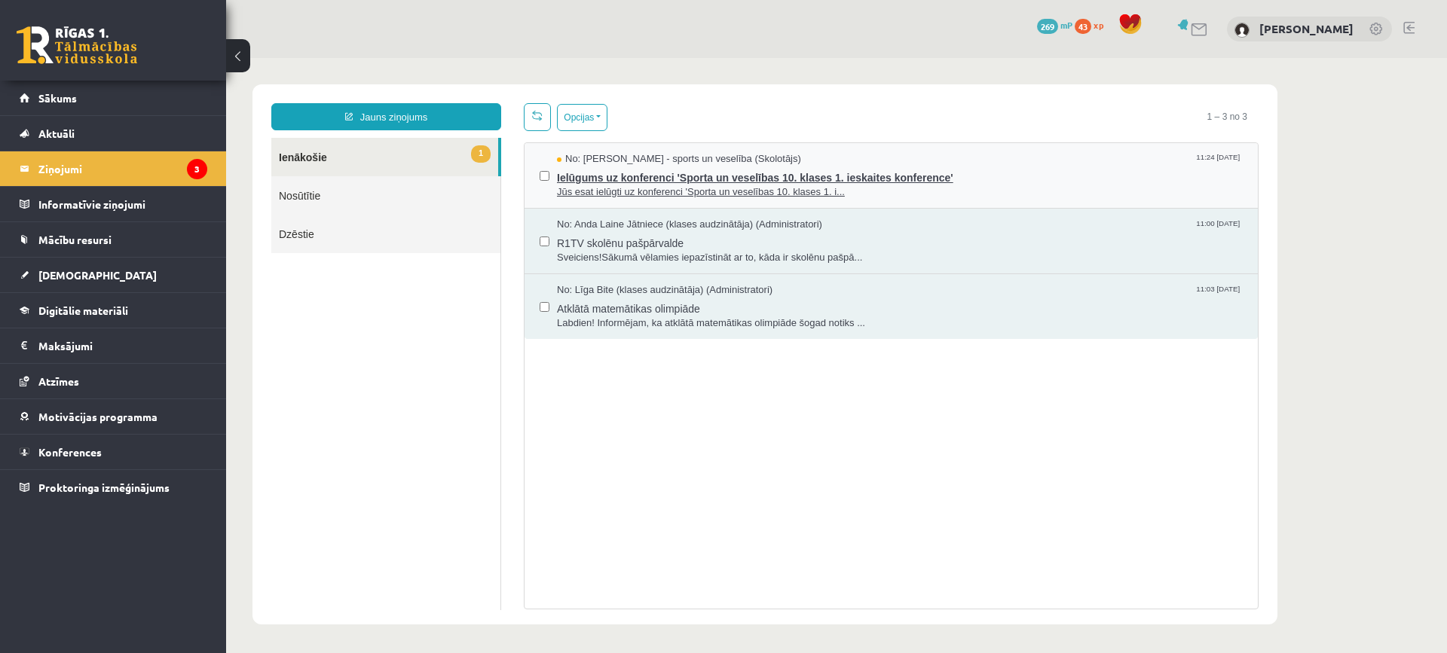
click at [639, 188] on span "Jūs esat ielūgti uz konferenci 'Sporta un veselības 10. klases 1. i..." at bounding box center [900, 192] width 686 height 14
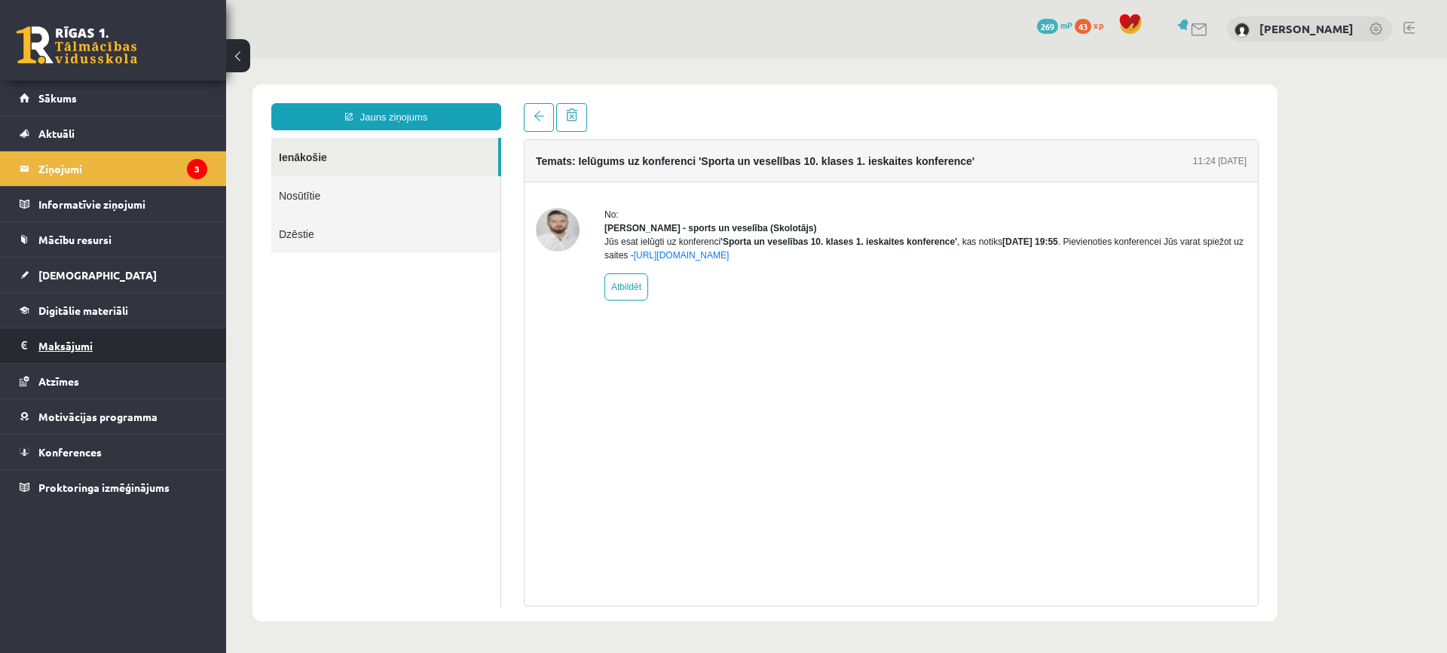
click at [95, 358] on legend "Maksājumi 0" at bounding box center [122, 346] width 169 height 35
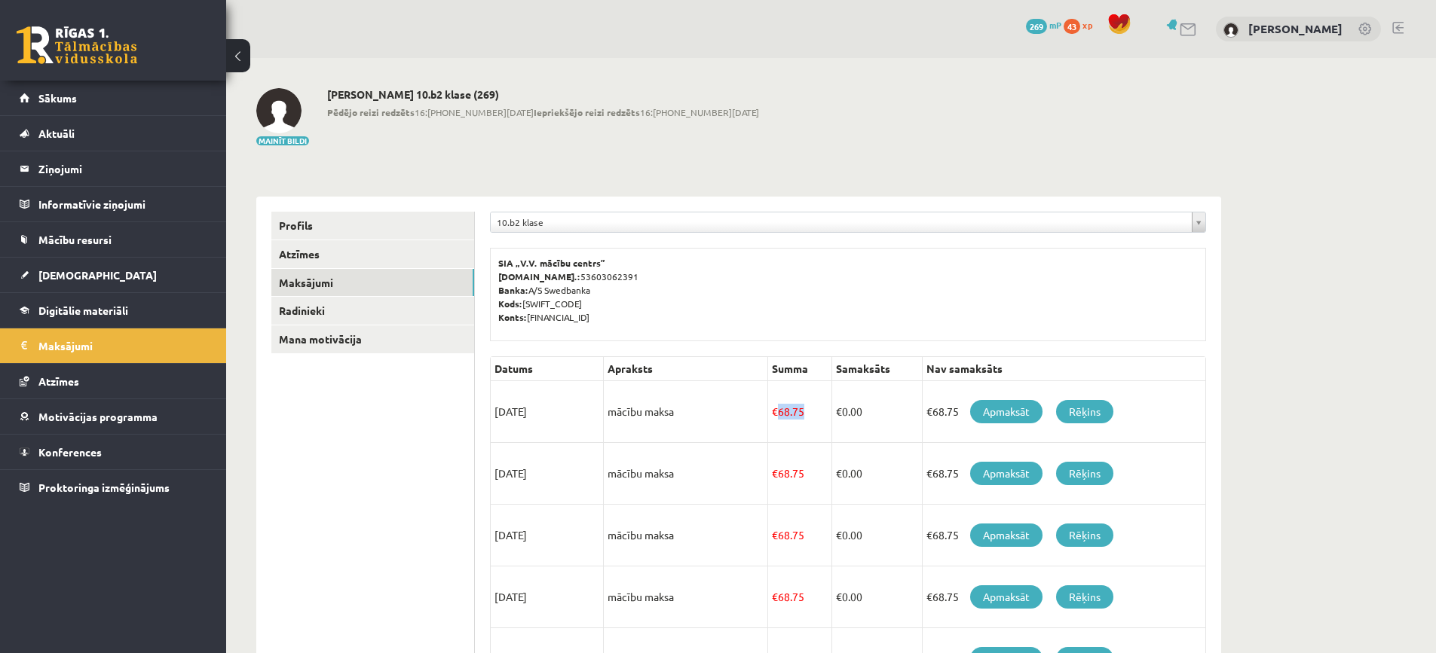
drag, startPoint x: 774, startPoint y: 415, endPoint x: 819, endPoint y: 408, distance: 45.7
click at [819, 408] on td "€ 68.75" at bounding box center [799, 412] width 65 height 62
click at [847, 329] on div "SIA „V.V. mācību centrs” [DOMAIN_NAME].: 53603062391 Banka: A/S Swedbanka Kods:…" at bounding box center [848, 294] width 716 height 93
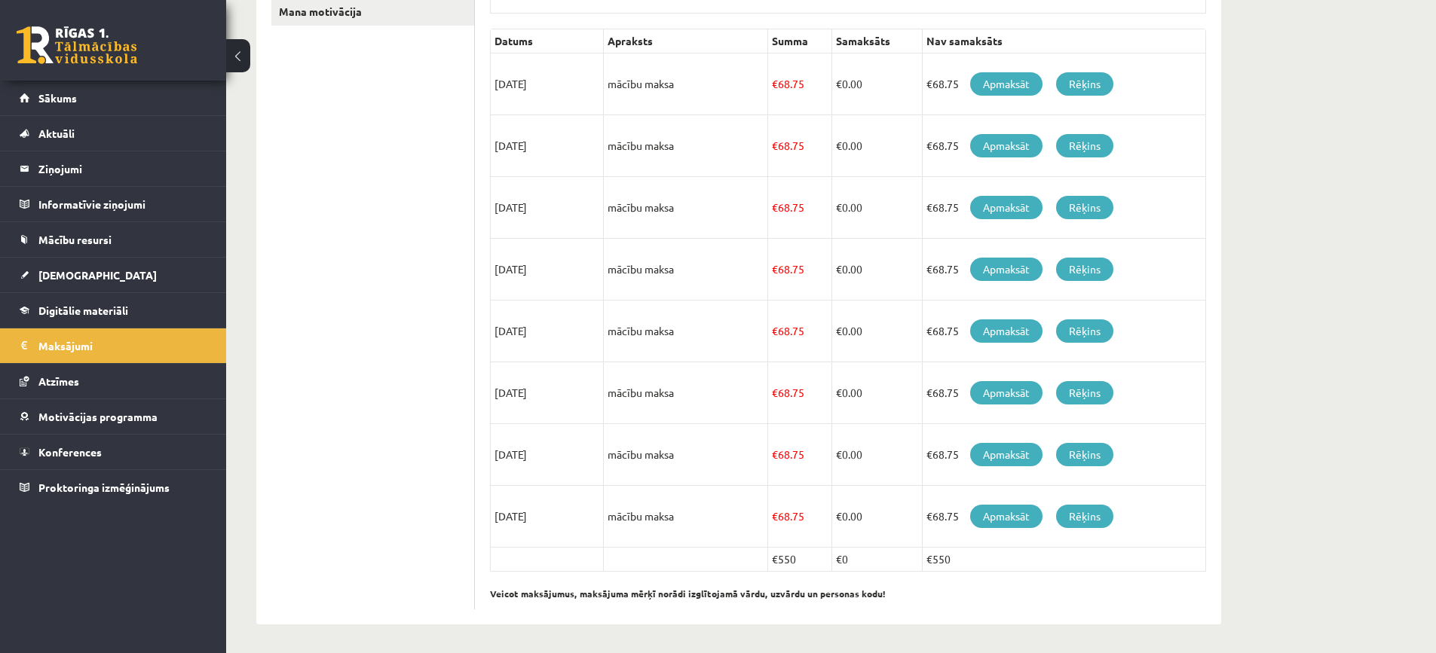
scroll to position [329, 0]
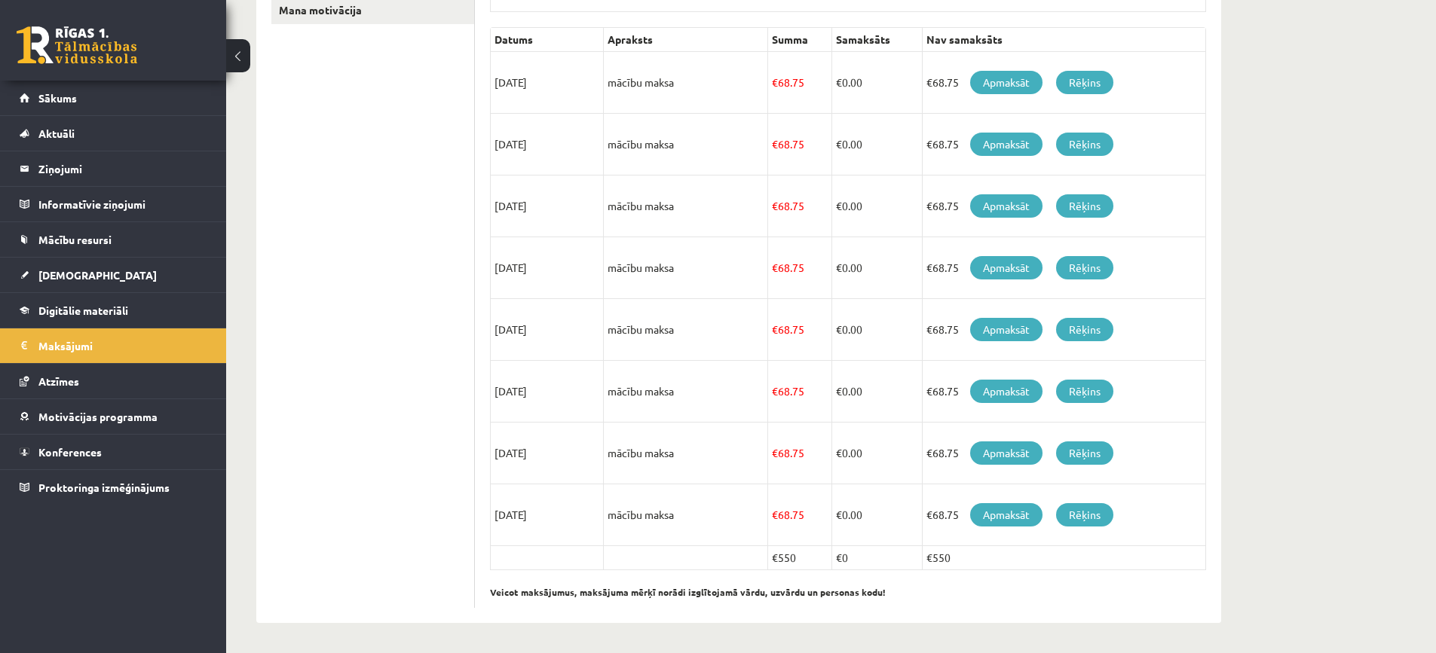
drag, startPoint x: 495, startPoint y: 387, endPoint x: 701, endPoint y: 410, distance: 207.1
click at [701, 410] on tr "[DATE] mācību maksa € 68.75 € 0.00 €68.75 Apmaksāt Rēķins" at bounding box center [848, 392] width 715 height 62
click at [706, 398] on td "mācību maksa" at bounding box center [686, 392] width 164 height 62
